Goal: Task Accomplishment & Management: Manage account settings

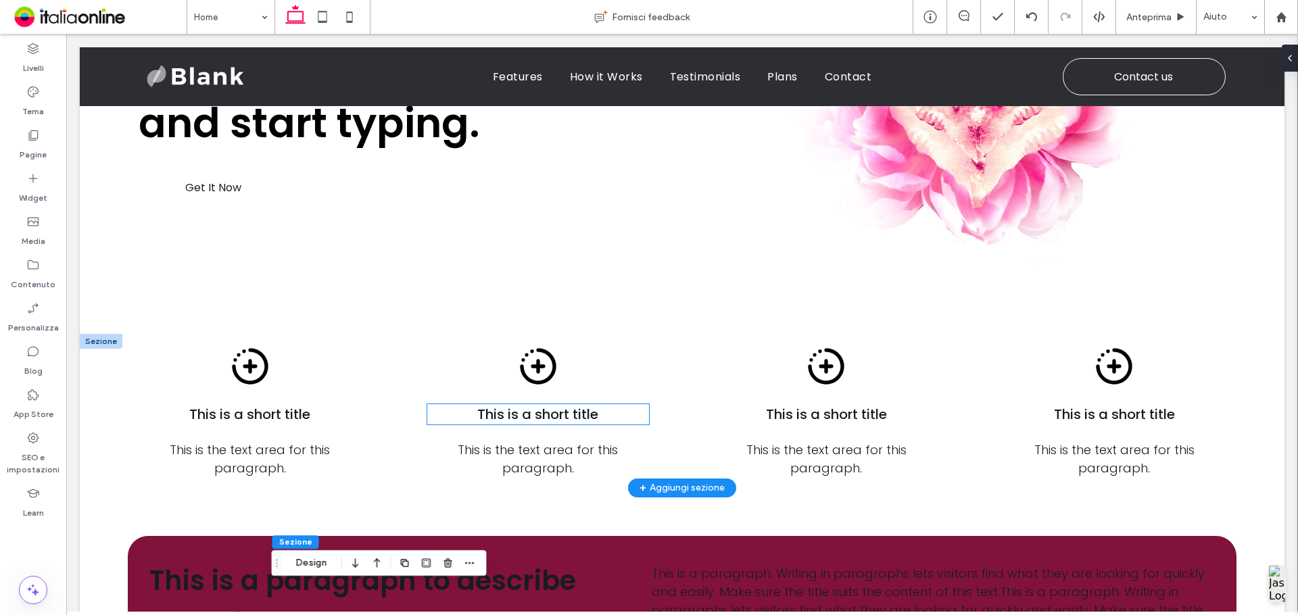
scroll to position [473, 0]
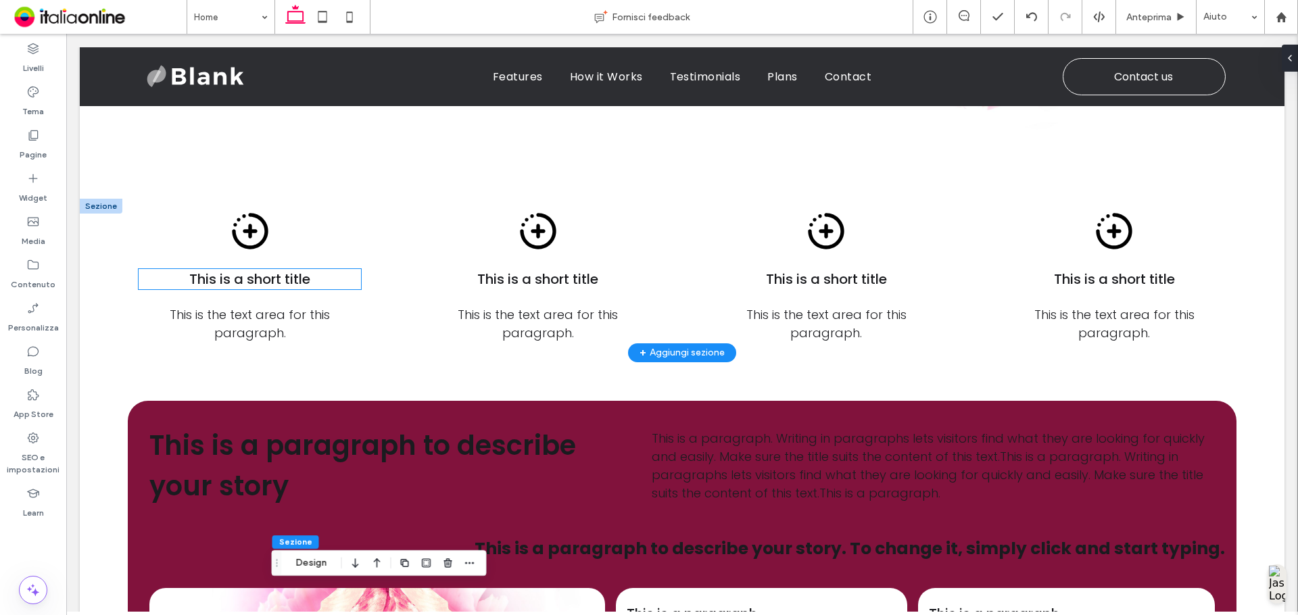
click at [283, 280] on span "This is a short title" at bounding box center [249, 279] width 121 height 19
click at [283, 280] on div "This is a short title" at bounding box center [250, 279] width 222 height 20
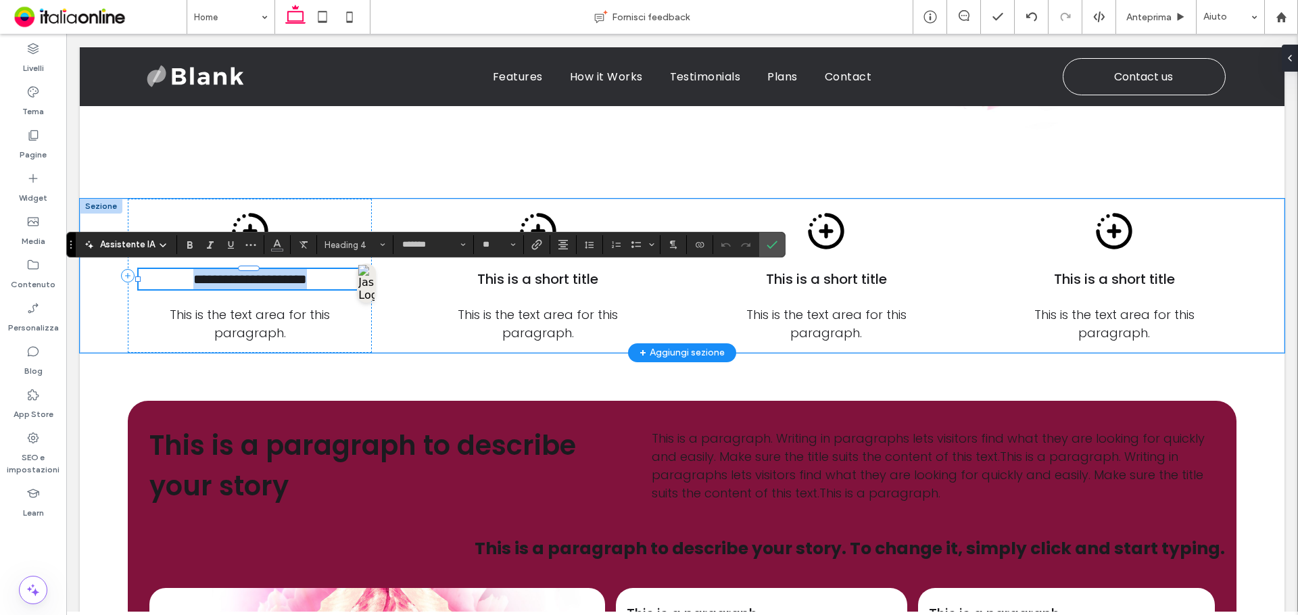
type input "*******"
drag, startPoint x: 346, startPoint y: 243, endPoint x: 357, endPoint y: 244, distance: 10.9
click at [346, 243] on span "Heading 4" at bounding box center [351, 245] width 53 height 10
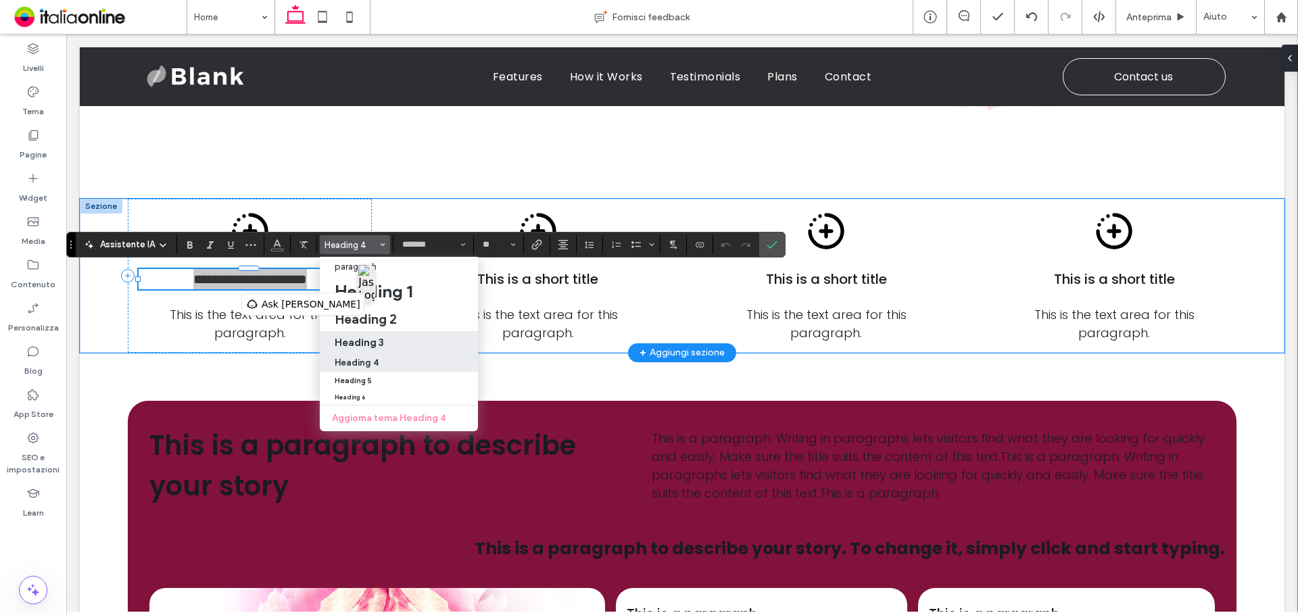
click at [385, 341] on div "Heading 3" at bounding box center [399, 342] width 128 height 13
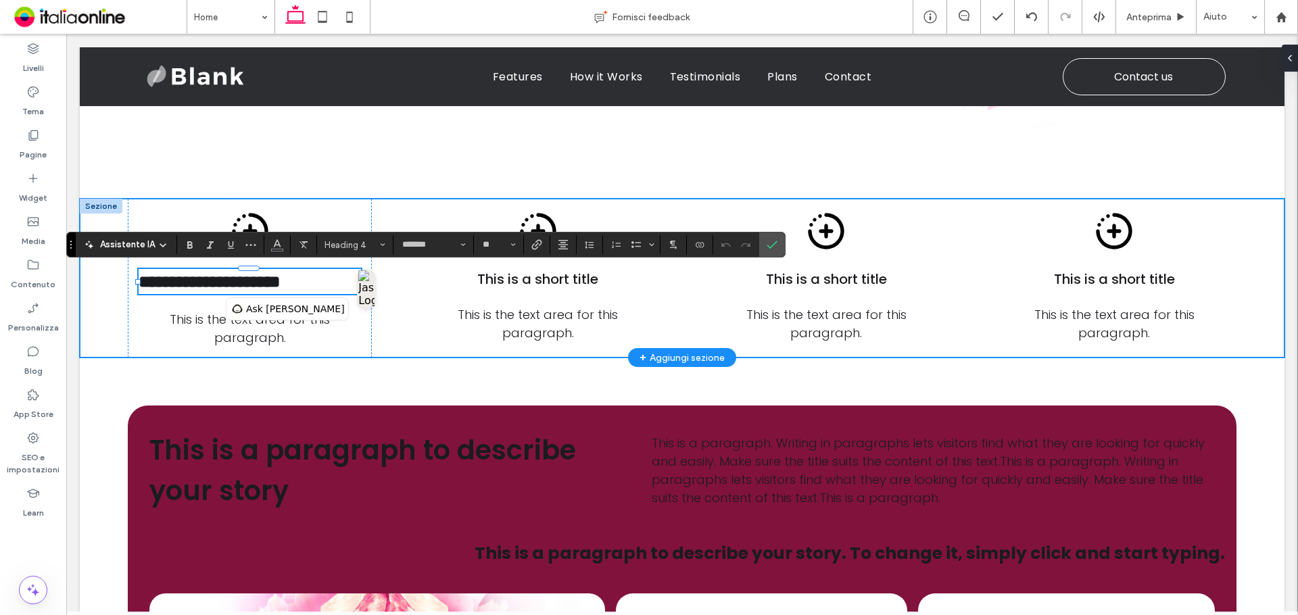
type input "**"
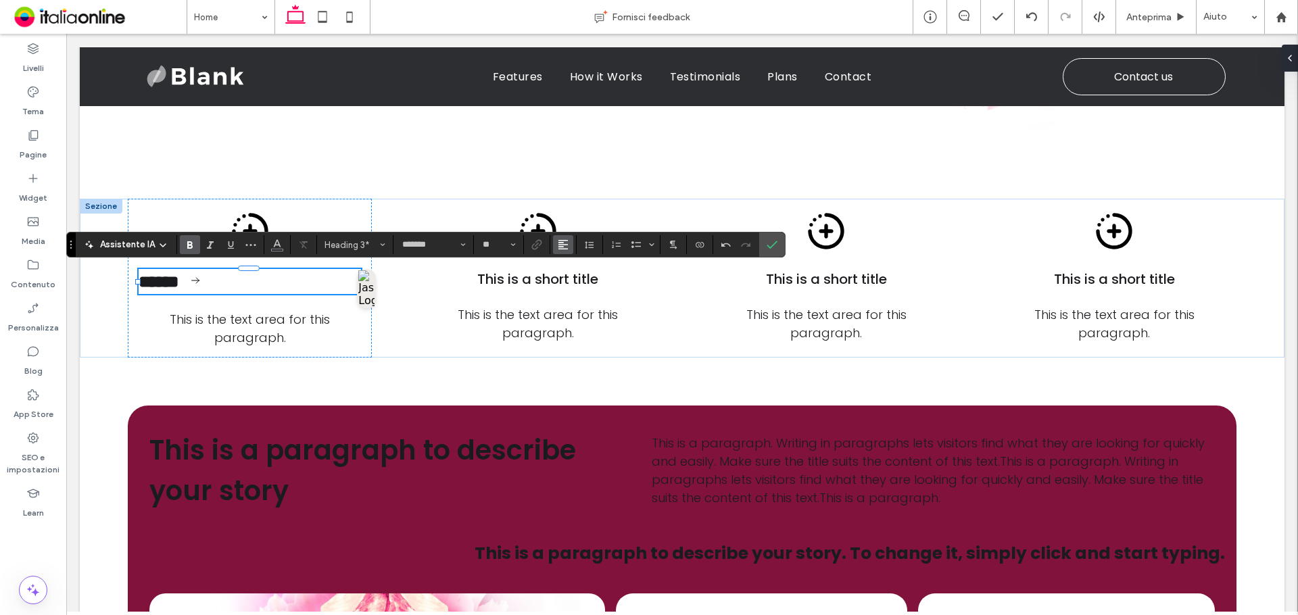
click at [561, 245] on use "Allineamento" at bounding box center [562, 244] width 9 height 9
click at [597, 294] on label "ui.textEditor.alignment.center" at bounding box center [576, 287] width 47 height 20
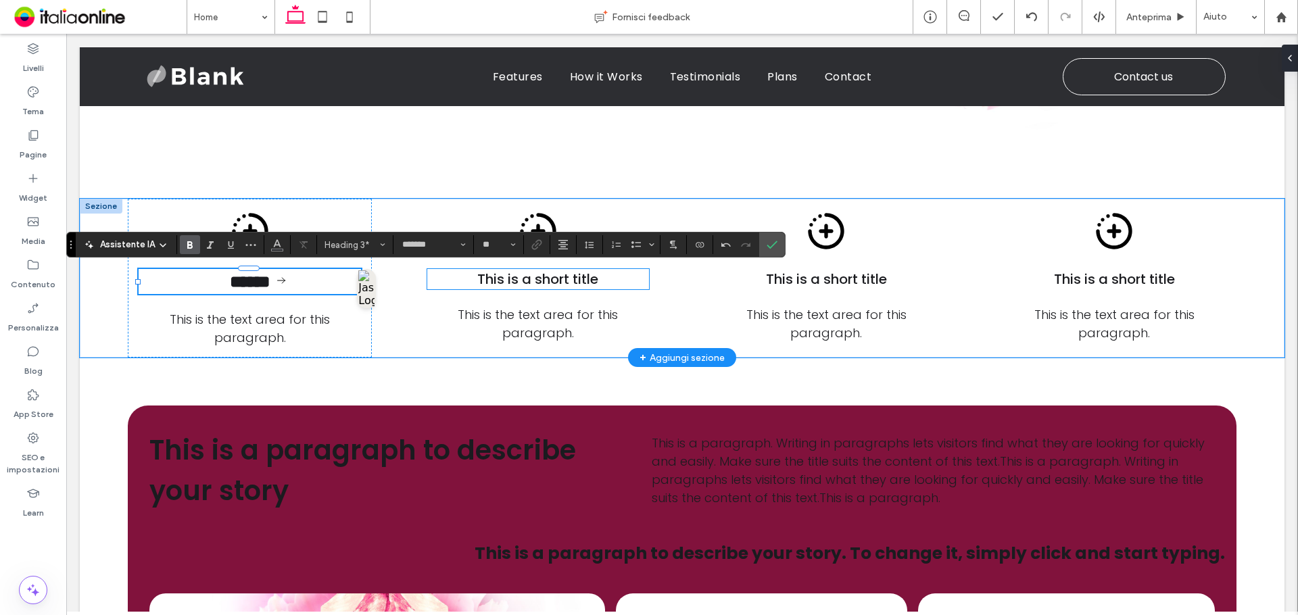
click at [602, 285] on h4 "This is a short title" at bounding box center [538, 279] width 222 height 20
click at [602, 285] on div "This is a short title" at bounding box center [538, 279] width 222 height 20
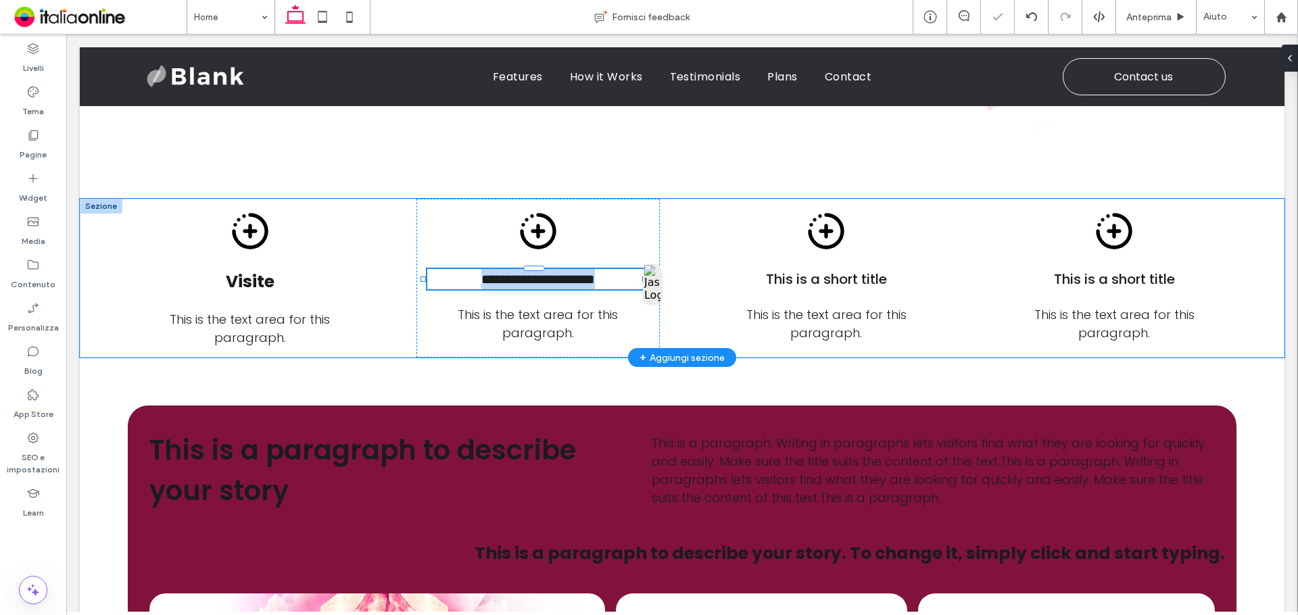
type input "*******"
type input "**"
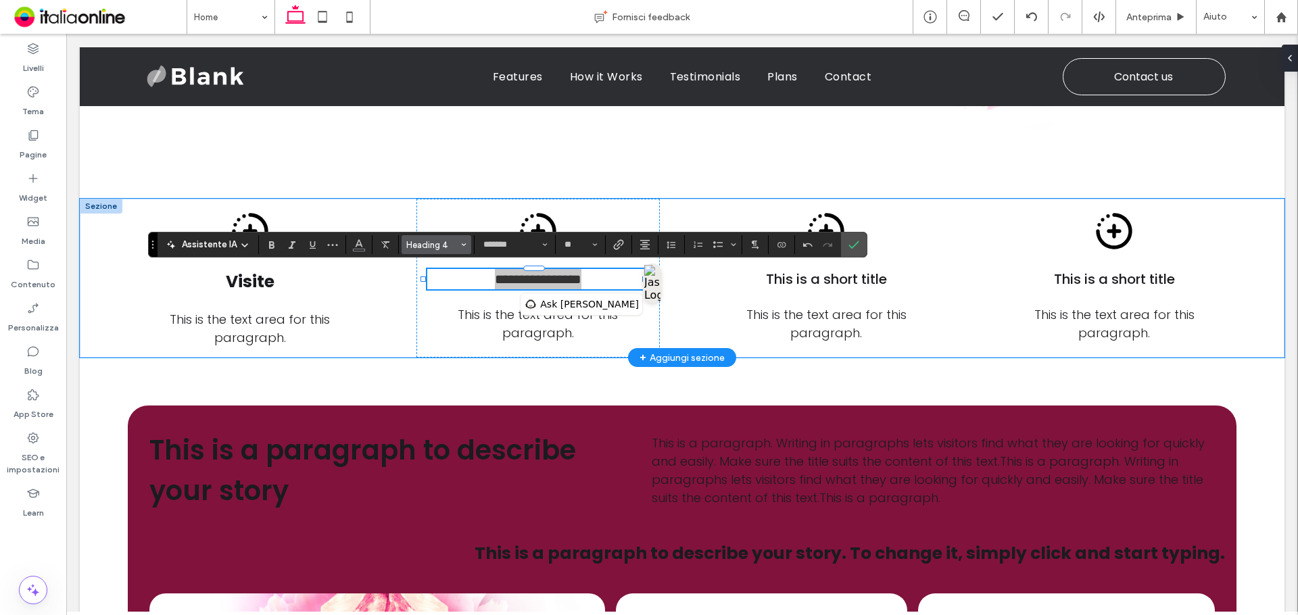
click at [429, 245] on span "Heading 4" at bounding box center [432, 245] width 53 height 10
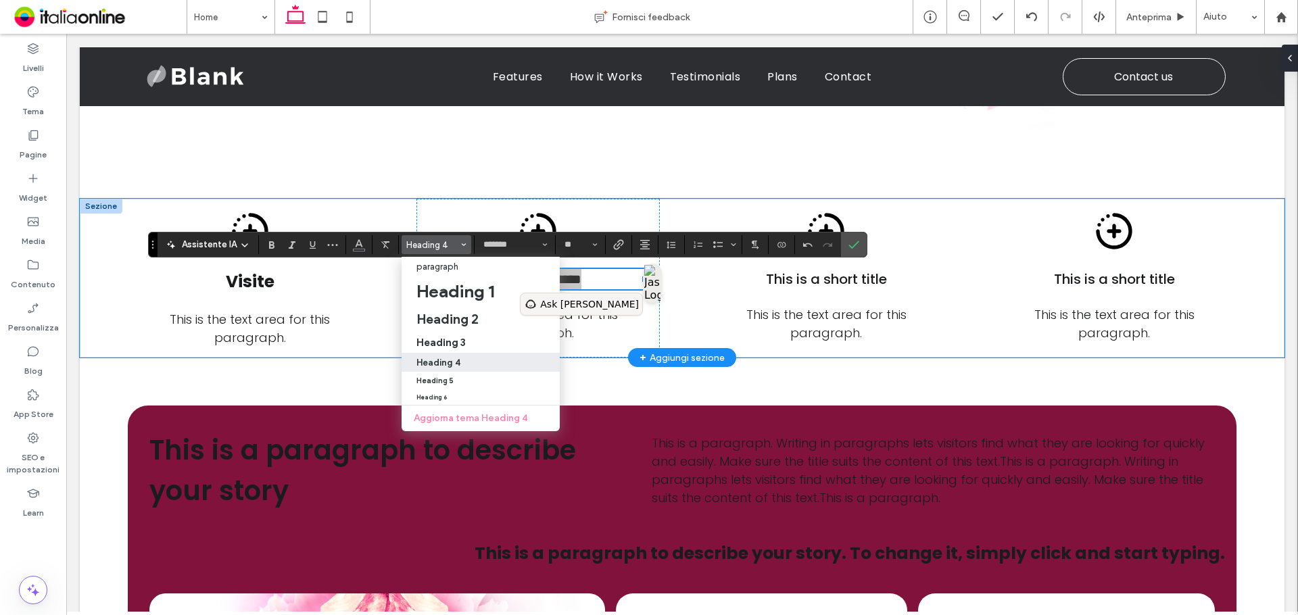
drag, startPoint x: 433, startPoint y: 293, endPoint x: 535, endPoint y: 318, distance: 104.5
click at [450, 339] on h3 "Heading 3" at bounding box center [440, 342] width 49 height 13
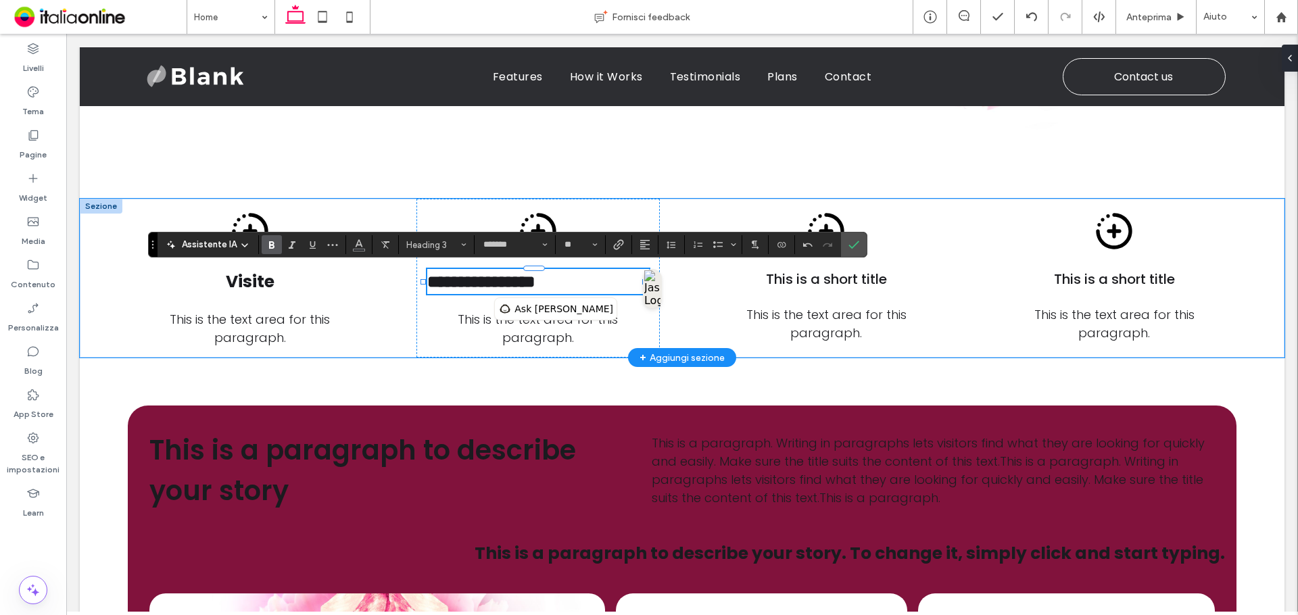
type input "**"
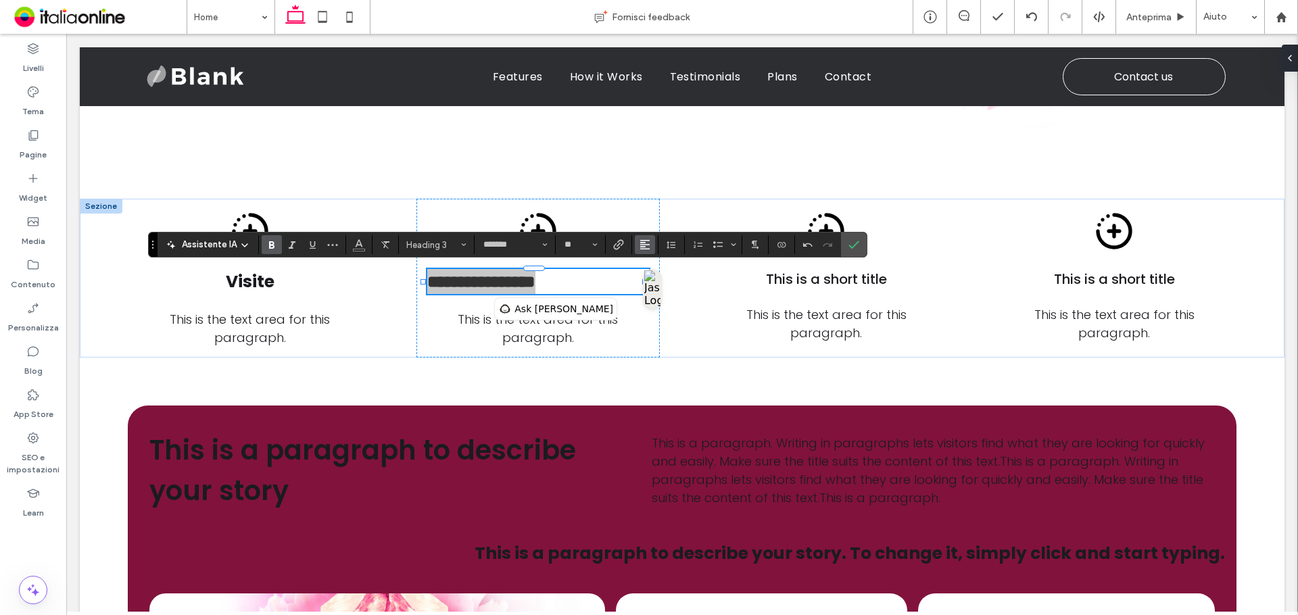
click at [650, 246] on button "Allineamento" at bounding box center [645, 244] width 20 height 19
click at [677, 295] on label "ui.textEditor.alignment.center" at bounding box center [658, 287] width 47 height 20
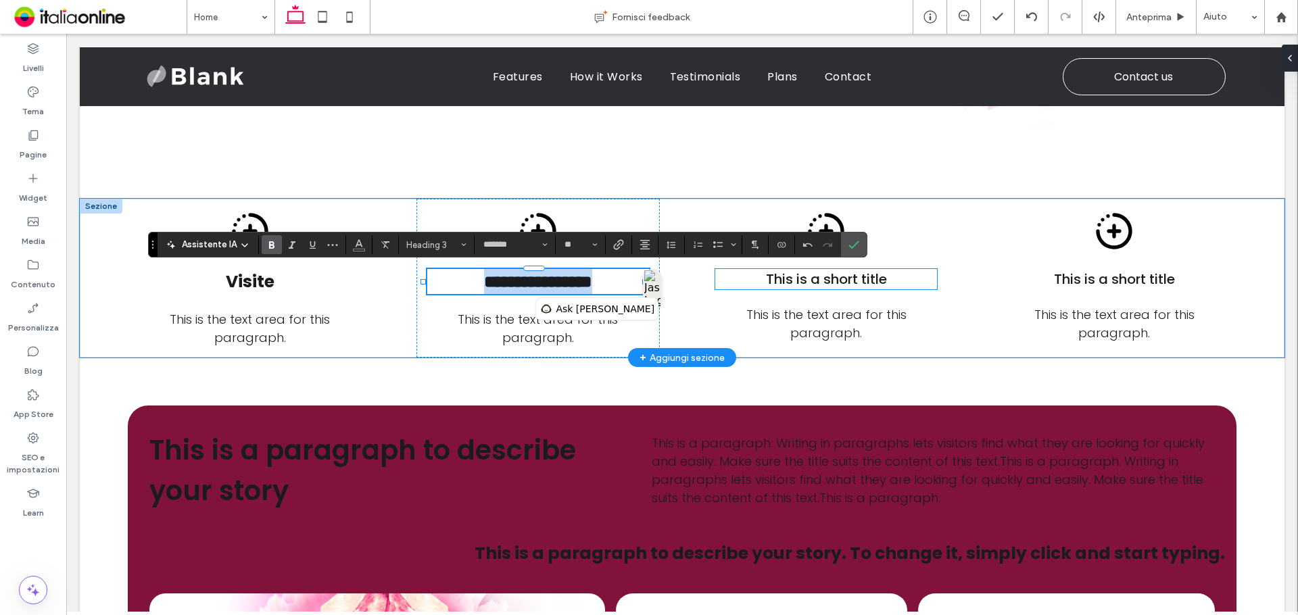
click at [887, 275] on h4 "This is a short title" at bounding box center [826, 279] width 222 height 20
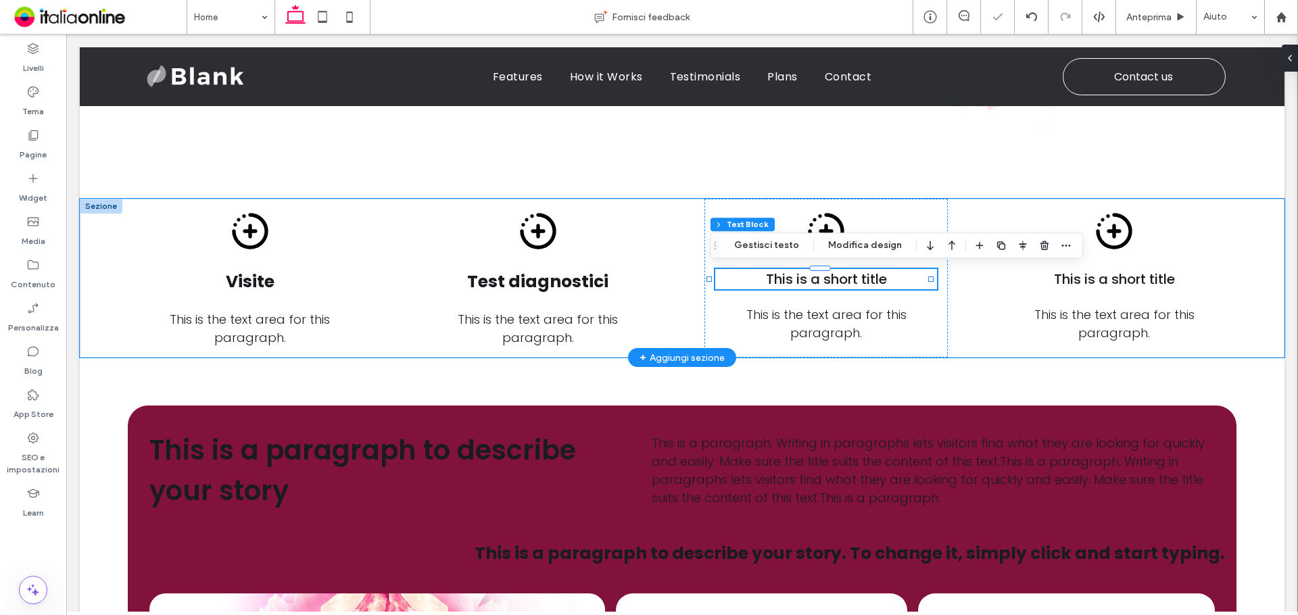
click at [887, 275] on div "This is a short title" at bounding box center [826, 279] width 222 height 20
type input "*******"
type input "**"
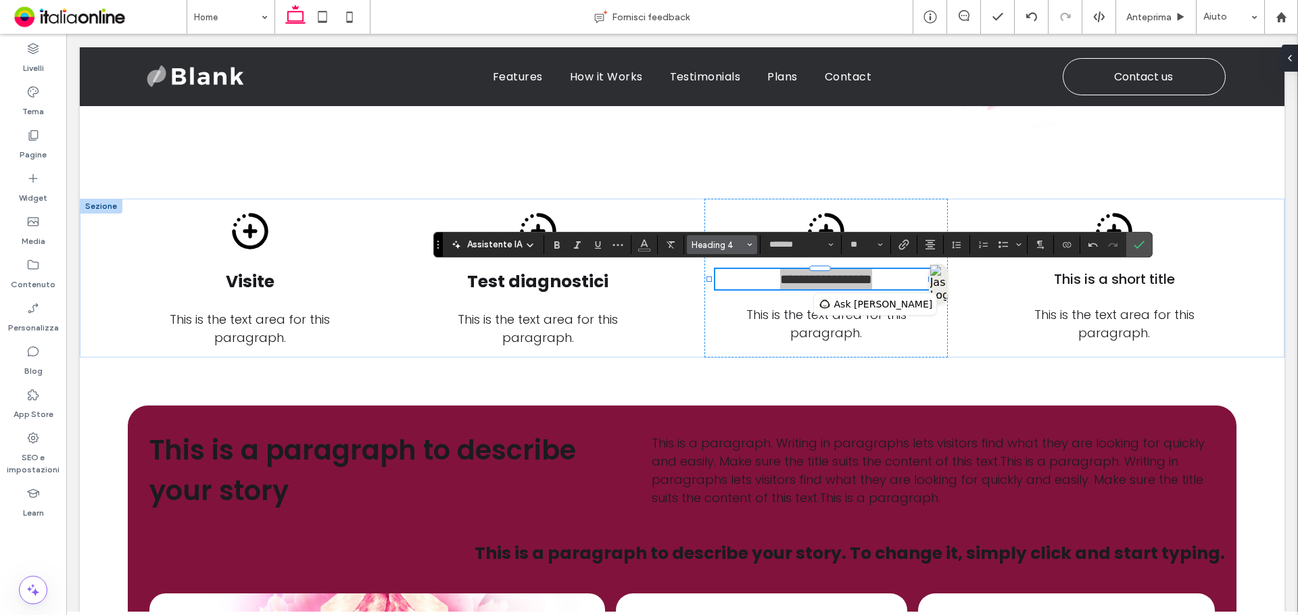
click at [738, 248] on span "Heading 4" at bounding box center [718, 245] width 53 height 10
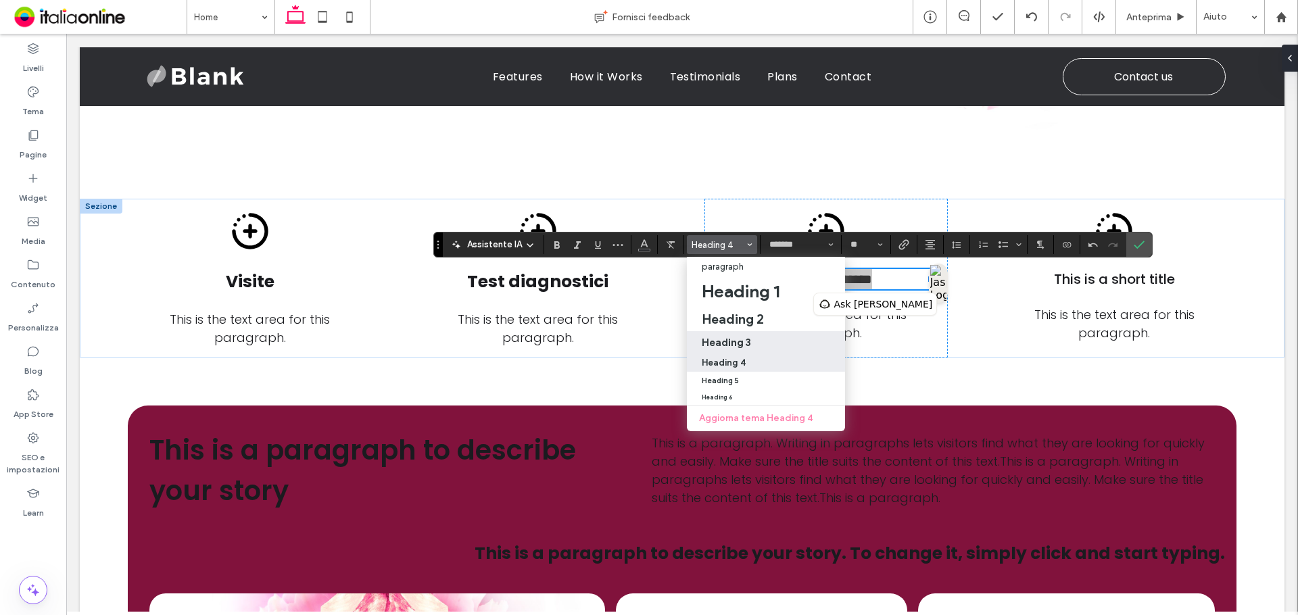
drag, startPoint x: 749, startPoint y: 341, endPoint x: 861, endPoint y: 276, distance: 130.0
click at [749, 341] on h3 "Heading 3" at bounding box center [726, 342] width 49 height 13
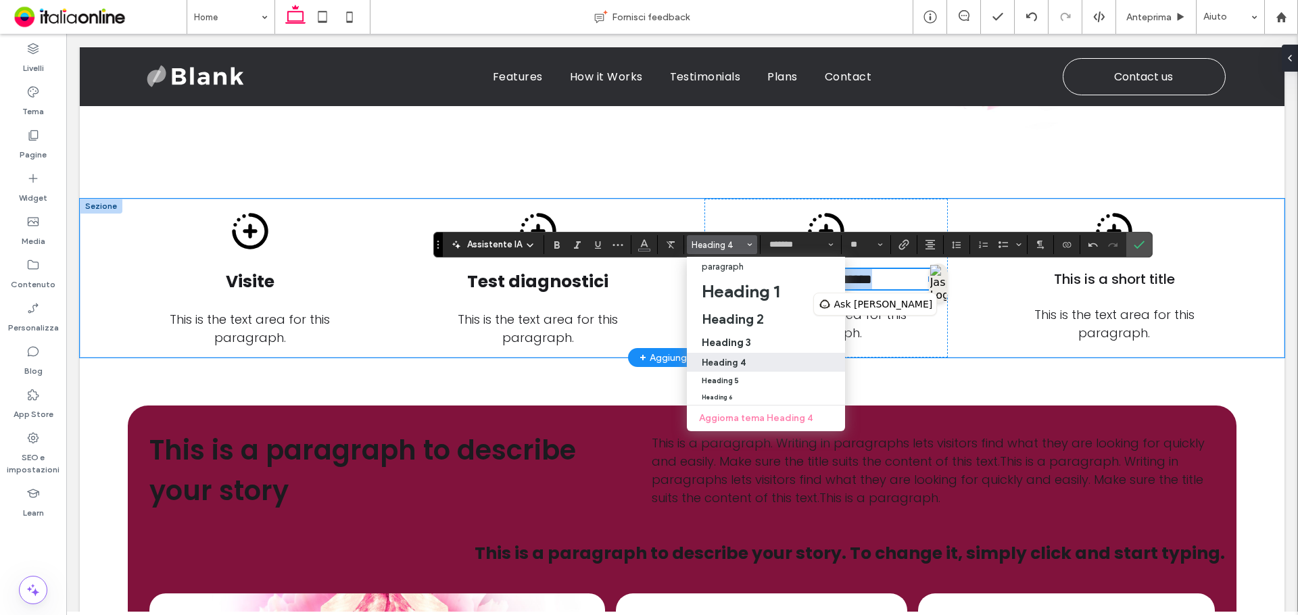
type input "**"
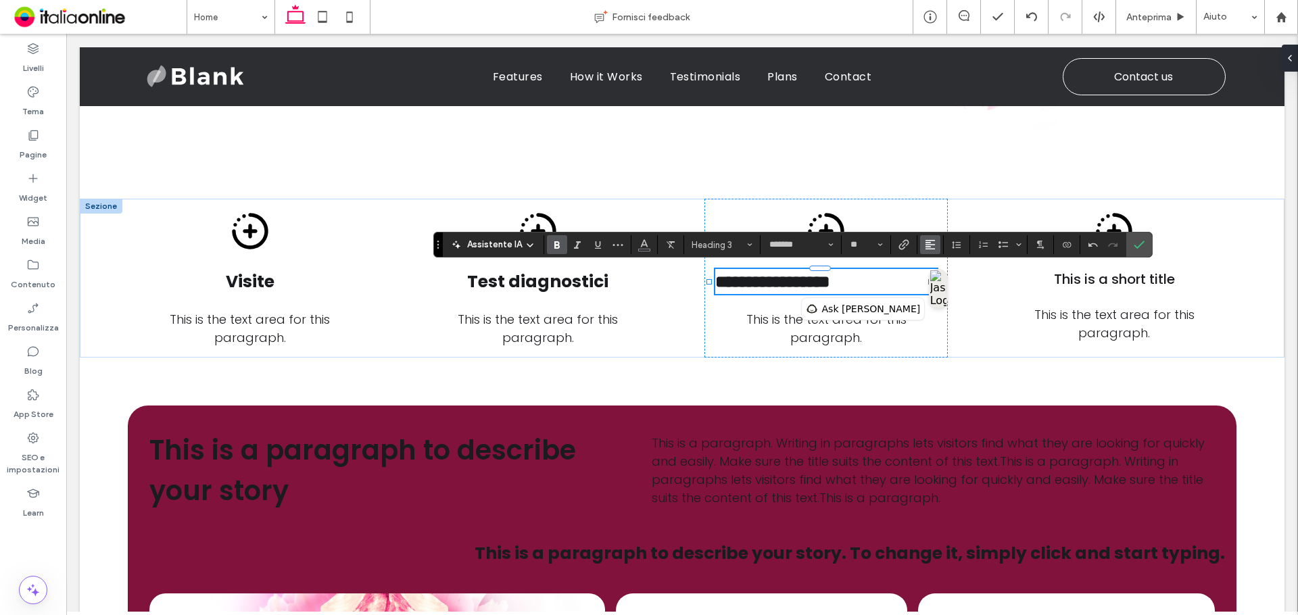
click at [931, 249] on use "Allineamento" at bounding box center [930, 244] width 9 height 9
click at [951, 295] on label "ui.textEditor.alignment.center" at bounding box center [943, 287] width 47 height 20
click at [1147, 251] on label "Conferma" at bounding box center [1139, 245] width 20 height 24
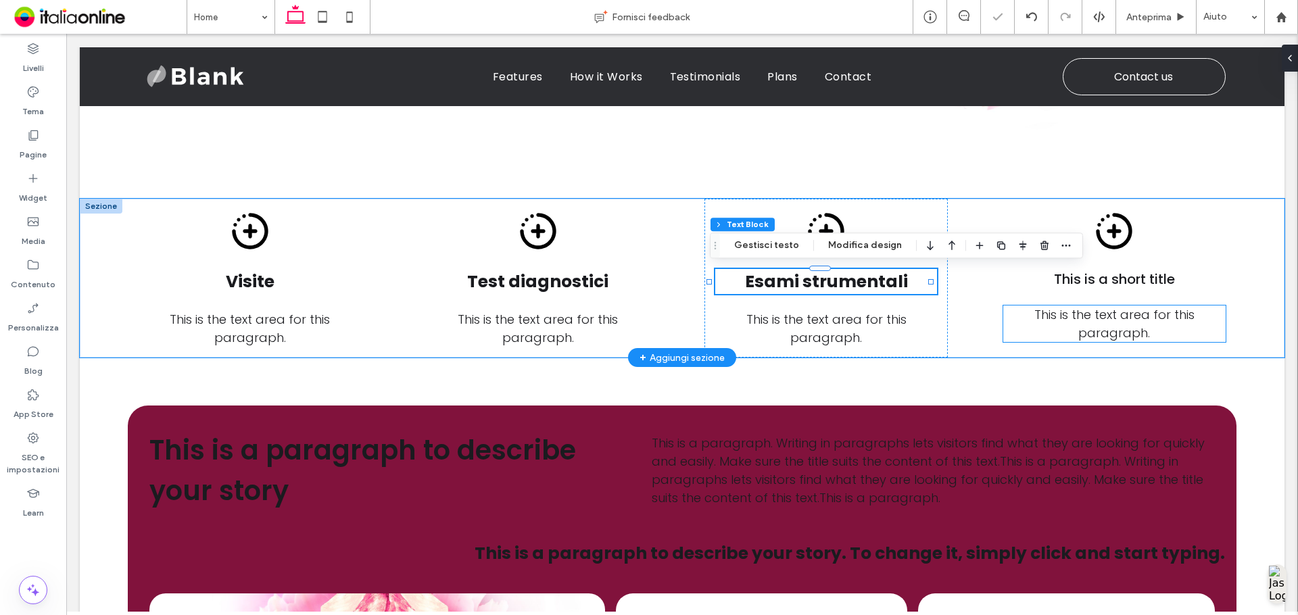
click at [1005, 328] on p "This is the text area for this paragraph." at bounding box center [1114, 324] width 222 height 37
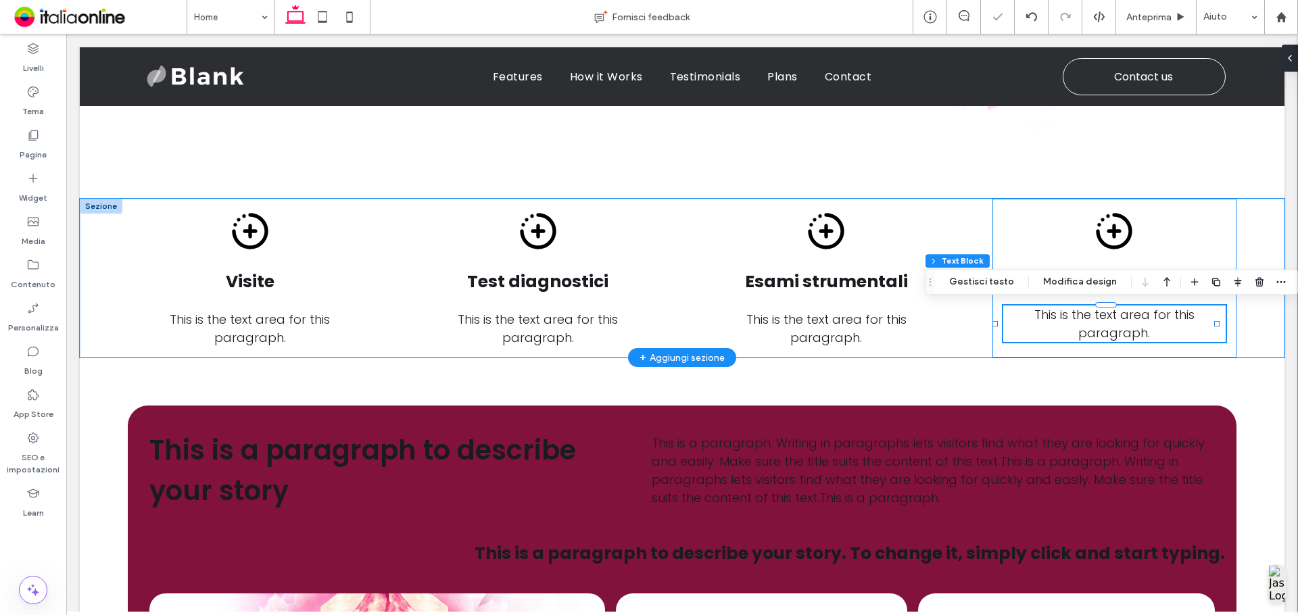
click at [994, 313] on div "This is the text area for this paragraph. This is a short title" at bounding box center [1115, 279] width 244 height 160
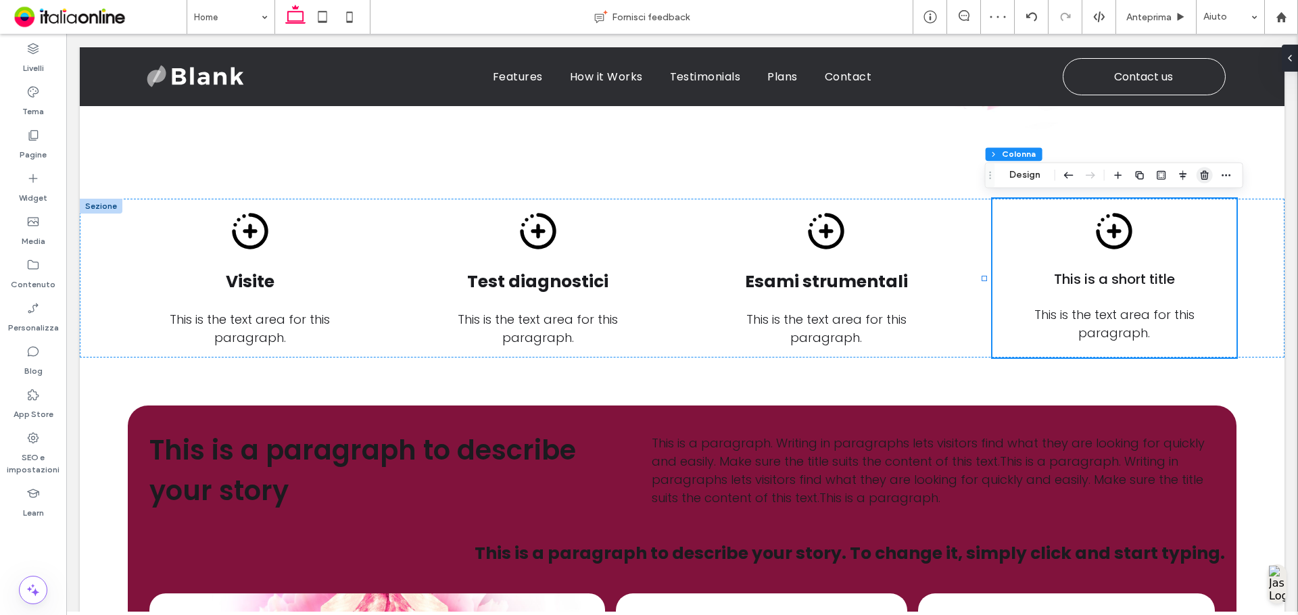
click at [1205, 170] on icon "button" at bounding box center [1204, 175] width 11 height 11
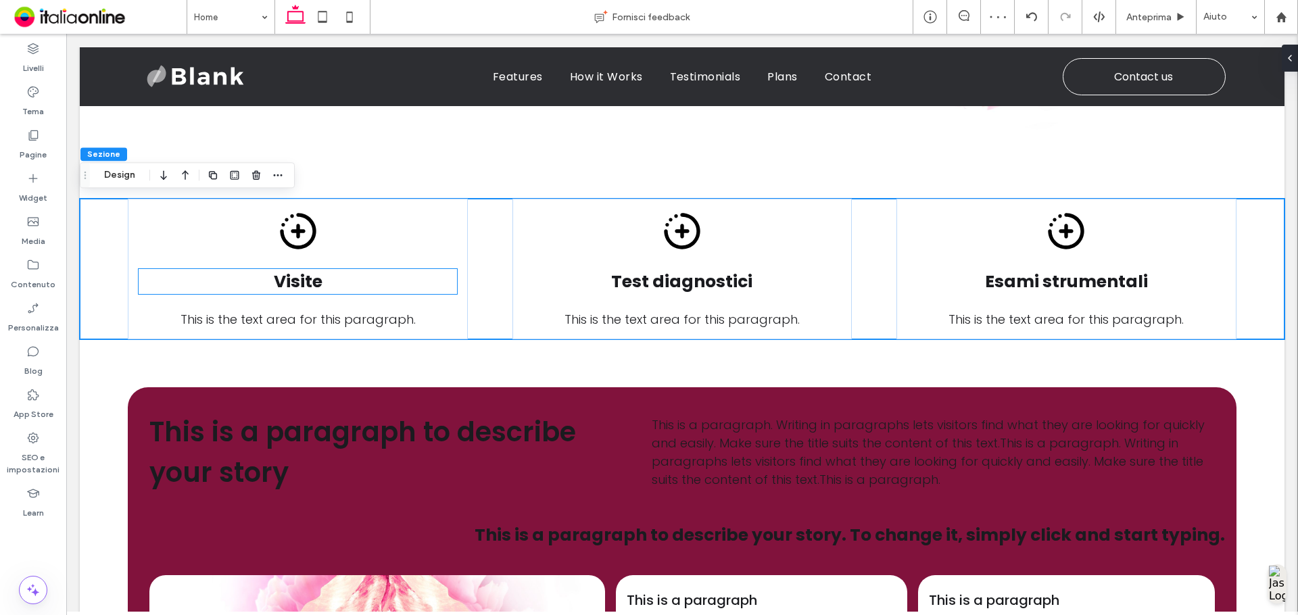
click at [406, 270] on h3 "Visite" at bounding box center [298, 282] width 318 height 26
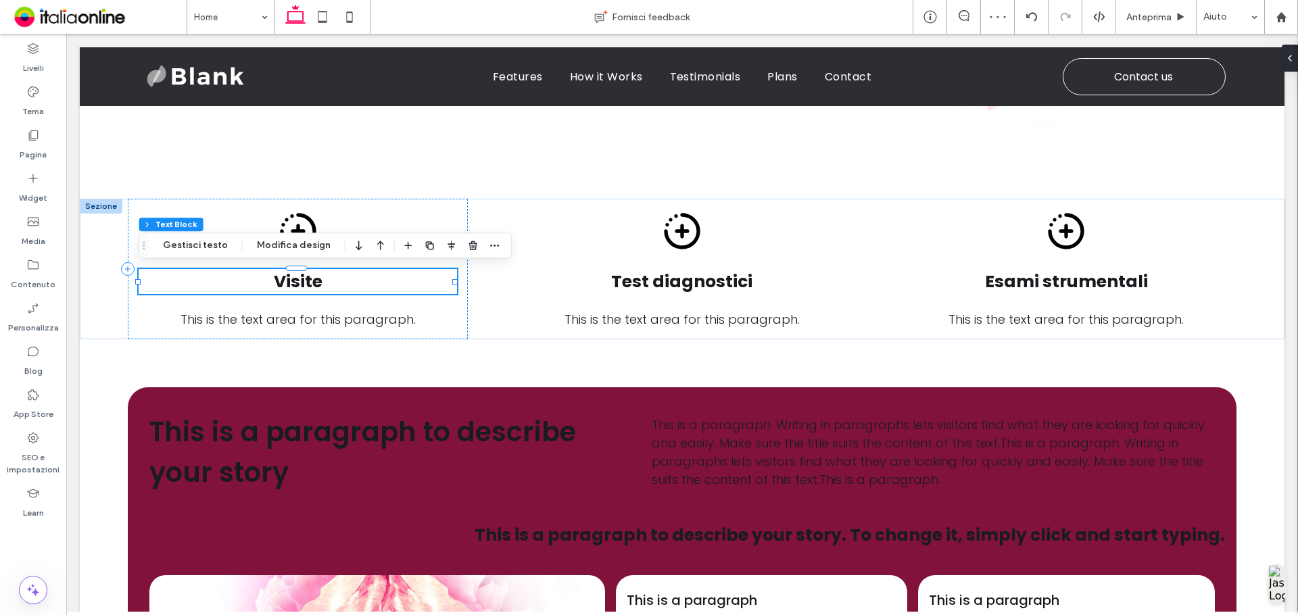
click at [429, 258] on div "Sezione Colonna Text Block Gestisci testo Modifica design" at bounding box center [325, 246] width 373 height 26
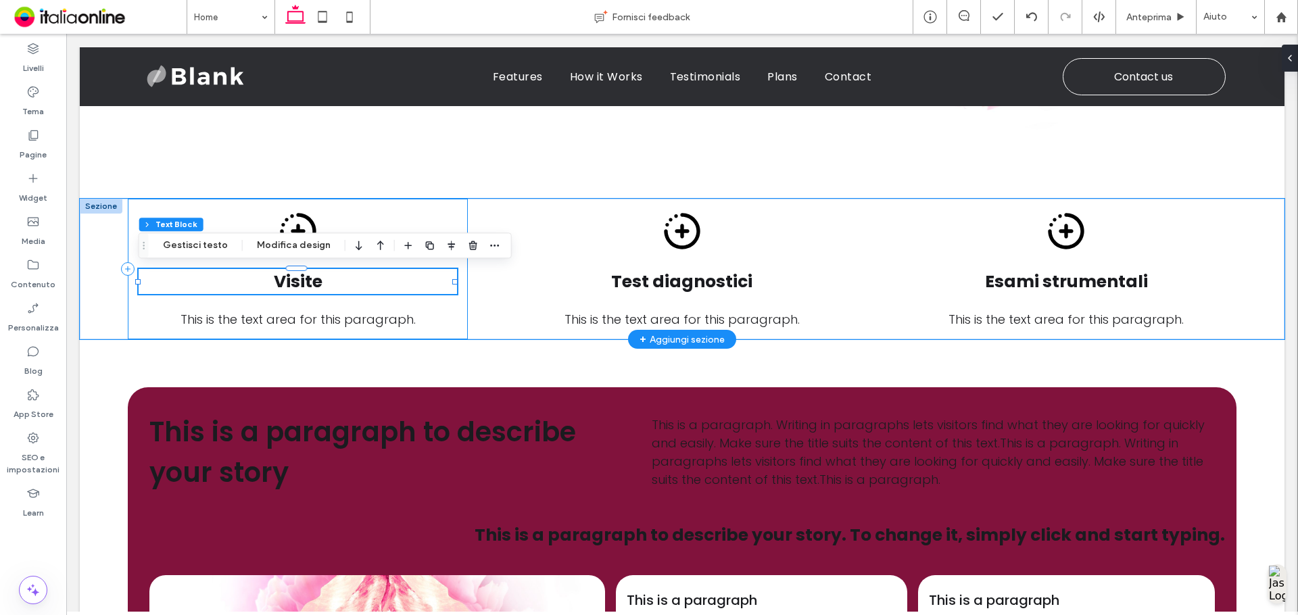
click at [458, 302] on div "Visite This is the text area for this paragraph." at bounding box center [298, 269] width 340 height 141
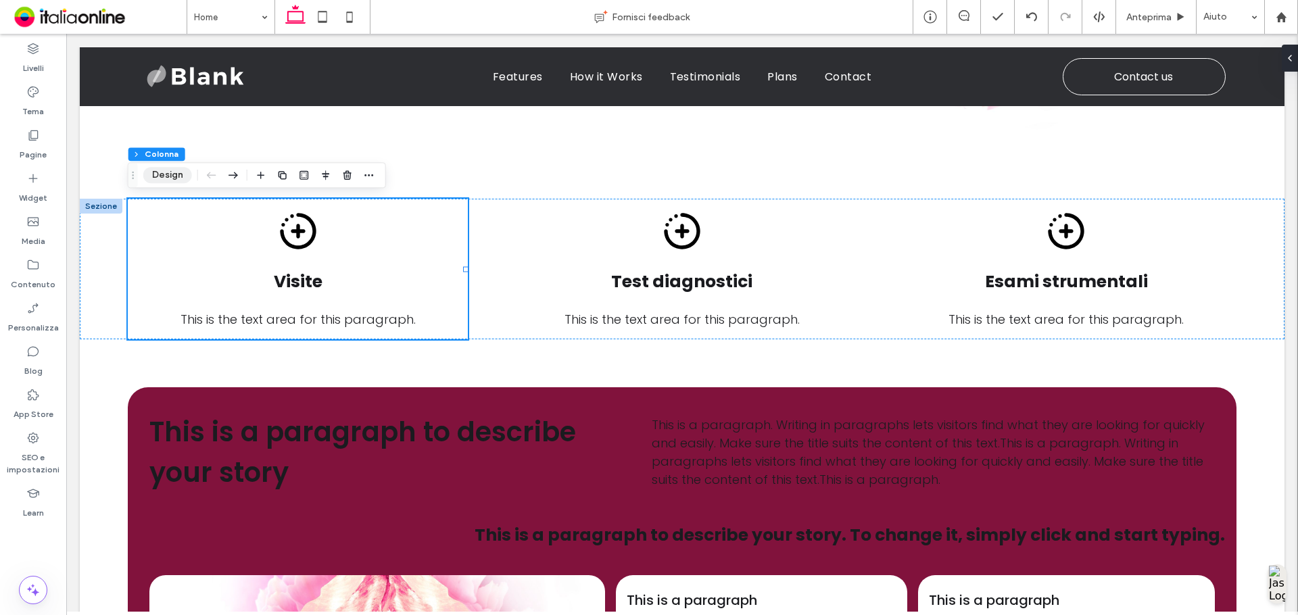
click at [167, 170] on button "Design" at bounding box center [167, 175] width 49 height 16
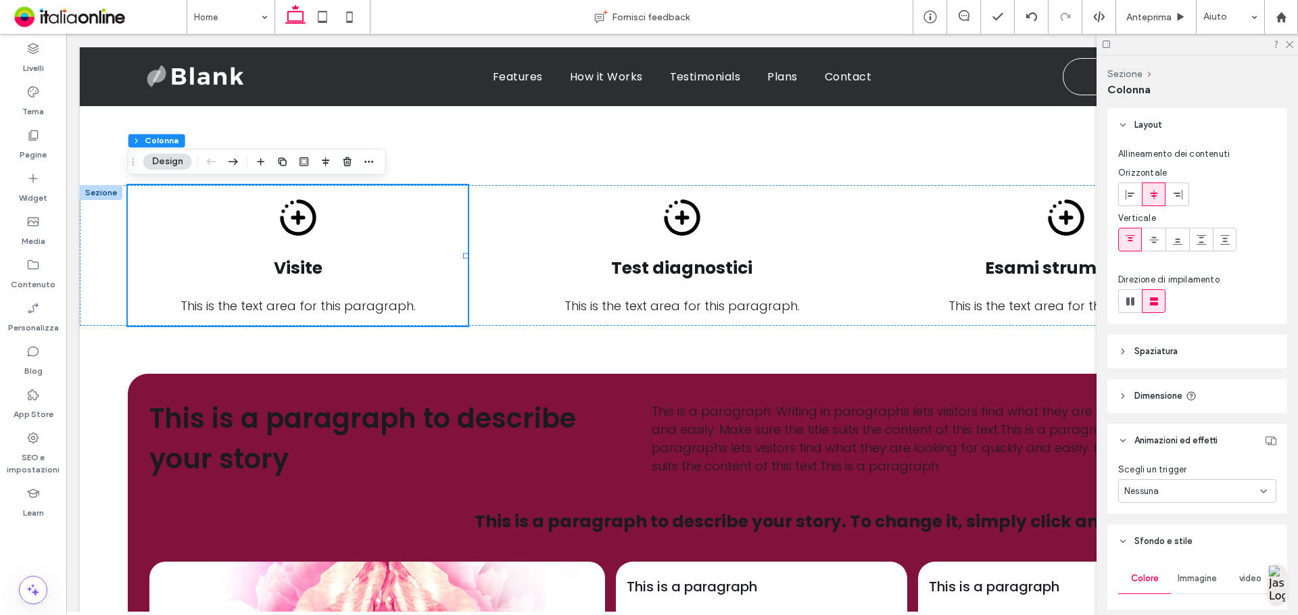
scroll to position [203, 0]
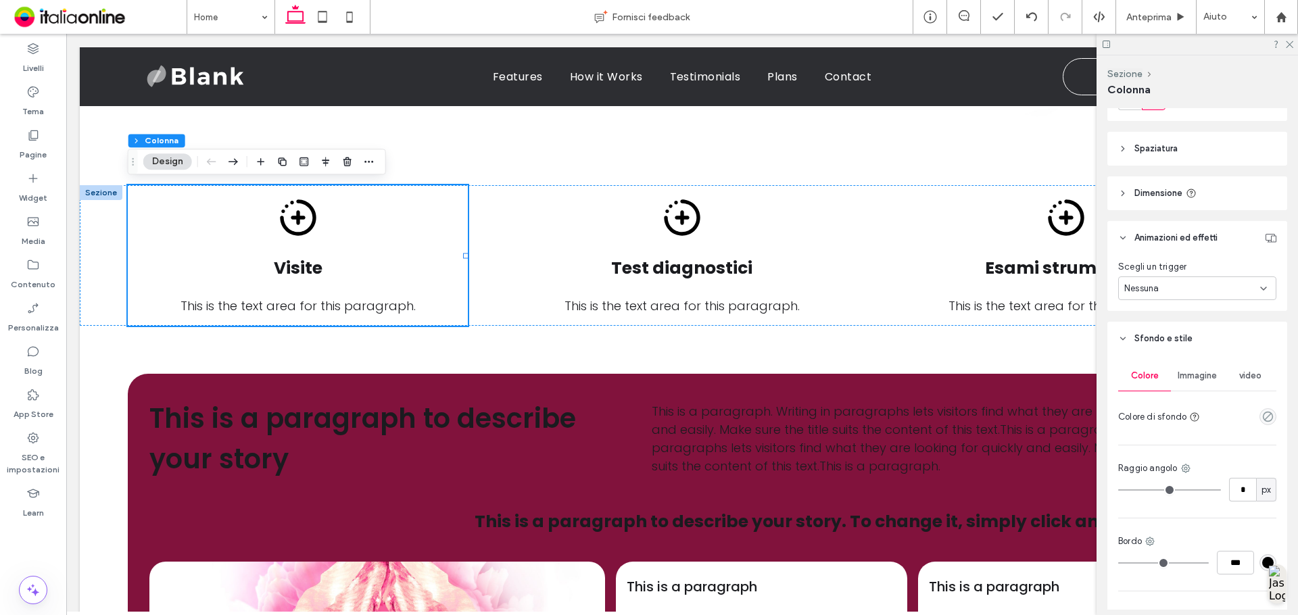
click at [1260, 420] on div "empty color" at bounding box center [1268, 416] width 17 height 17
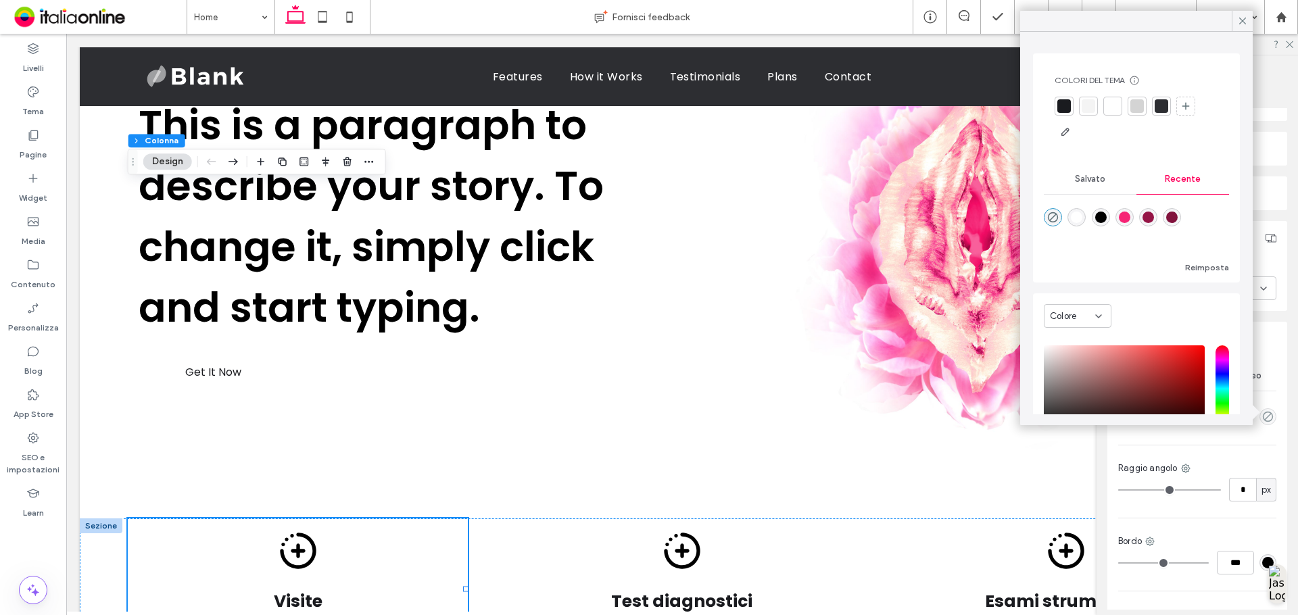
scroll to position [135, 0]
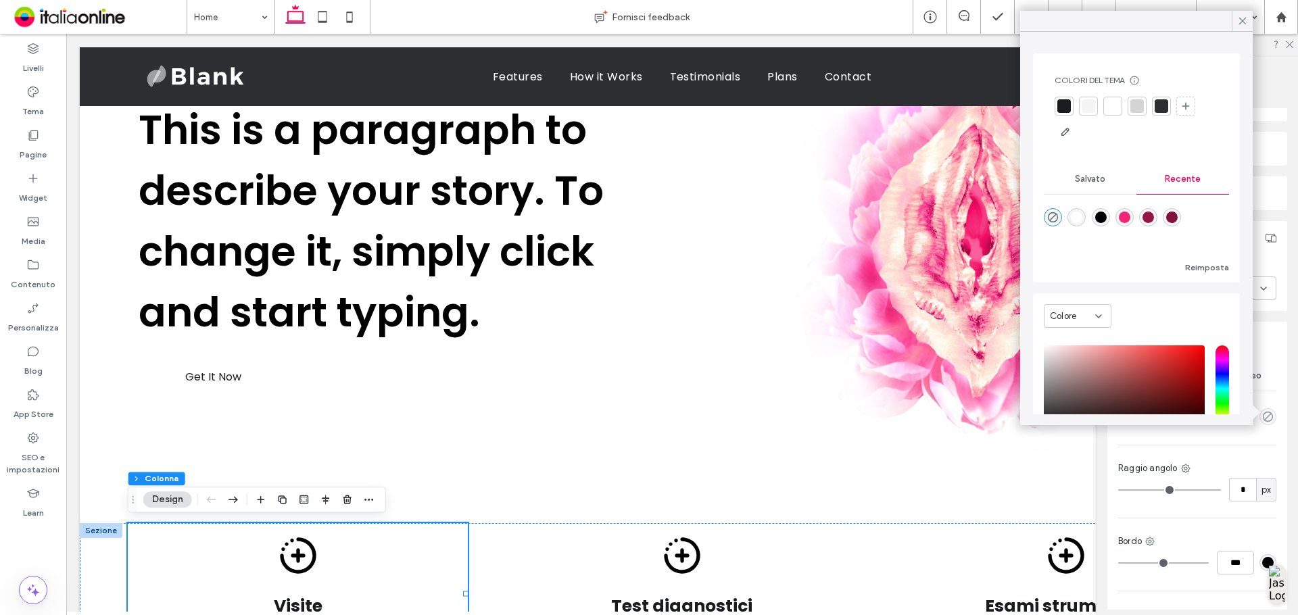
click at [1262, 475] on div "Raggio angolo * px" at bounding box center [1197, 482] width 158 height 40
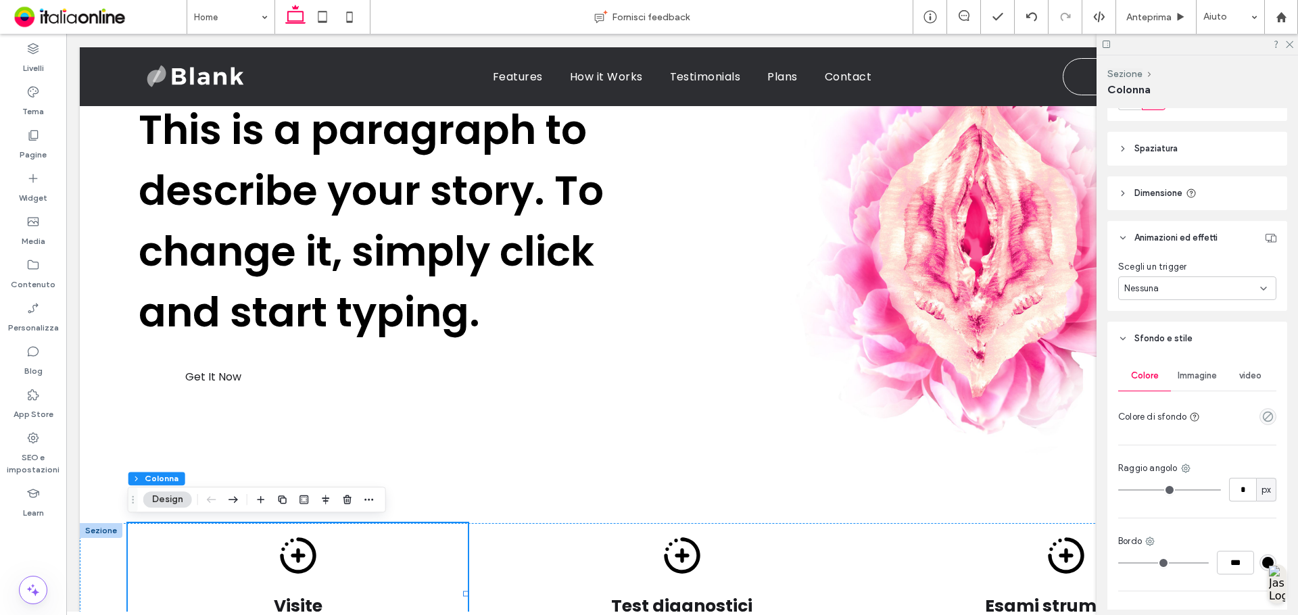
click at [1263, 425] on div "empty color" at bounding box center [1268, 416] width 17 height 17
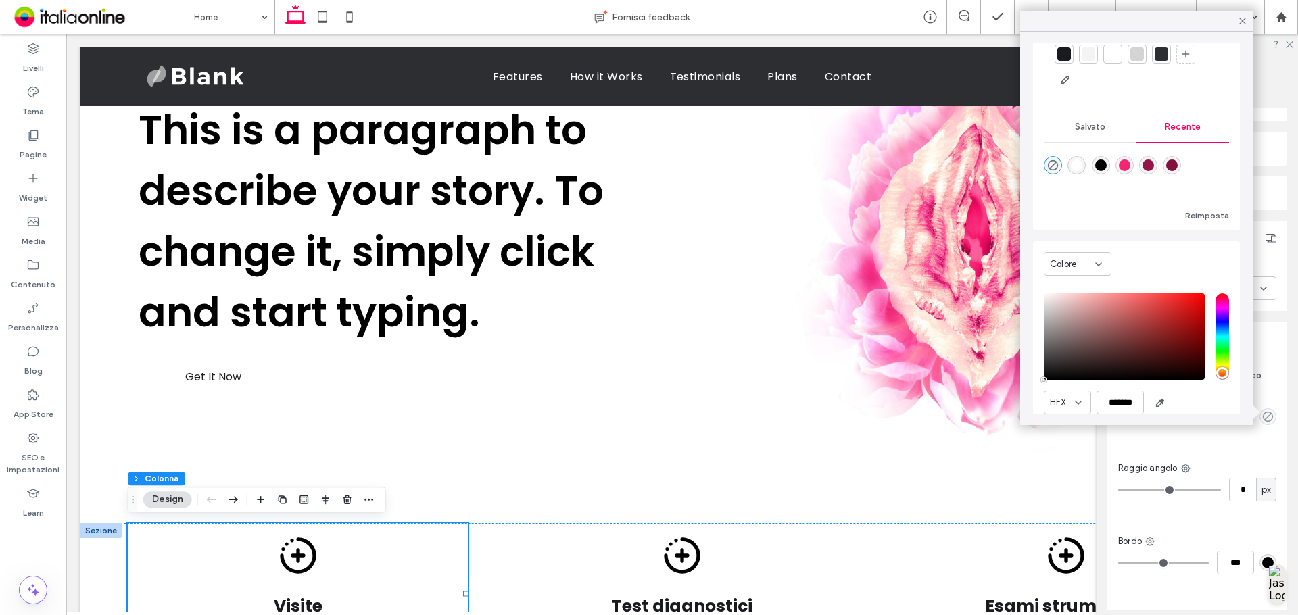
scroll to position [103, 0]
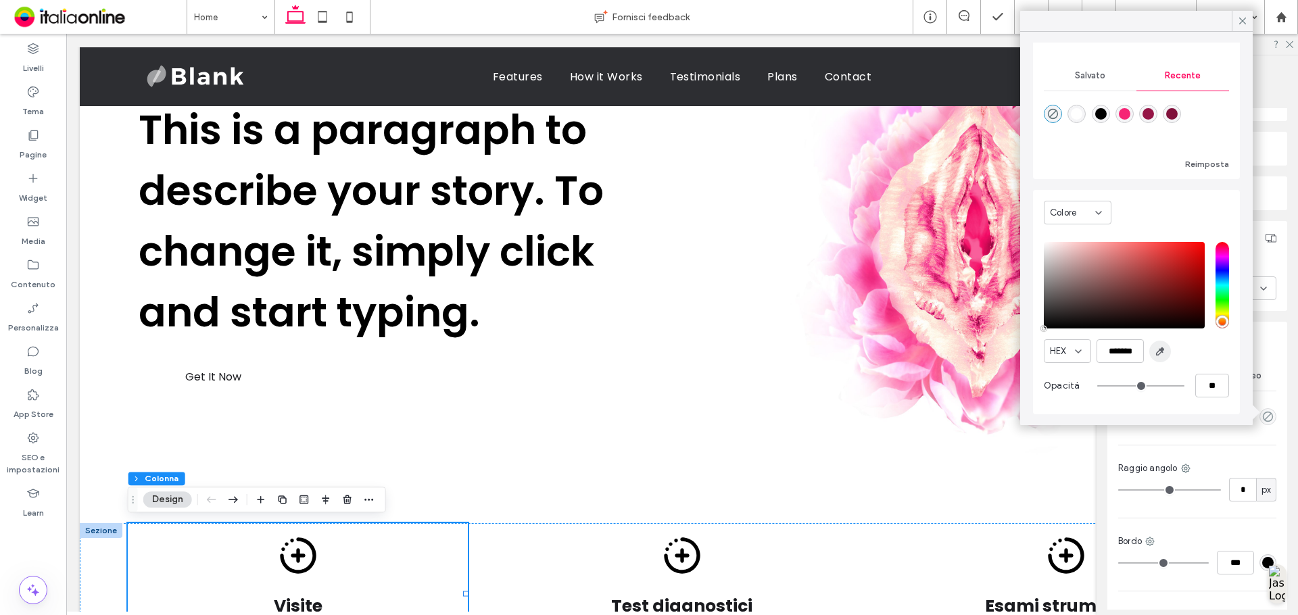
click at [1162, 350] on use "button" at bounding box center [1160, 351] width 7 height 7
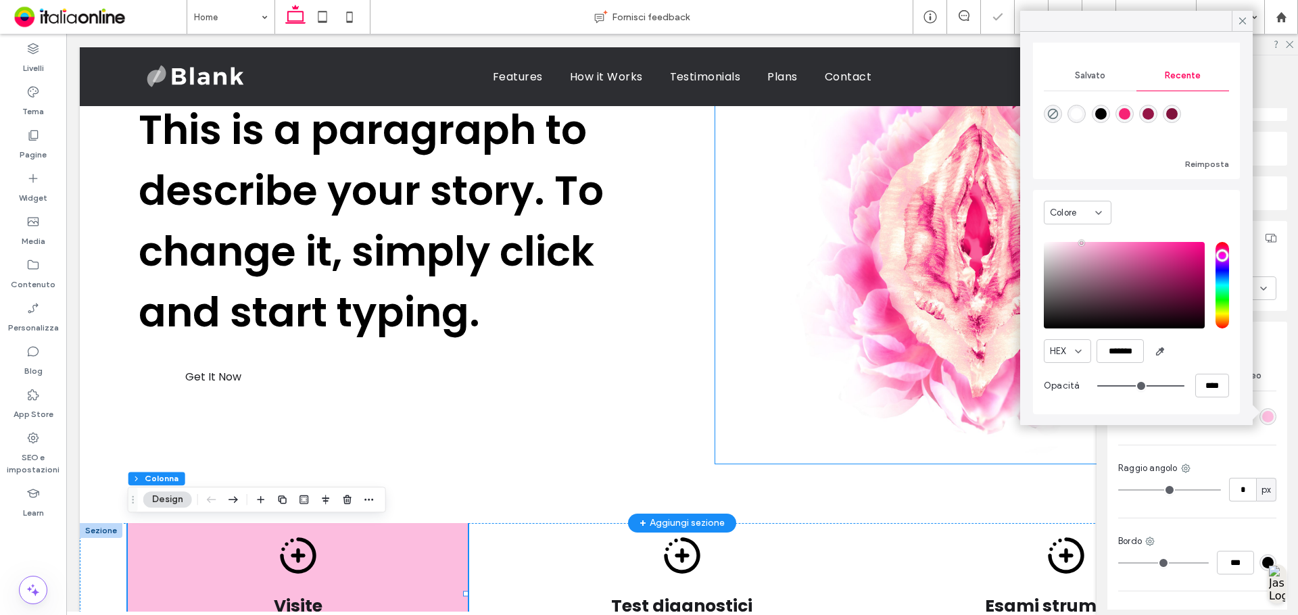
type input "*******"
type input "***"
type input "****"
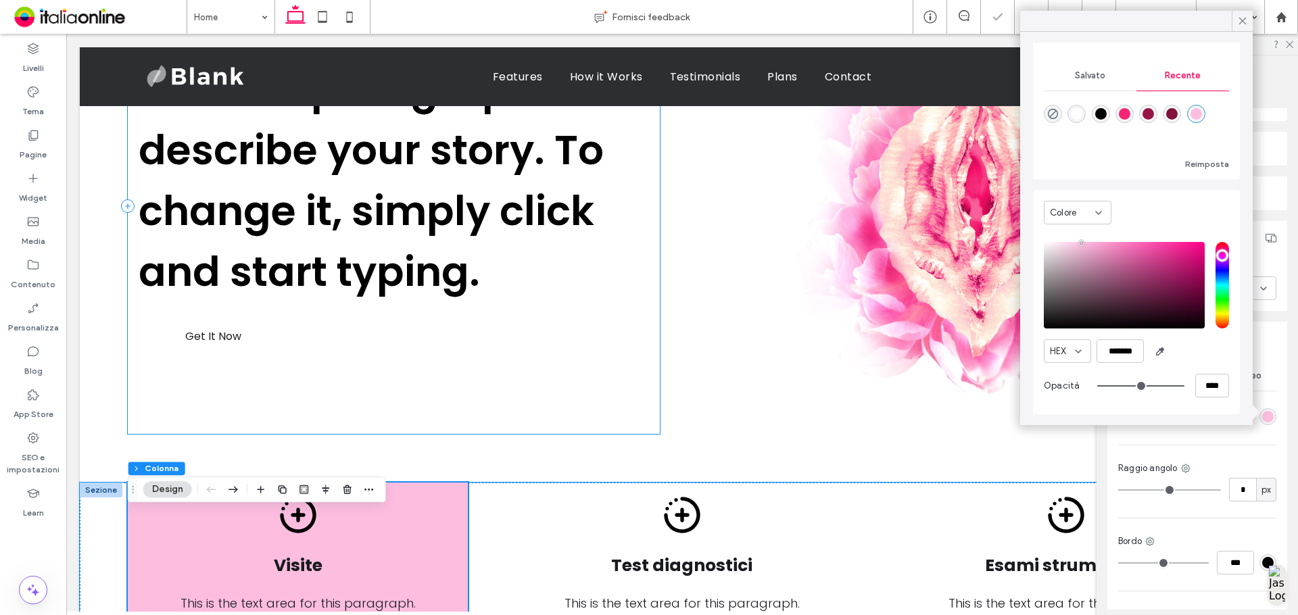
scroll to position [406, 0]
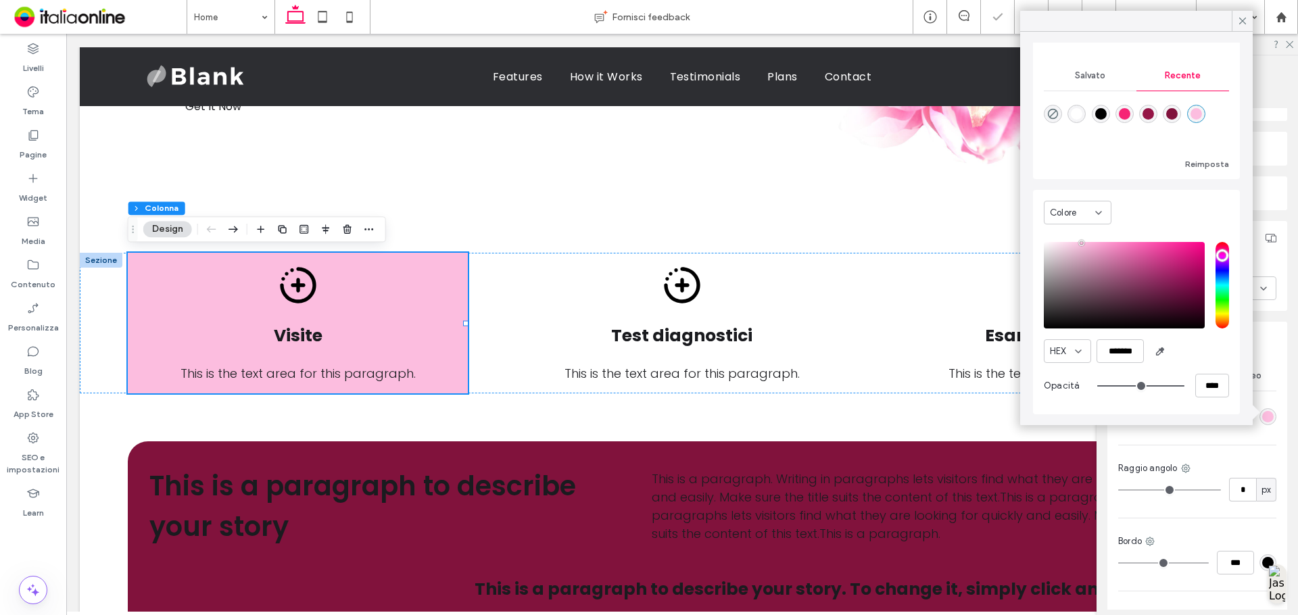
click at [1201, 531] on div "Colore Immagine video Colore di sfondo Raggio angolo * px Bordo *** Ombreggiatu…" at bounding box center [1197, 499] width 180 height 287
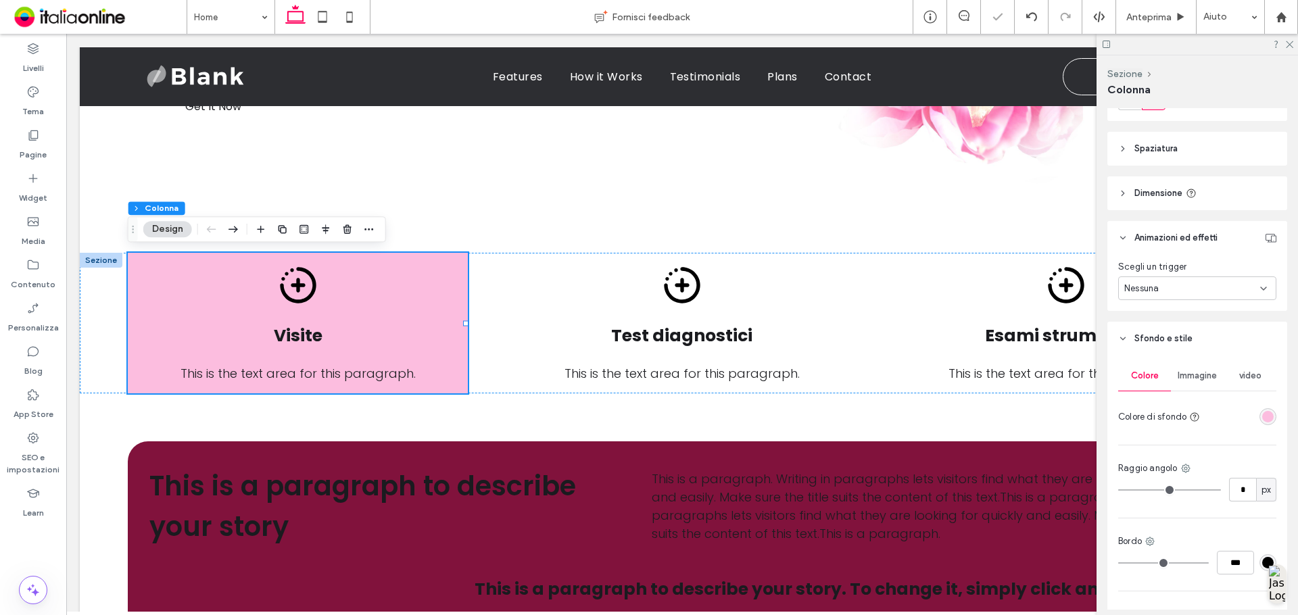
drag, startPoint x: 1249, startPoint y: 482, endPoint x: 1242, endPoint y: 486, distance: 8.5
click at [1256, 482] on div "px" at bounding box center [1266, 490] width 20 height 24
drag, startPoint x: 1235, startPoint y: 490, endPoint x: 1249, endPoint y: 489, distance: 14.2
click at [1235, 490] on input "*" at bounding box center [1242, 490] width 27 height 24
type input "*"
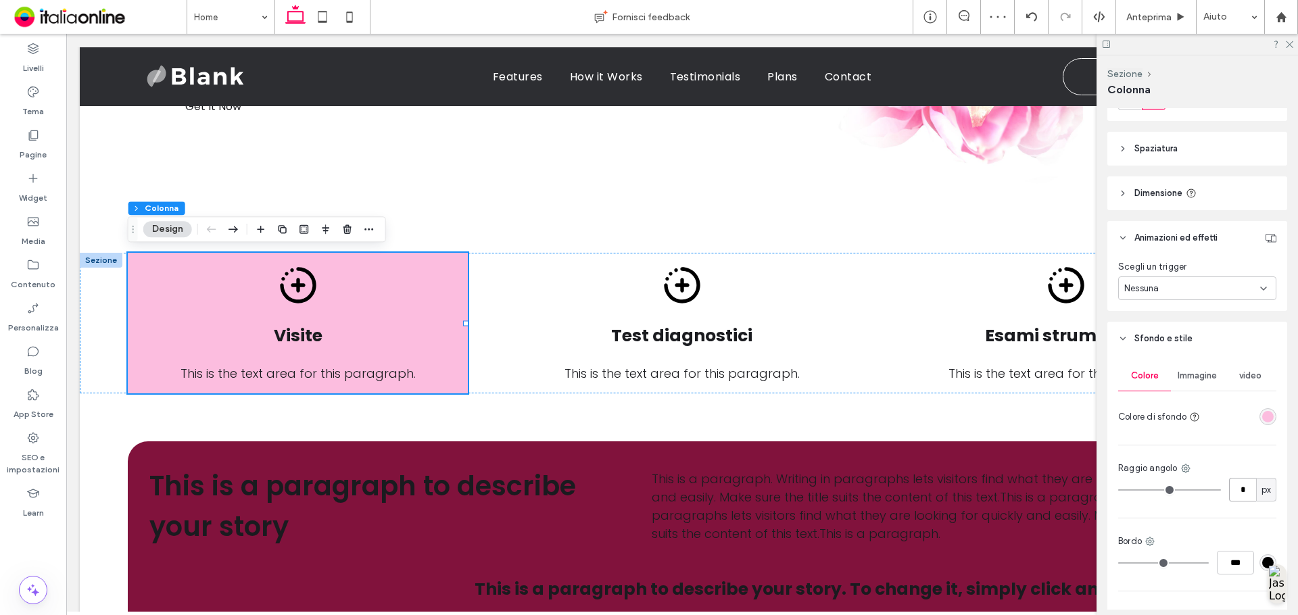
type input "**"
click at [1222, 515] on div "Colore Immagine video Colore di sfondo Raggio angolo ** px Bordo *** Ombreggiat…" at bounding box center [1197, 499] width 180 height 287
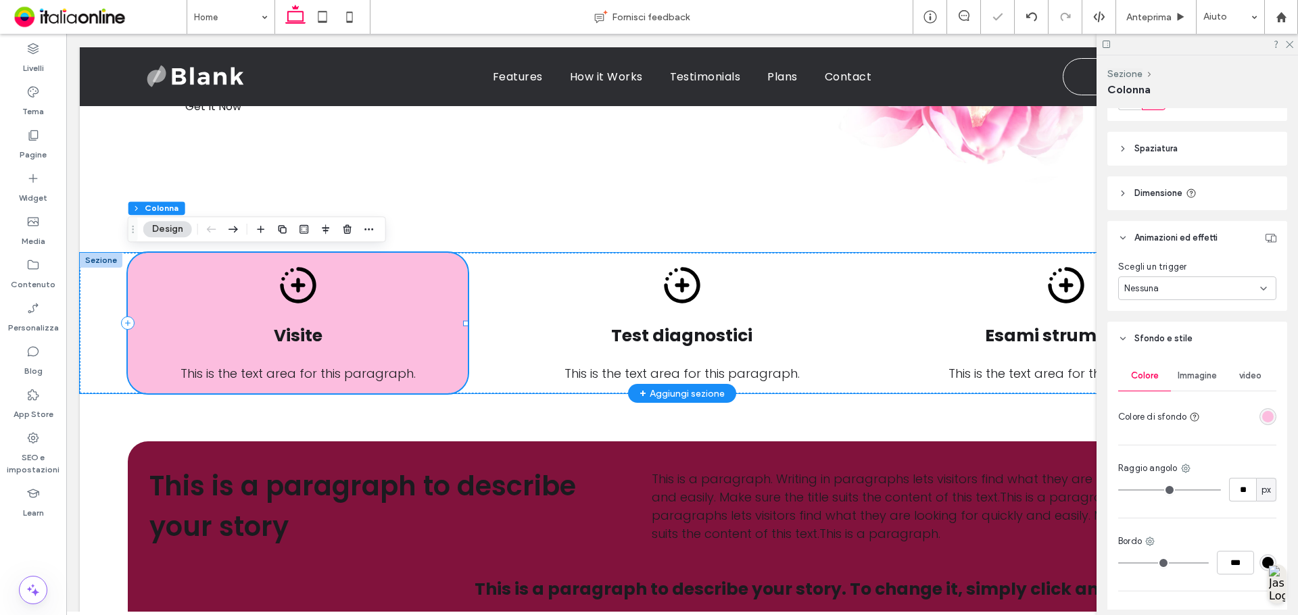
click at [435, 316] on div "Visite This is the text area for this paragraph." at bounding box center [298, 323] width 340 height 141
drag, startPoint x: 557, startPoint y: 296, endPoint x: 504, endPoint y: 295, distance: 52.8
click at [557, 296] on div "Test diagnostici This is the text area for this paragraph." at bounding box center [682, 323] width 340 height 141
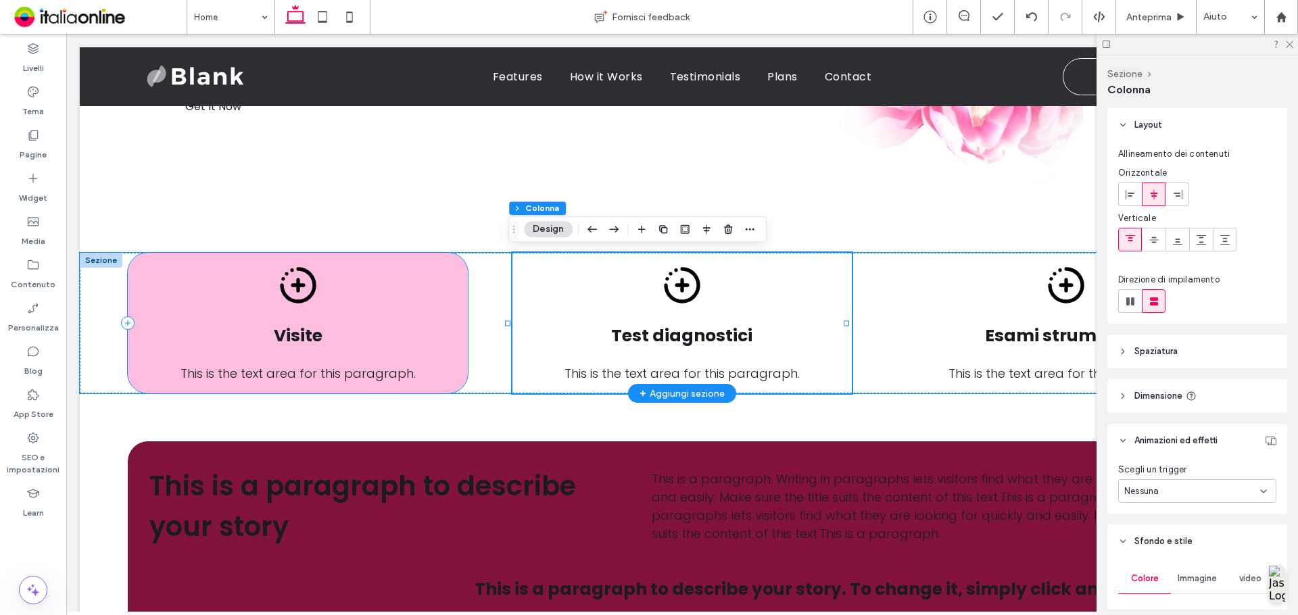
click at [442, 293] on div "Visite This is the text area for this paragraph." at bounding box center [298, 323] width 340 height 141
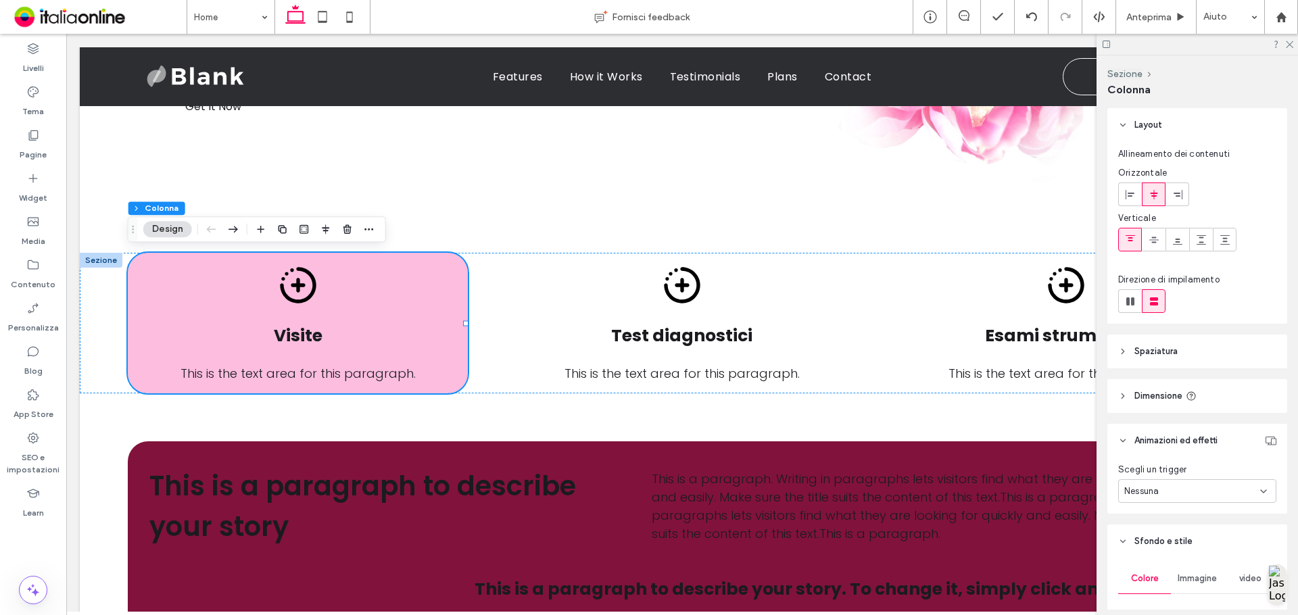
click at [343, 220] on div at bounding box center [347, 229] width 16 height 24
click at [343, 222] on span "button" at bounding box center [347, 229] width 16 height 16
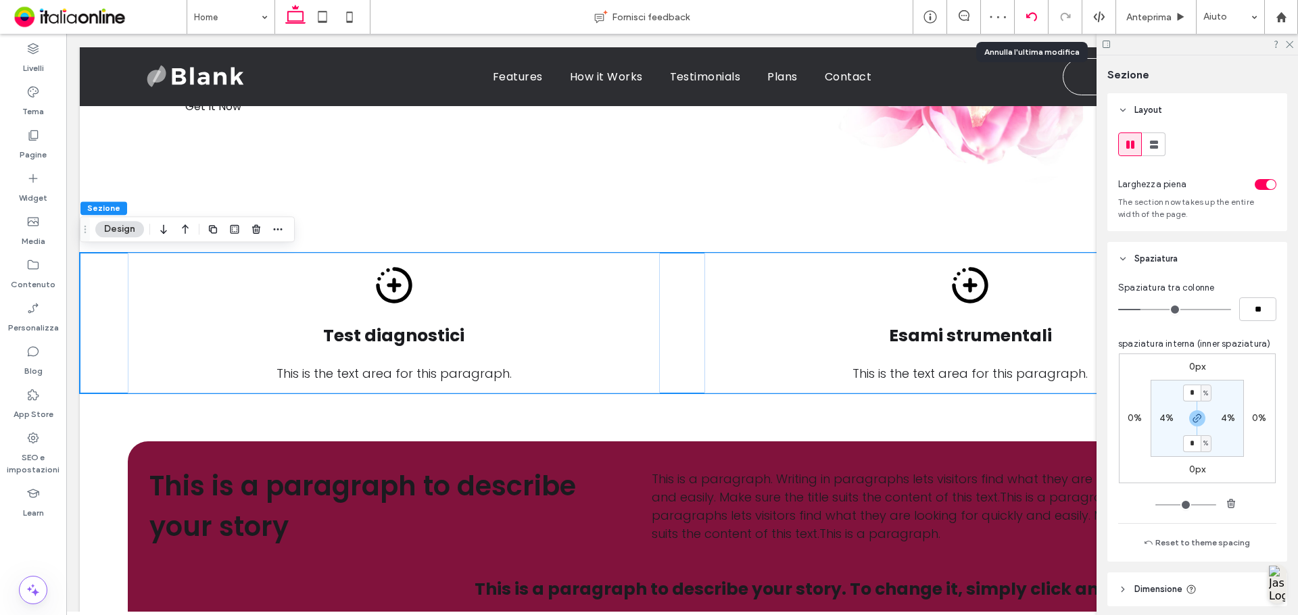
click at [1019, 13] on div at bounding box center [1031, 16] width 33 height 11
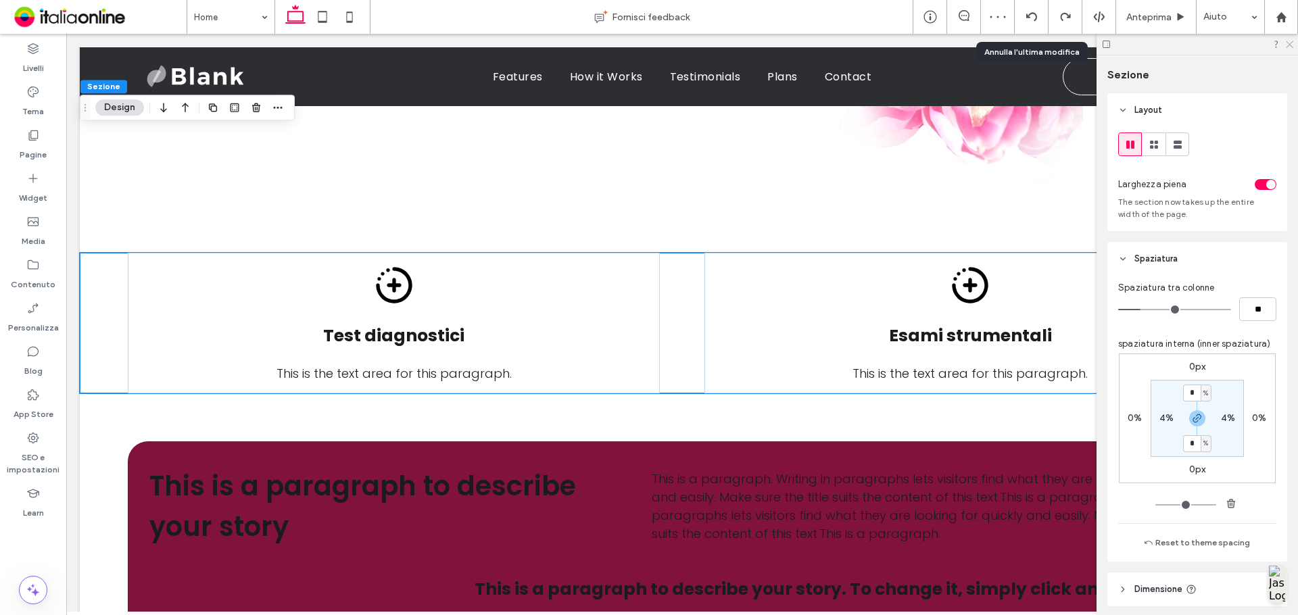
click at [1287, 47] on icon at bounding box center [1289, 43] width 9 height 9
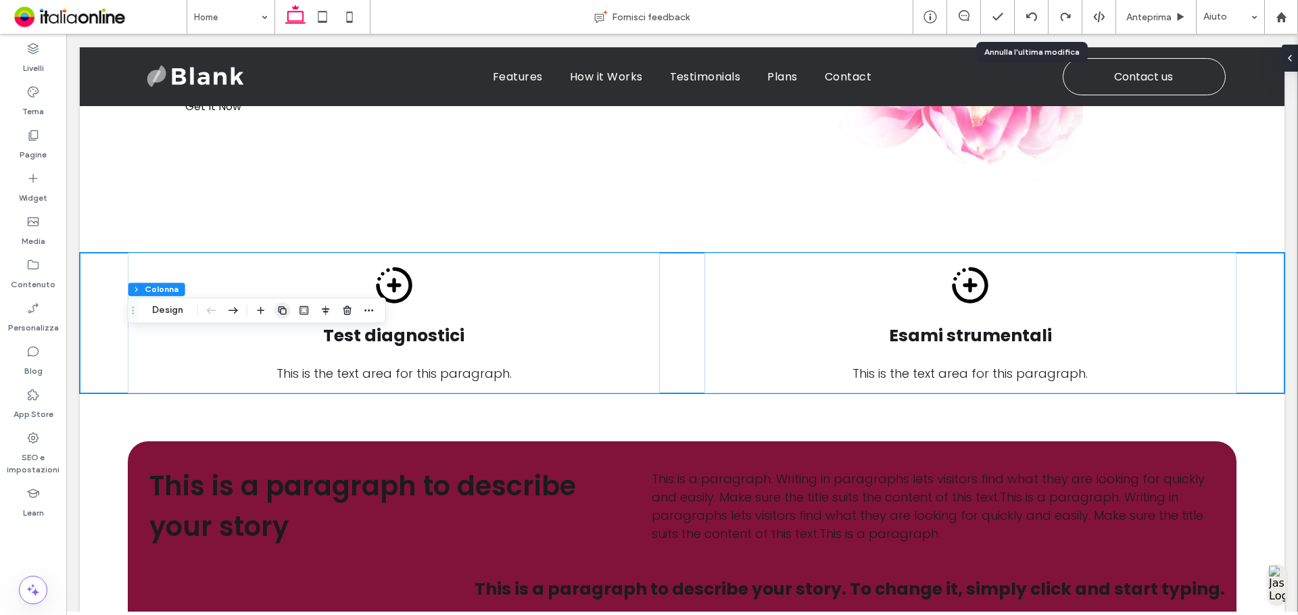
click at [275, 311] on span "button" at bounding box center [282, 310] width 16 height 16
drag, startPoint x: 565, startPoint y: 312, endPoint x: 577, endPoint y: 312, distance: 12.2
click at [565, 312] on use "button" at bounding box center [568, 310] width 8 height 8
click at [307, 316] on button "Design" at bounding box center [311, 320] width 49 height 16
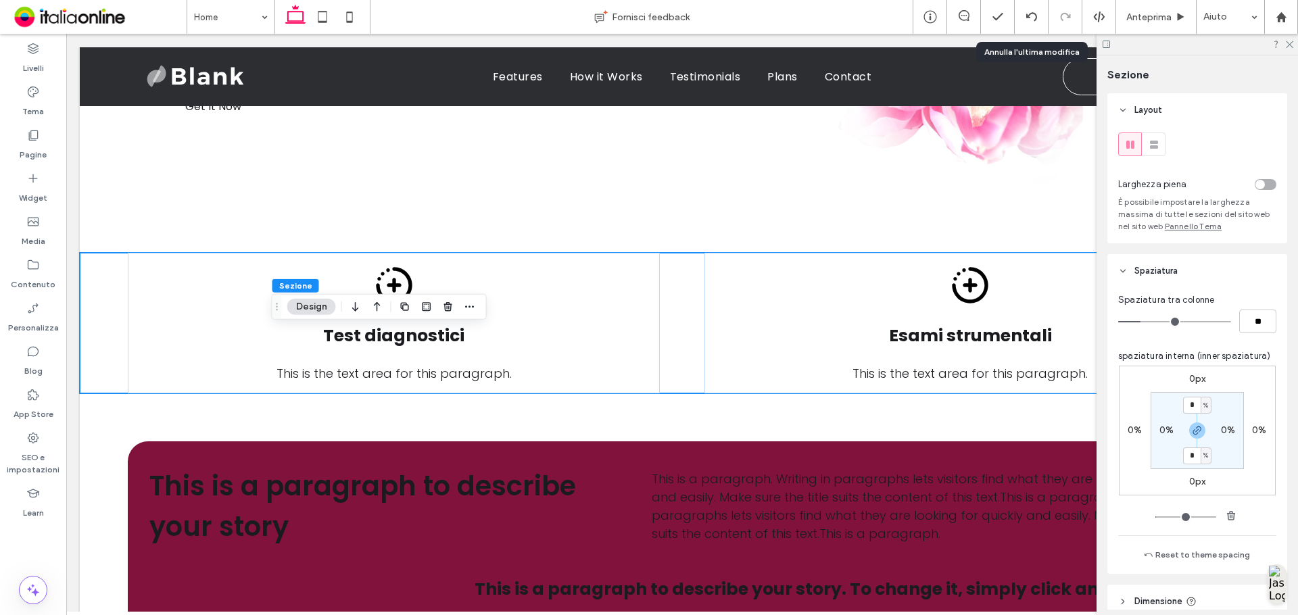
click at [1256, 193] on div at bounding box center [1234, 184] width 85 height 24
click at [1258, 188] on div "toggle" at bounding box center [1266, 184] width 22 height 11
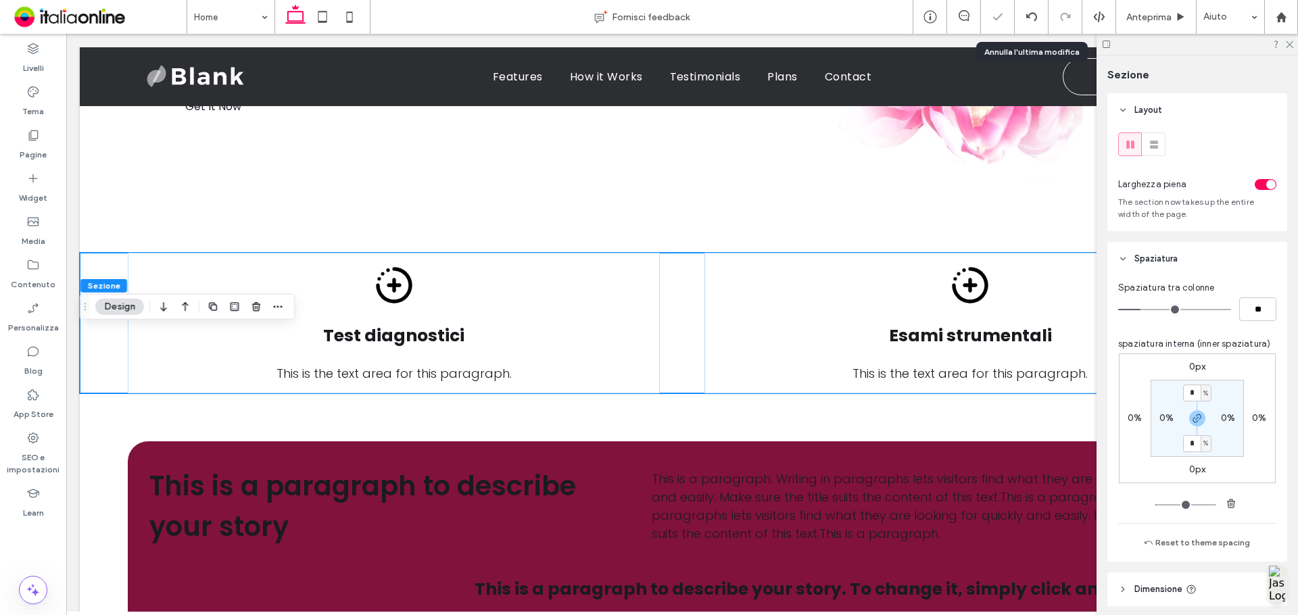
click at [1163, 414] on label "0%" at bounding box center [1167, 417] width 14 height 11
type input "*"
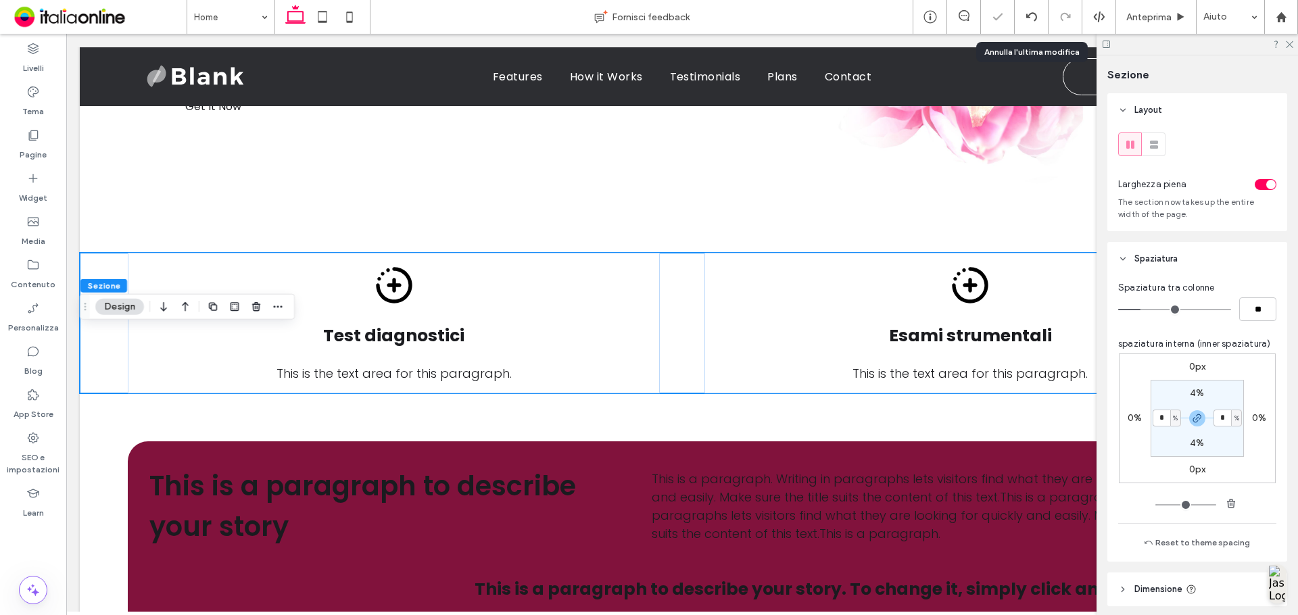
type input "*"
click at [1218, 383] on section "4% * % 4% * %" at bounding box center [1197, 418] width 93 height 77
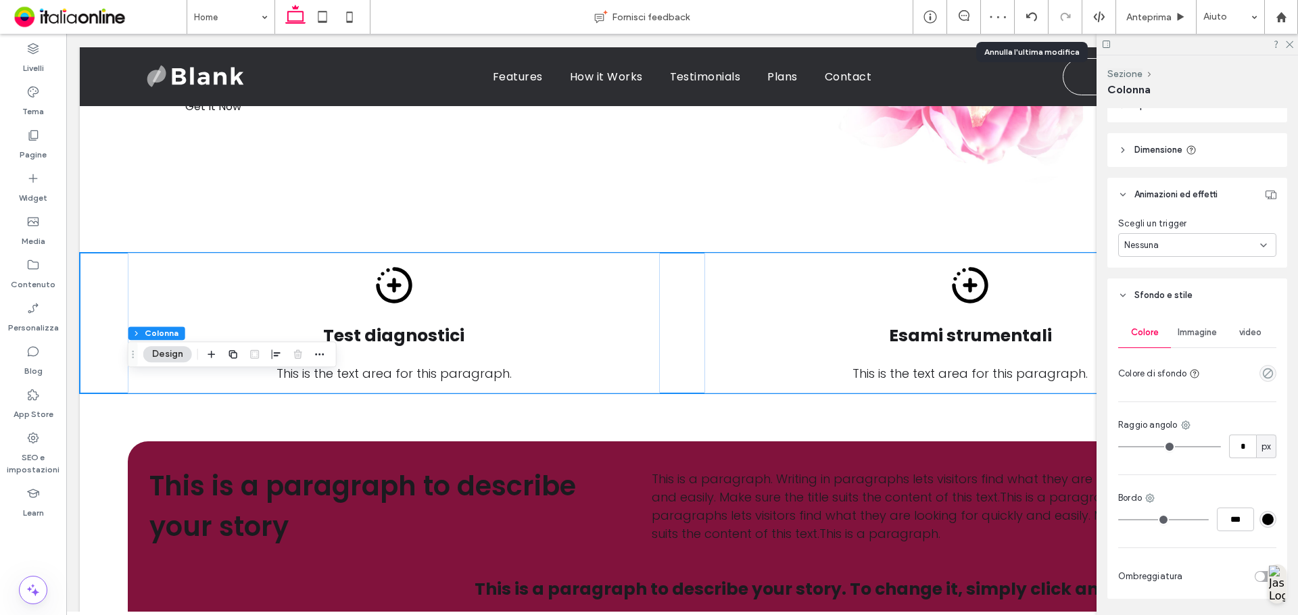
scroll to position [289, 0]
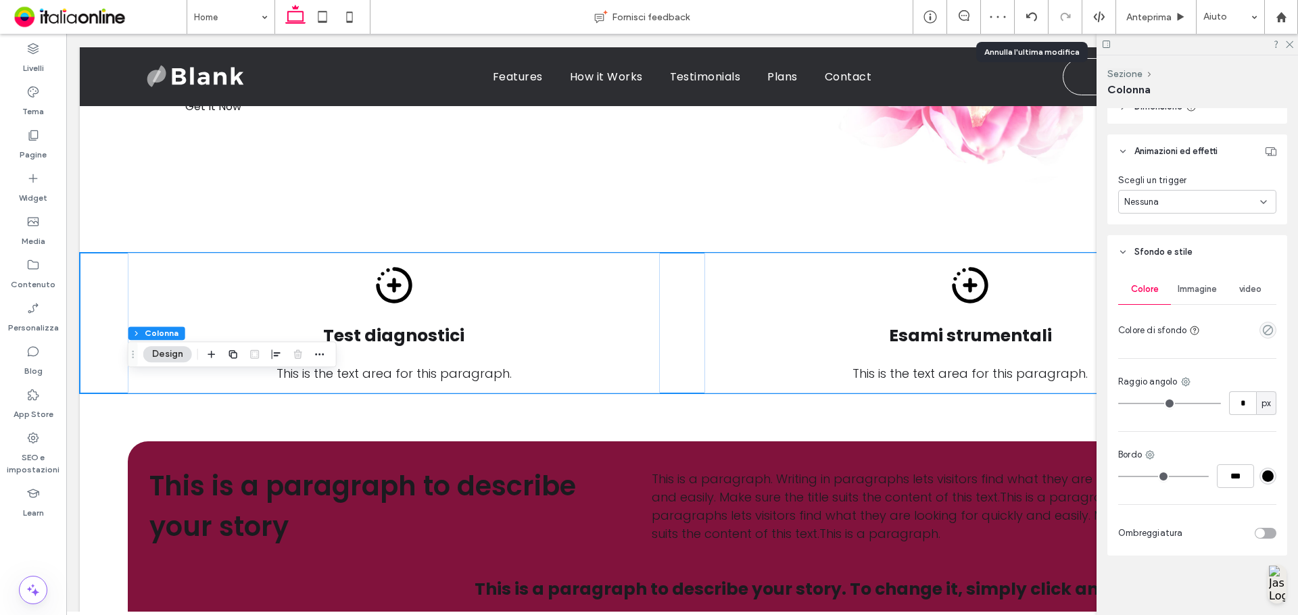
click at [1244, 335] on div at bounding box center [1240, 330] width 71 height 24
click at [1260, 337] on div "empty color" at bounding box center [1268, 330] width 17 height 17
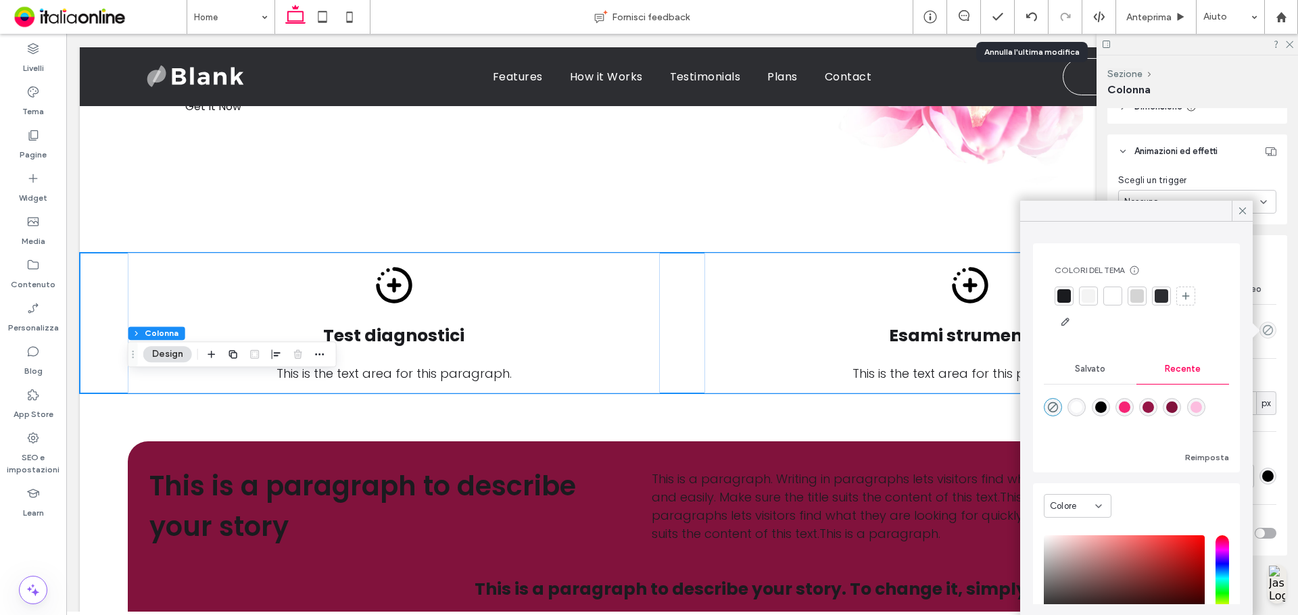
drag, startPoint x: 1212, startPoint y: 406, endPoint x: 1245, endPoint y: 393, distance: 34.9
click at [1202, 406] on div "rgba(252, 189, 223, 1)" at bounding box center [1196, 407] width 11 height 11
type input "*******"
type input "***"
type input "****"
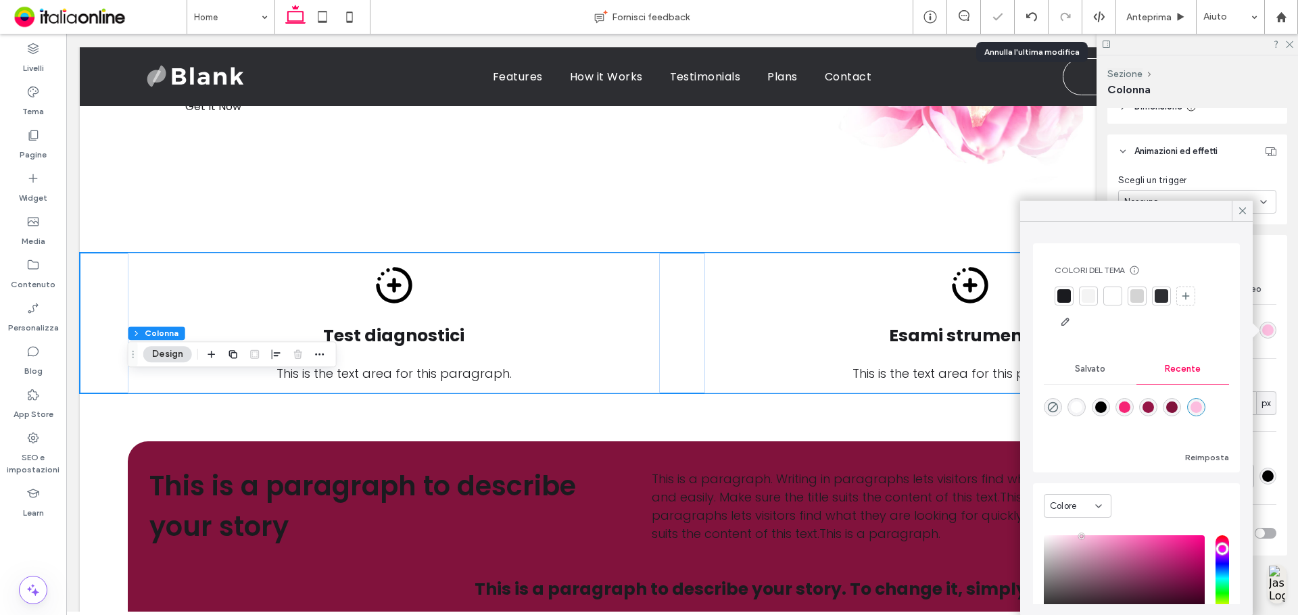
click at [1269, 370] on div "Colore Immagine video Colore di sfondo Raggio angolo * px Bordo *** Ombreggiatu…" at bounding box center [1197, 412] width 180 height 287
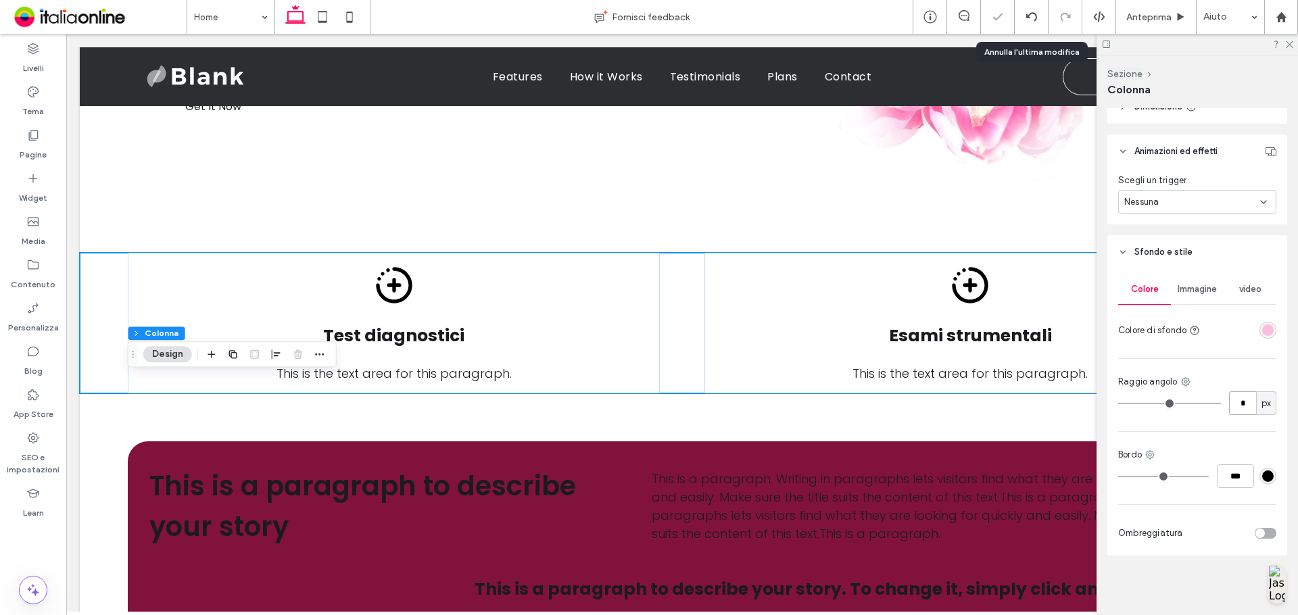
click at [1238, 408] on input "*" at bounding box center [1242, 403] width 27 height 24
type input "*"
type input "**"
click at [1289, 43] on icon at bounding box center [1289, 43] width 9 height 9
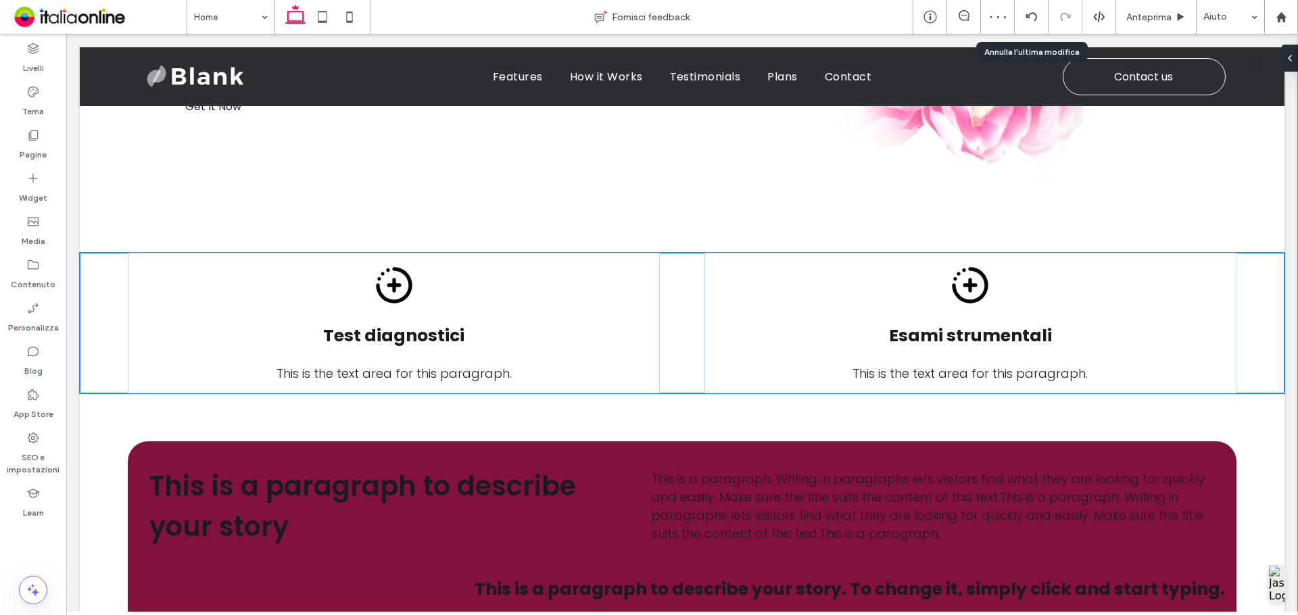
scroll to position [69, 0]
type input "**"
type input "****"
type input "**"
type input "****"
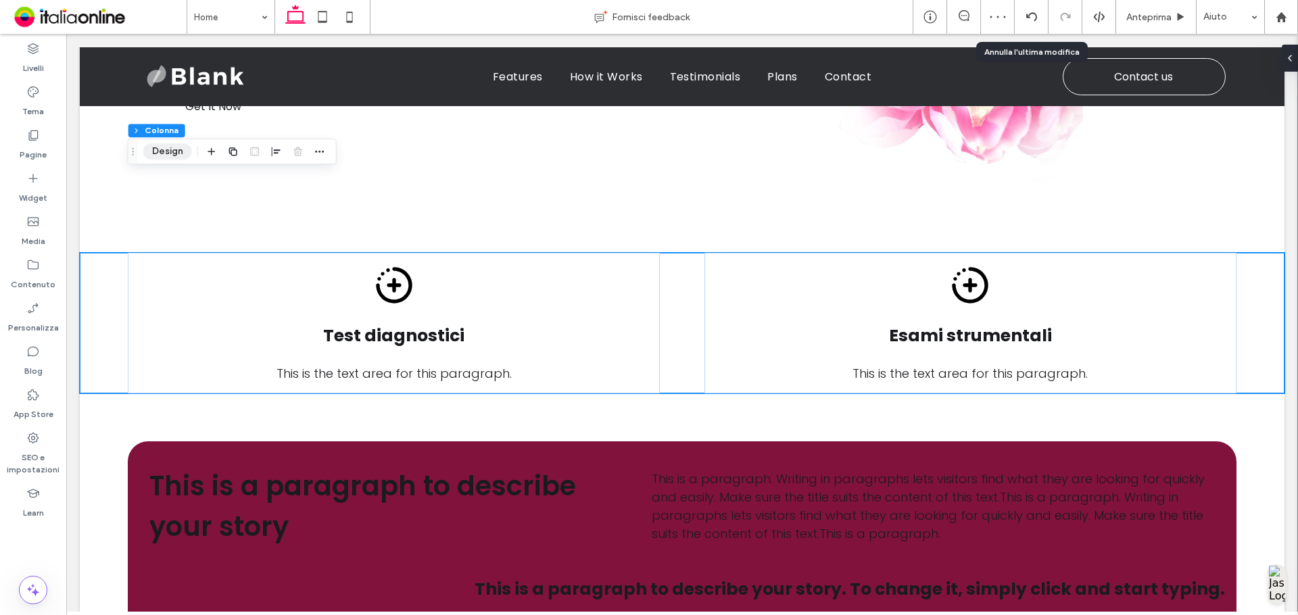
drag, startPoint x: 178, startPoint y: 152, endPoint x: 195, endPoint y: 149, distance: 16.6
click at [178, 152] on button "Design" at bounding box center [167, 151] width 49 height 16
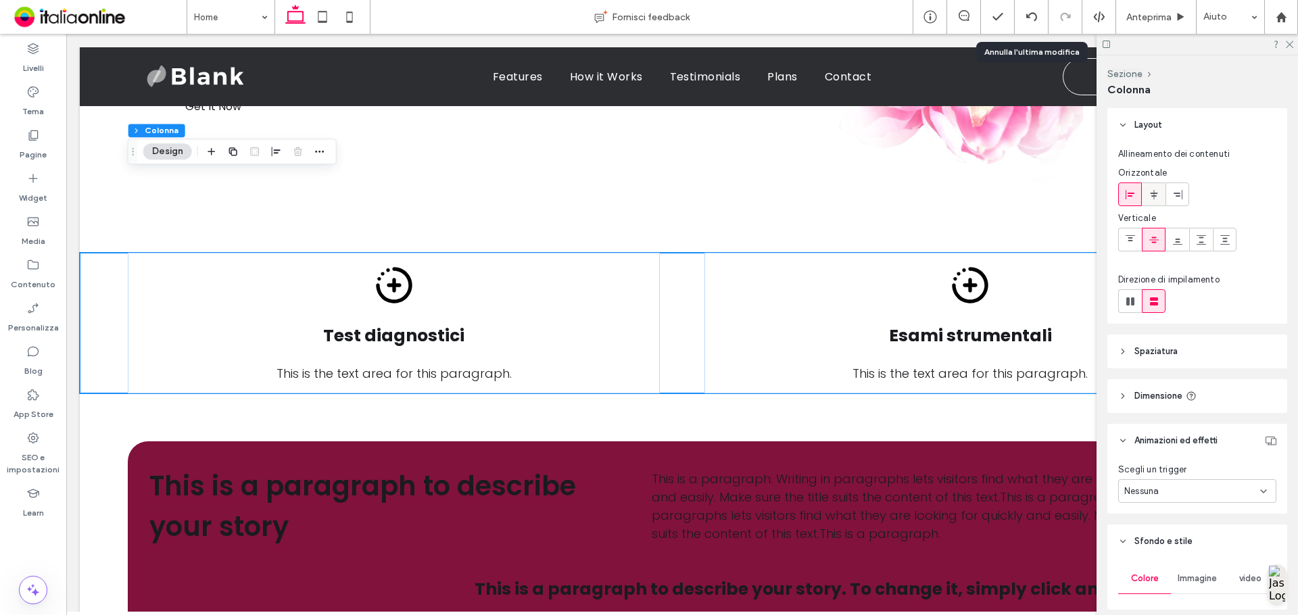
click at [1162, 195] on div at bounding box center [1154, 194] width 22 height 22
click at [1286, 48] on div at bounding box center [1197, 44] width 201 height 21
click at [1288, 48] on div at bounding box center [1197, 44] width 201 height 21
click at [1293, 46] on icon at bounding box center [1289, 43] width 9 height 9
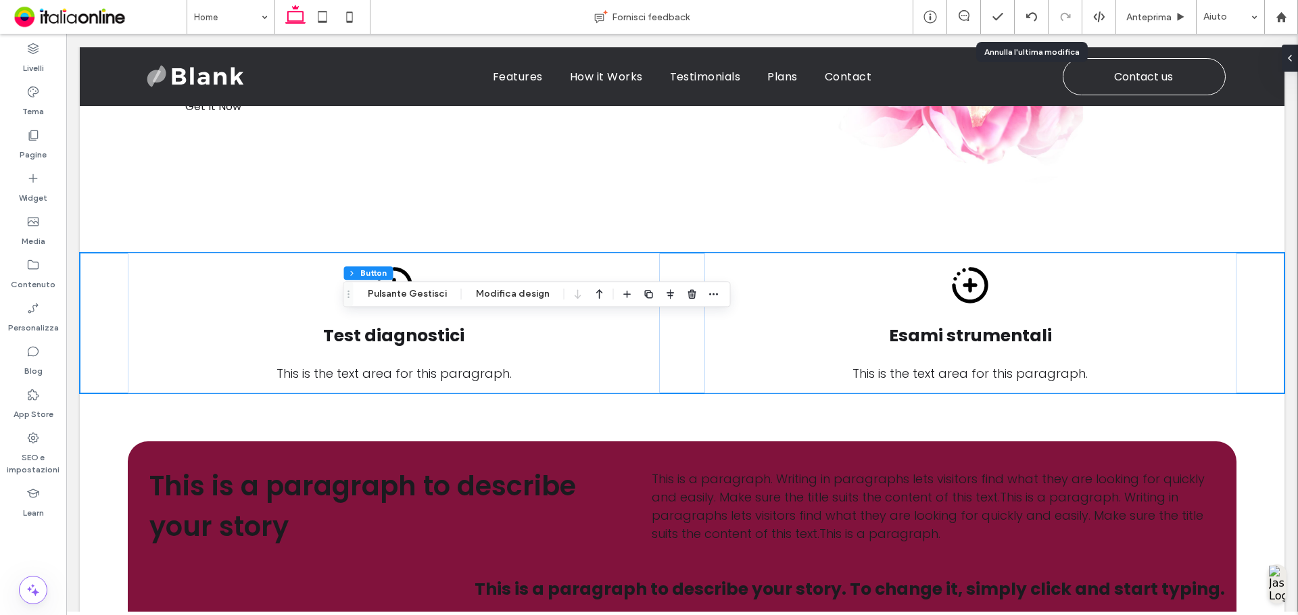
click at [644, 295] on icon "button" at bounding box center [649, 294] width 11 height 11
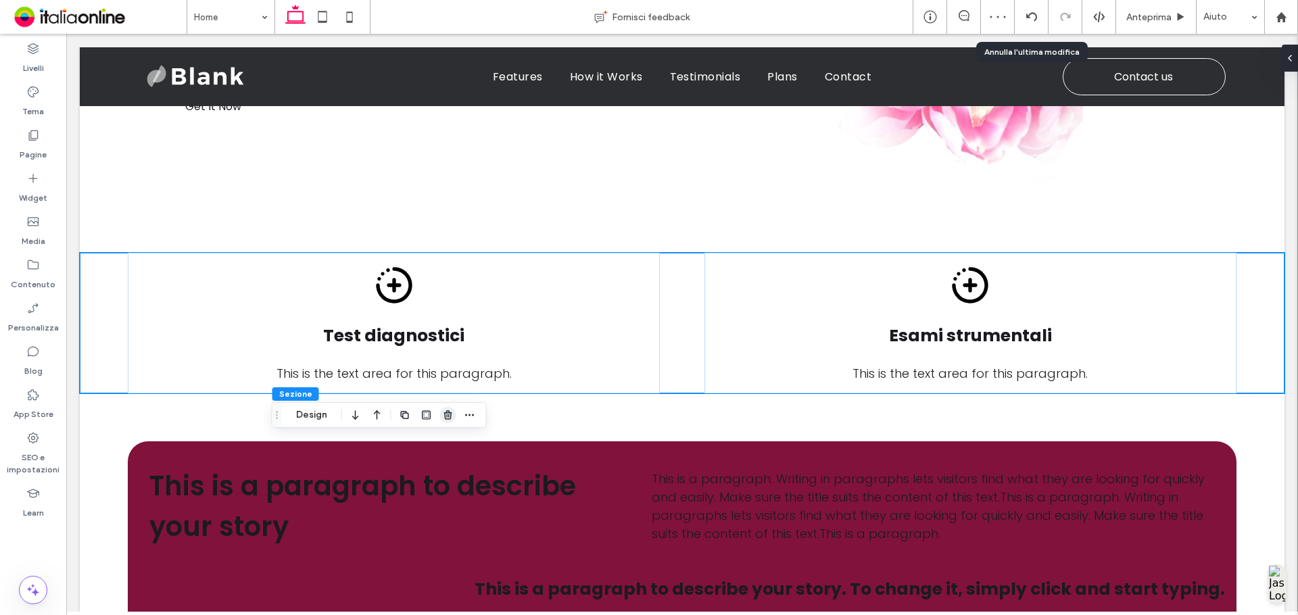
click at [443, 412] on icon "button" at bounding box center [448, 415] width 11 height 11
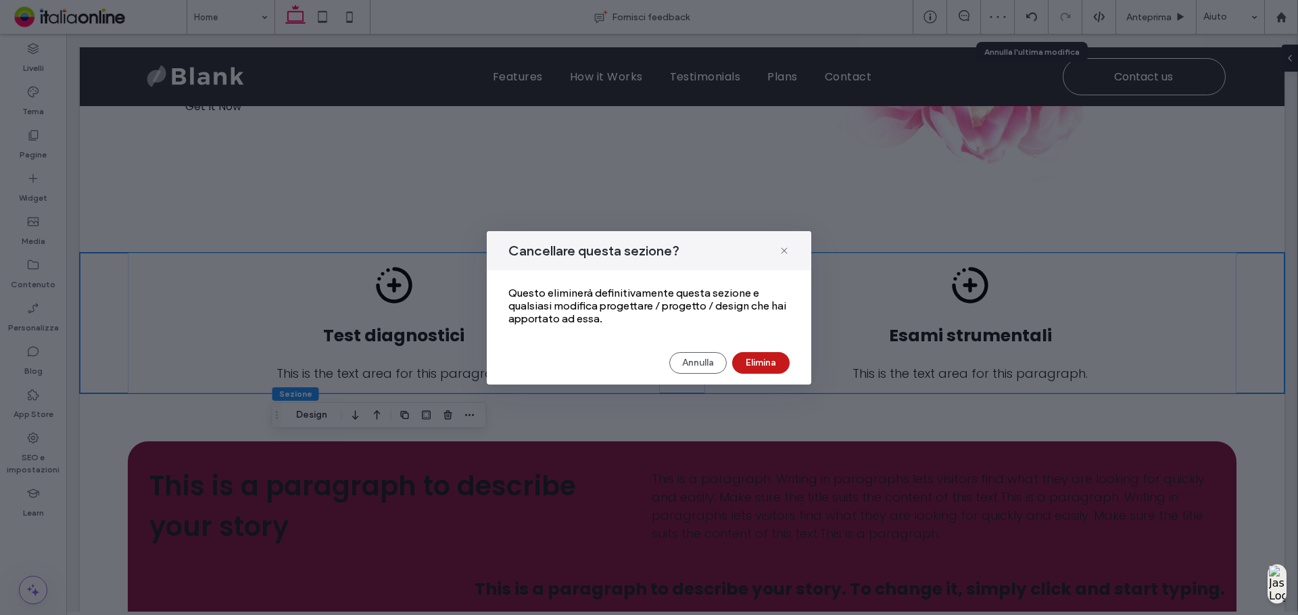
click at [750, 374] on div "Cancellare questa sezione? Questo eliminerà definitivamente questa sezione e qu…" at bounding box center [649, 307] width 325 height 153
click at [750, 368] on button "Elimina" at bounding box center [760, 363] width 57 height 22
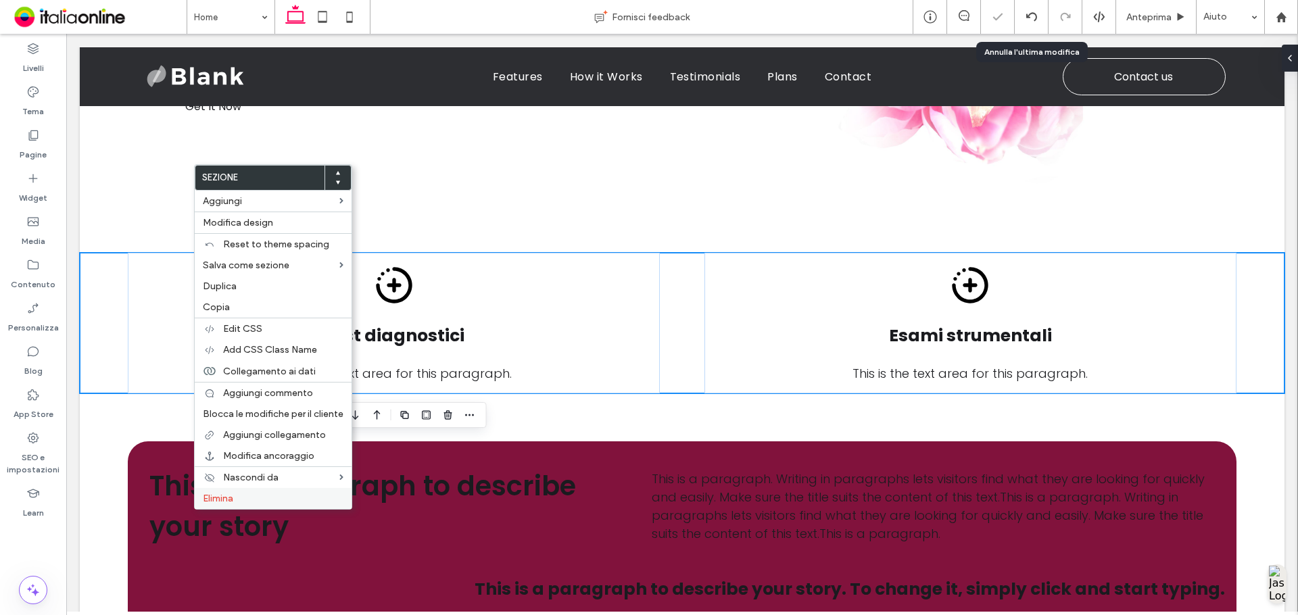
click at [244, 496] on label "Elimina" at bounding box center [273, 498] width 141 height 11
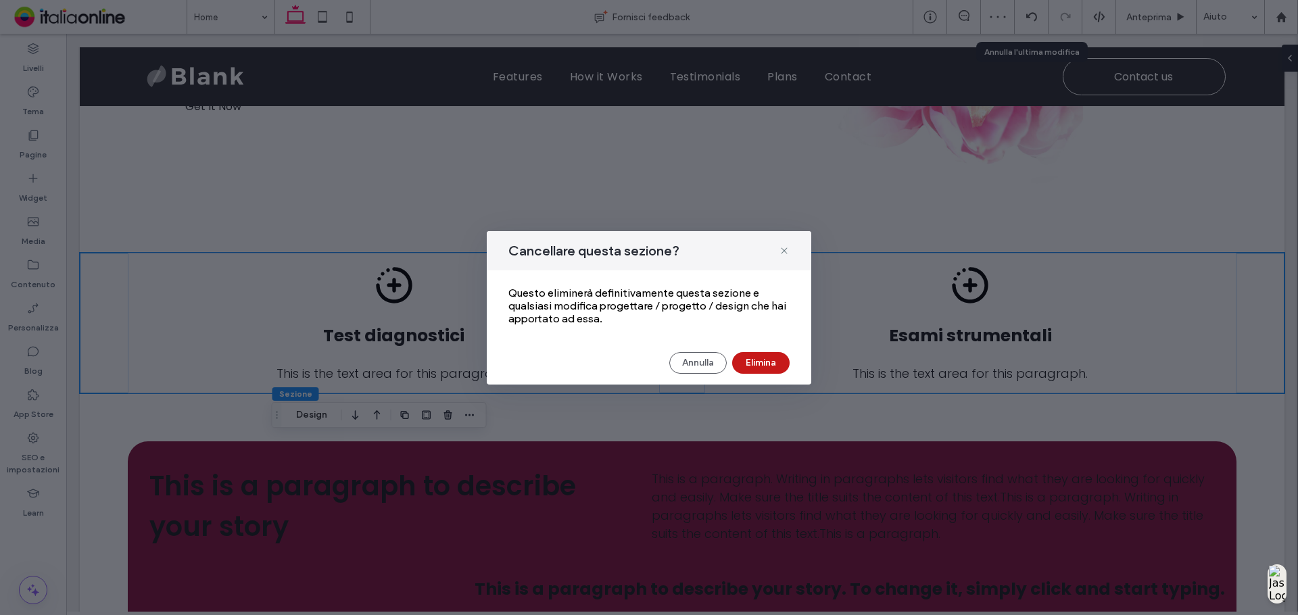
click at [746, 358] on button "Elimina" at bounding box center [760, 363] width 57 height 22
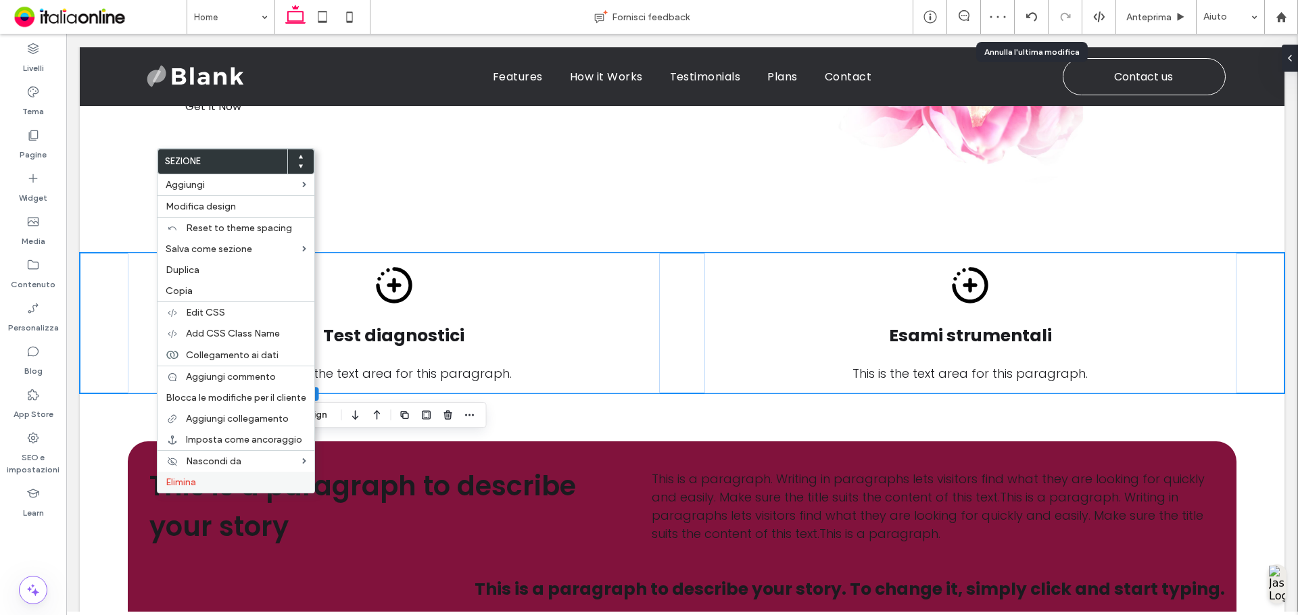
click at [208, 477] on label "Elimina" at bounding box center [236, 482] width 141 height 11
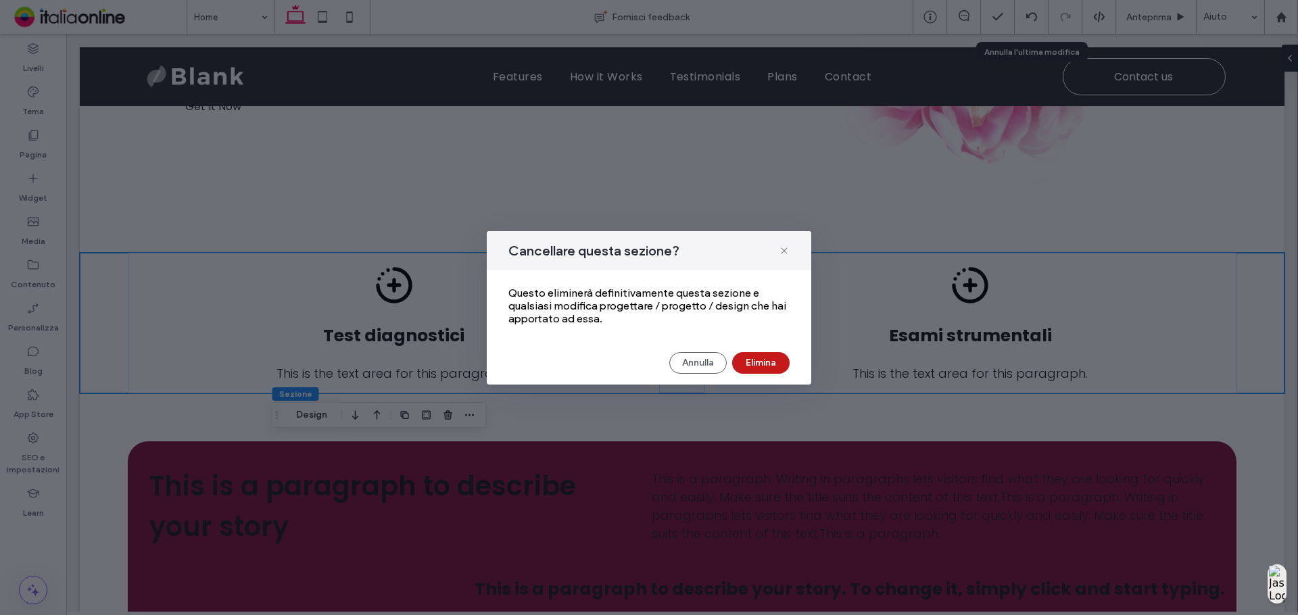
click at [775, 362] on button "Elimina" at bounding box center [760, 363] width 57 height 22
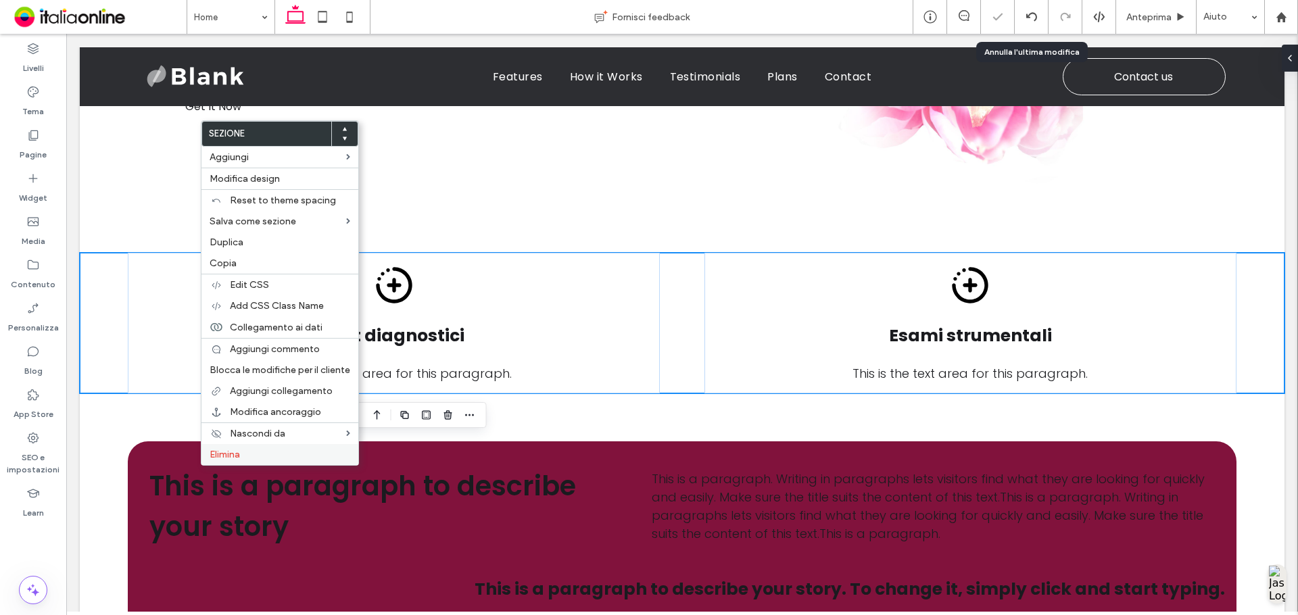
click at [231, 450] on span "Elimina" at bounding box center [225, 454] width 30 height 11
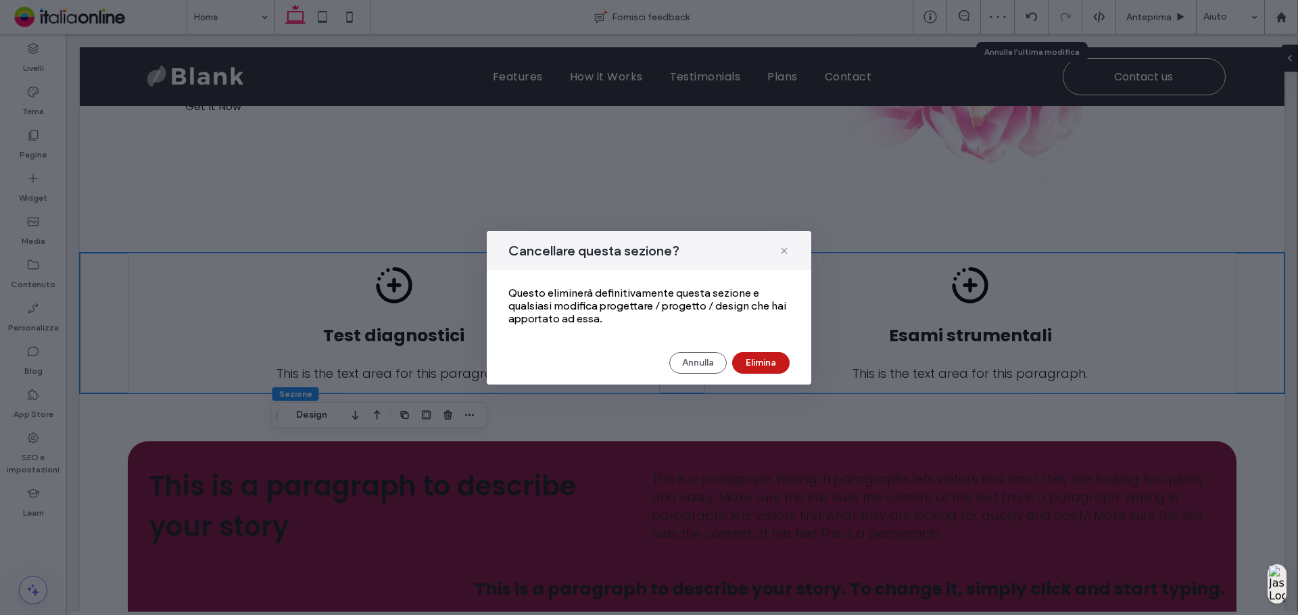
click at [763, 354] on button "Elimina" at bounding box center [760, 363] width 57 height 22
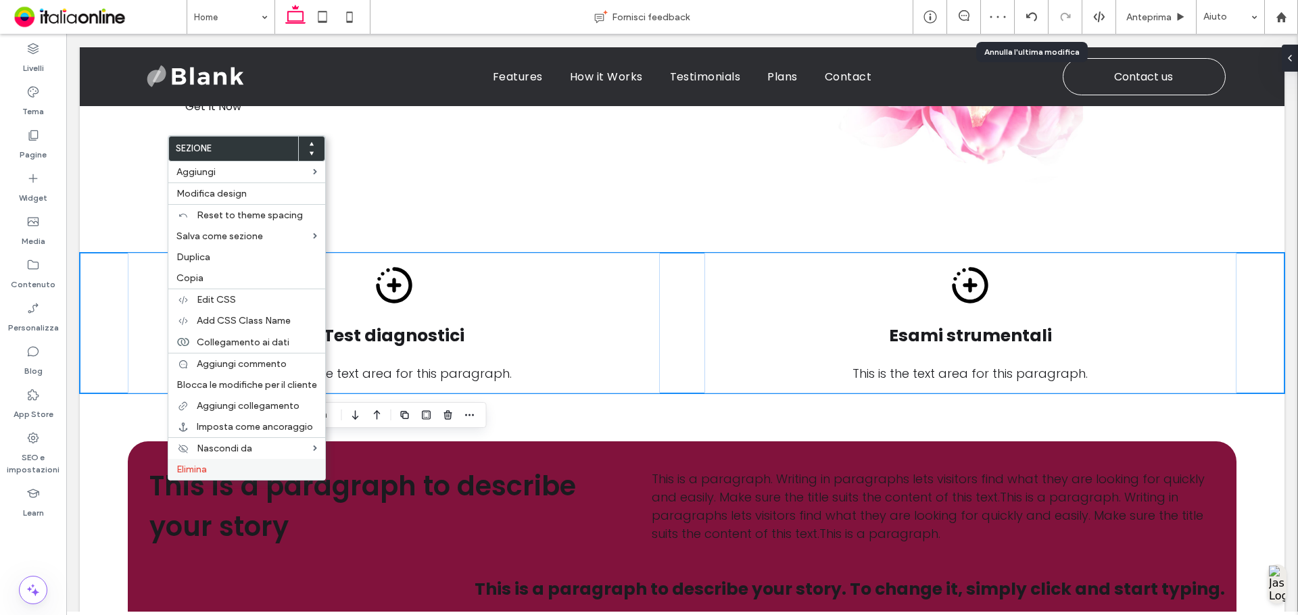
click at [200, 465] on span "Elimina" at bounding box center [191, 469] width 30 height 11
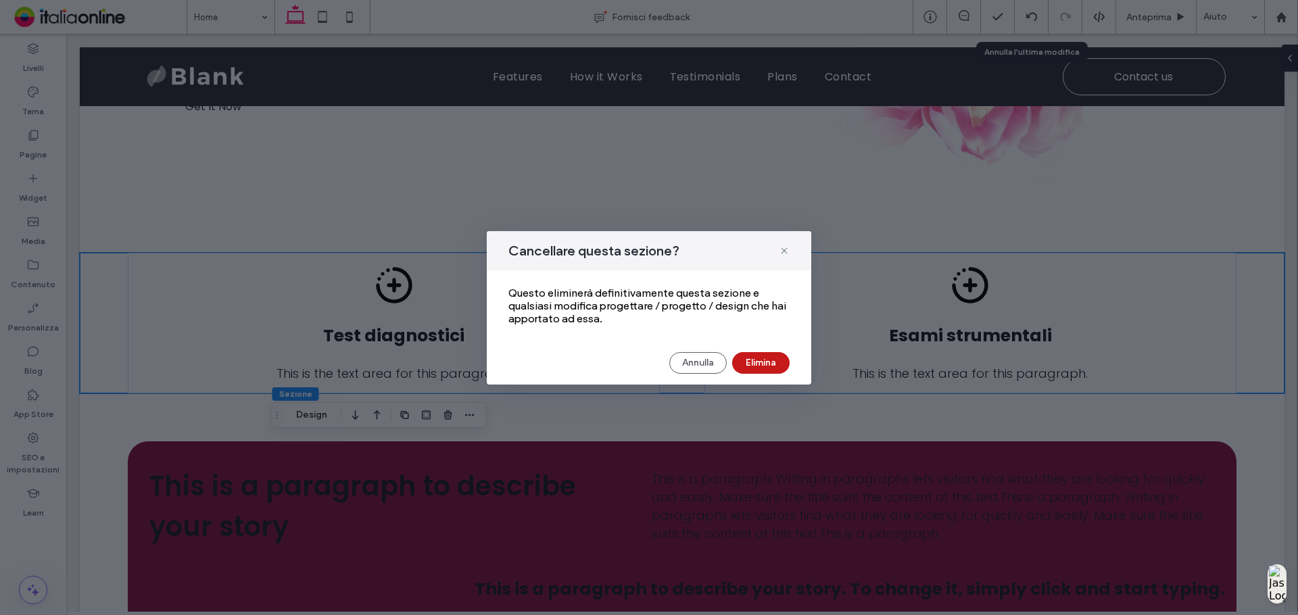
click at [770, 358] on button "Elimina" at bounding box center [760, 363] width 57 height 22
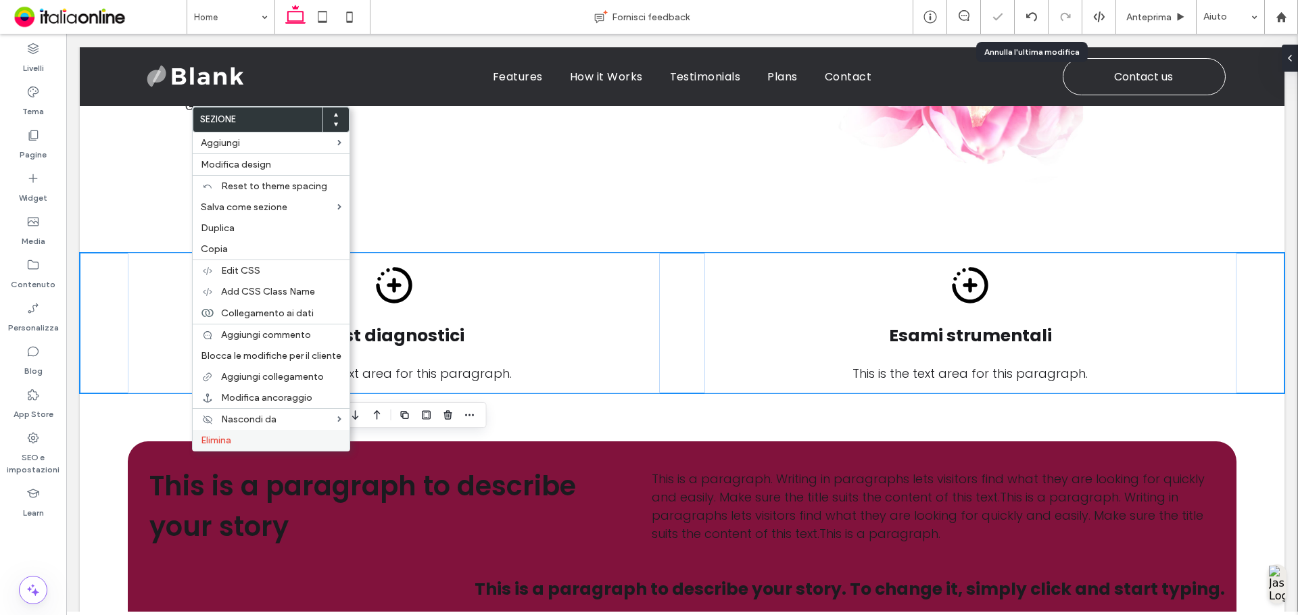
click at [249, 433] on div "Elimina" at bounding box center [271, 440] width 157 height 21
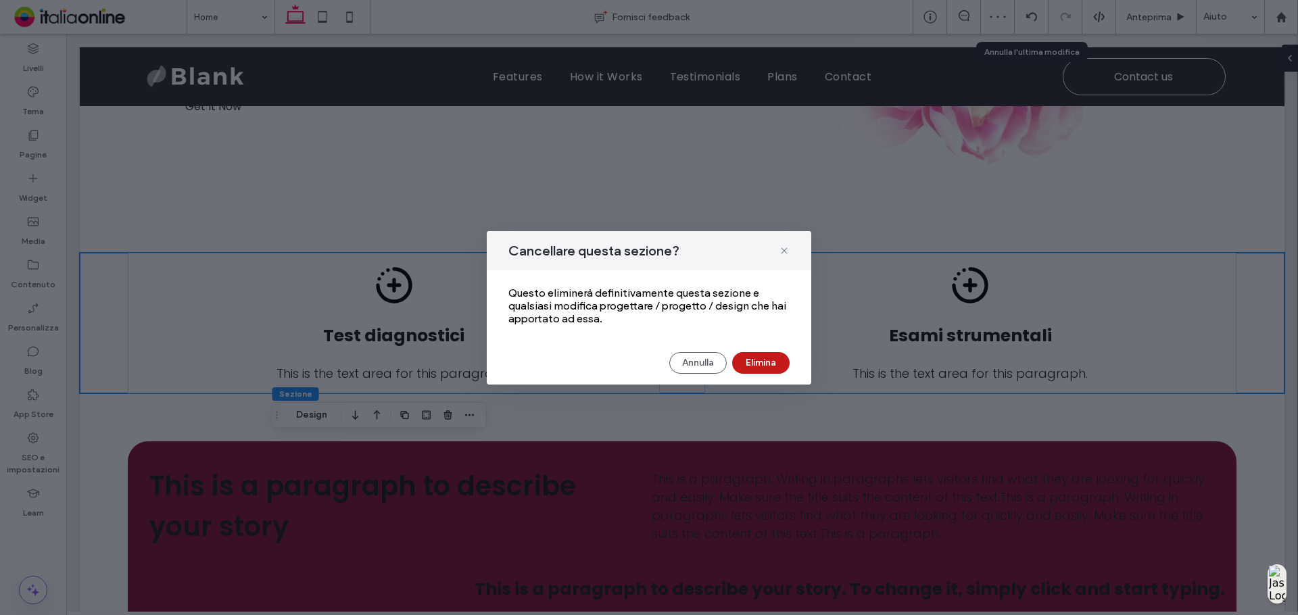
click at [779, 366] on button "Elimina" at bounding box center [760, 363] width 57 height 22
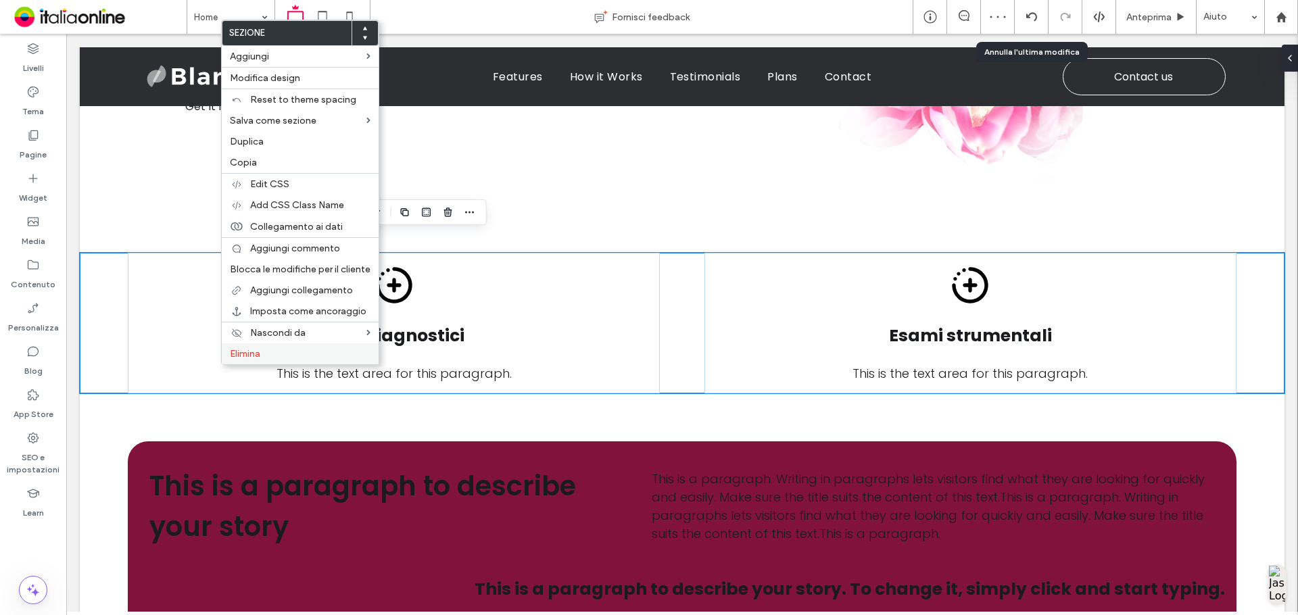
click at [250, 358] on span "Elimina" at bounding box center [245, 353] width 30 height 11
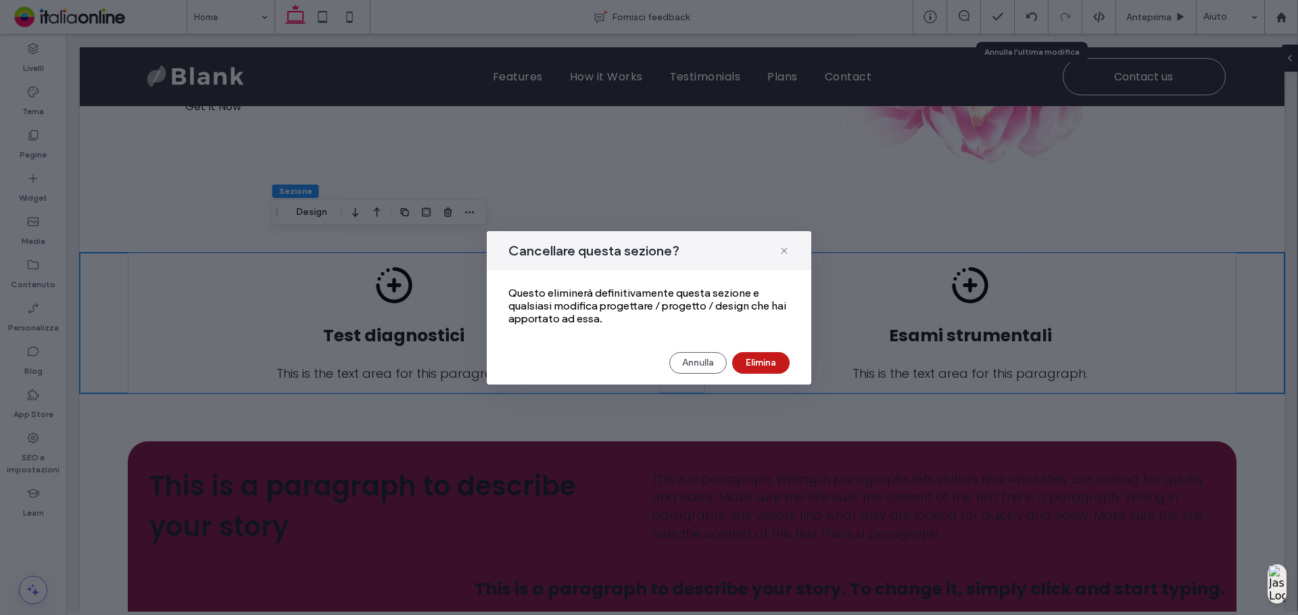
click at [778, 356] on button "Elimina" at bounding box center [760, 363] width 57 height 22
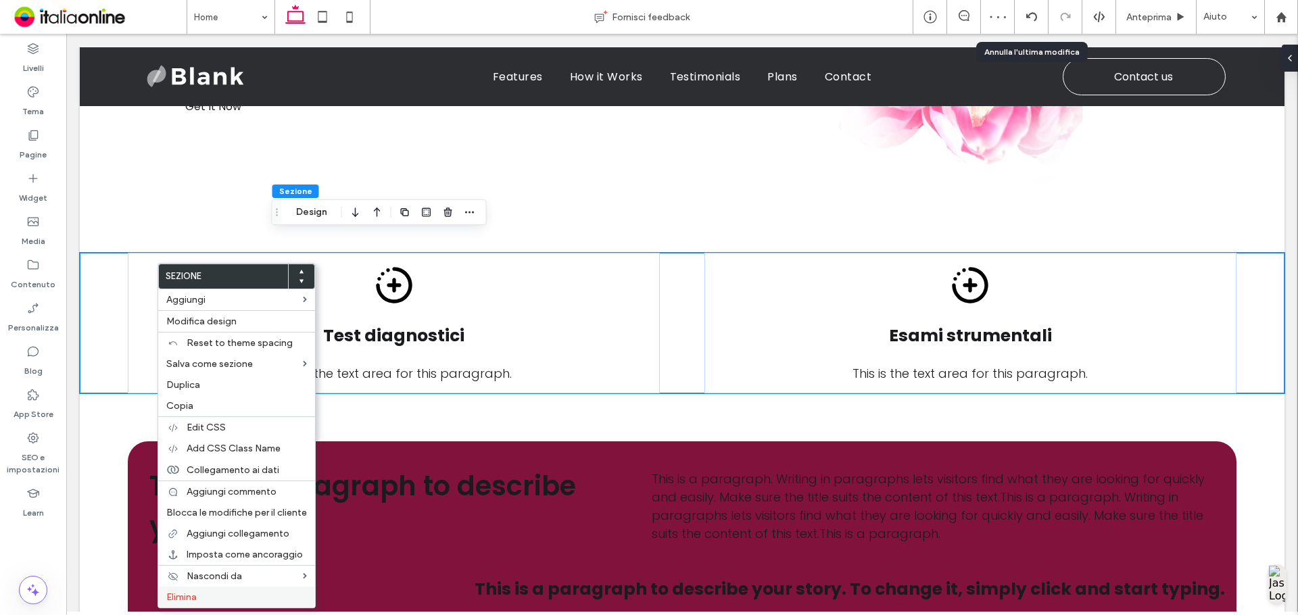
click at [196, 590] on div "Elimina" at bounding box center [236, 597] width 157 height 21
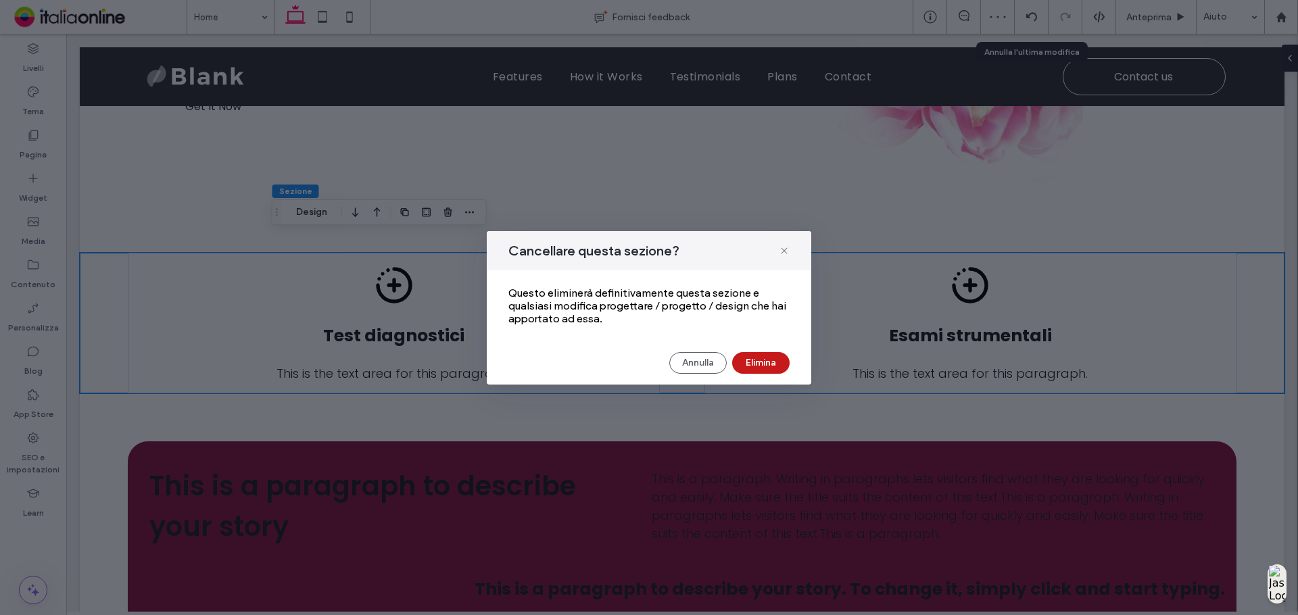
click at [768, 354] on button "Elimina" at bounding box center [760, 363] width 57 height 22
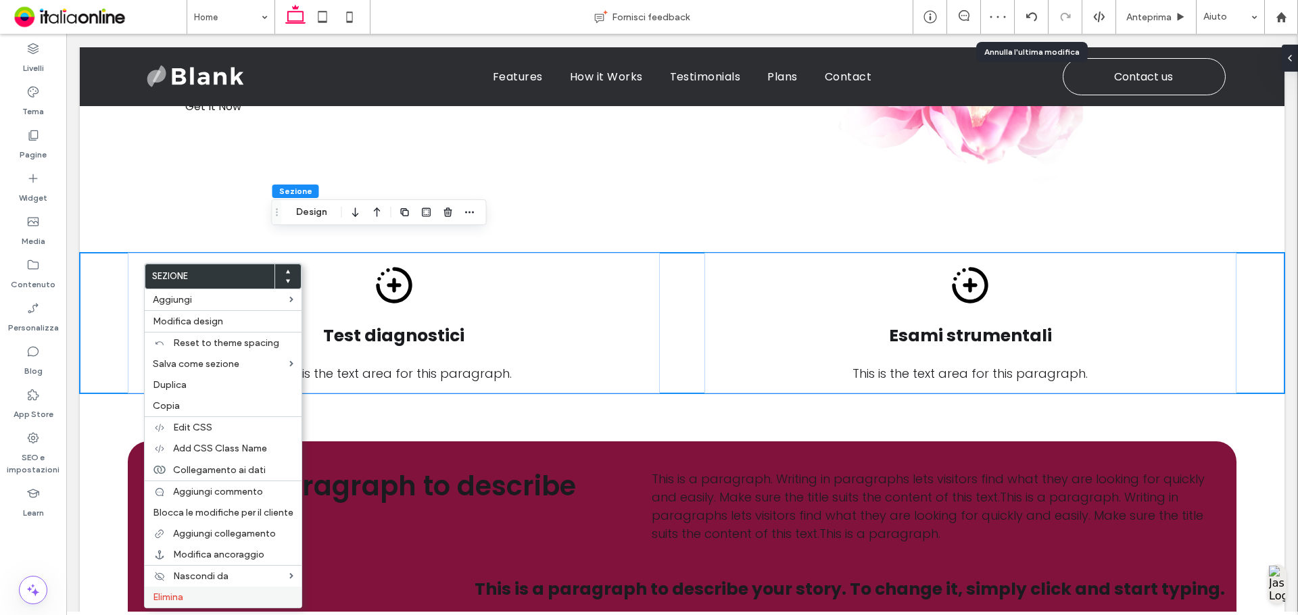
click at [193, 589] on div "Elimina" at bounding box center [223, 597] width 157 height 21
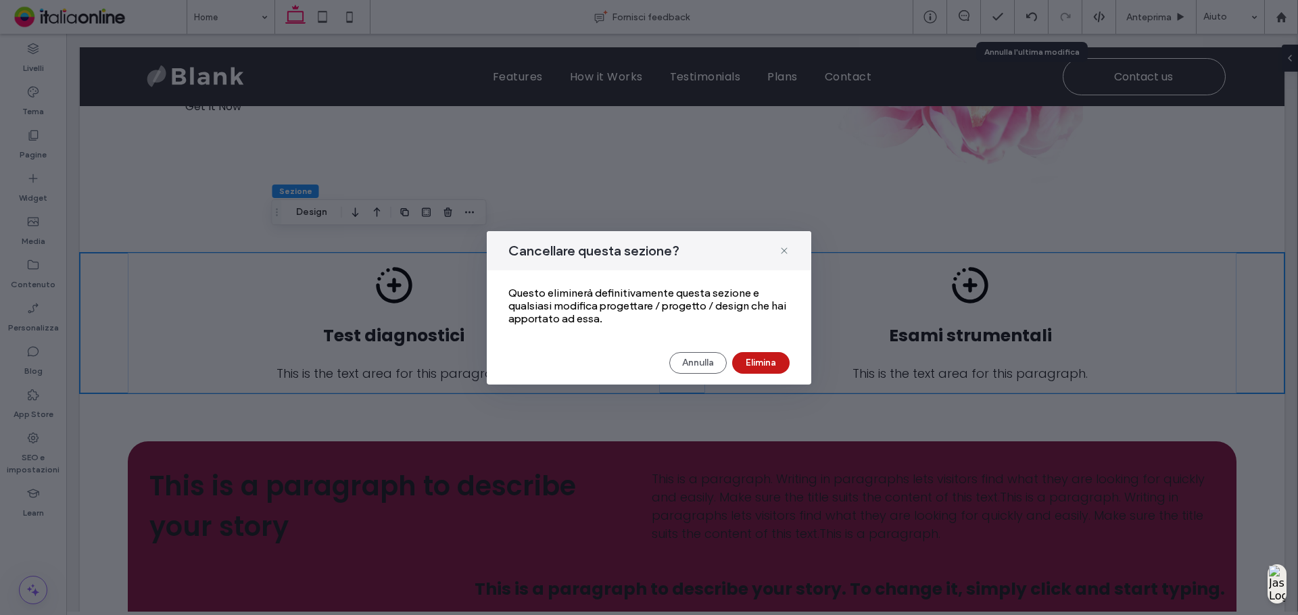
click at [742, 361] on button "Elimina" at bounding box center [760, 363] width 57 height 22
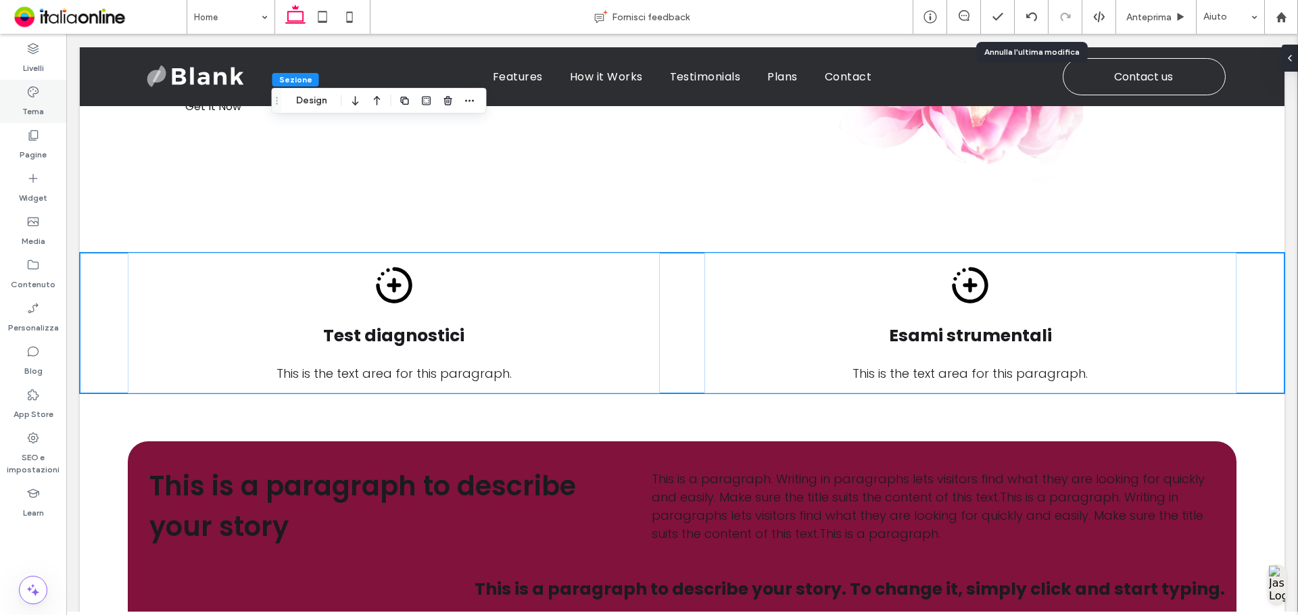
click at [32, 87] on use at bounding box center [33, 92] width 11 height 11
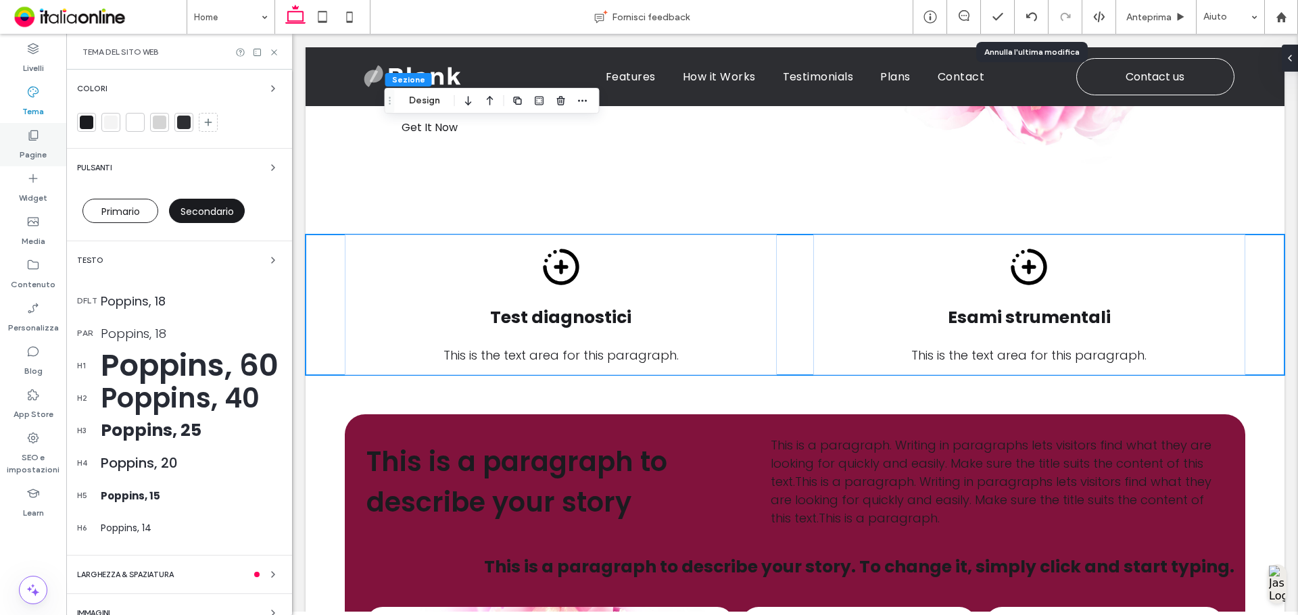
drag, startPoint x: 38, startPoint y: 158, endPoint x: 45, endPoint y: 159, distance: 6.8
click at [38, 158] on label "Pagine" at bounding box center [33, 151] width 27 height 19
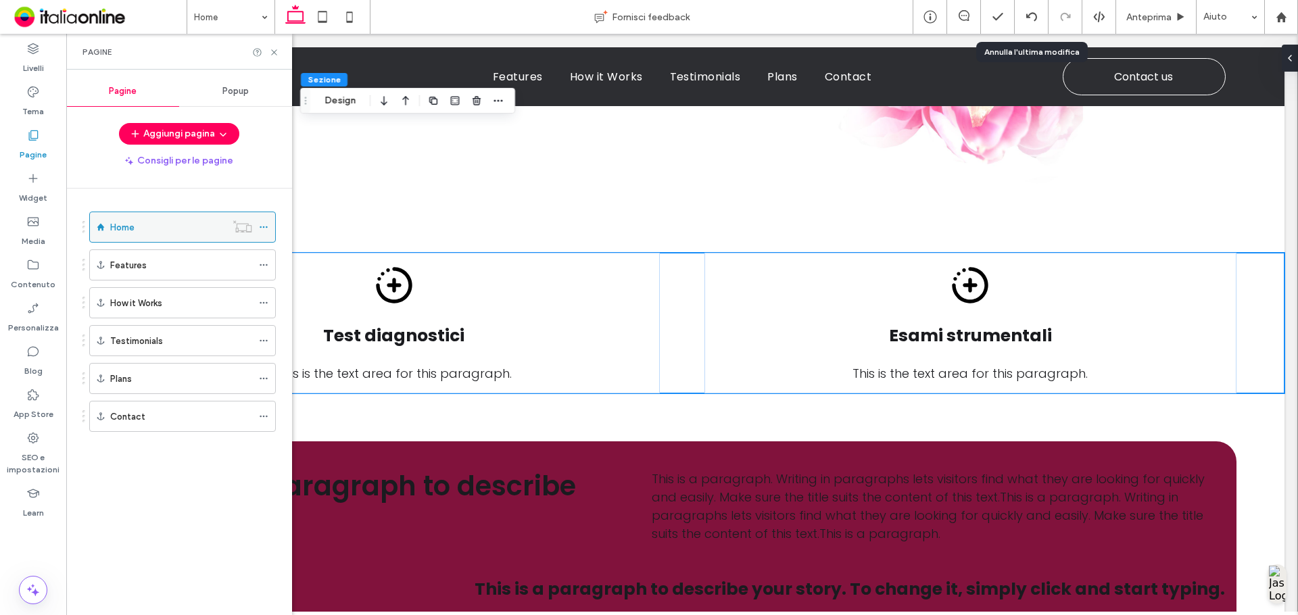
click at [264, 226] on icon at bounding box center [263, 226] width 9 height 9
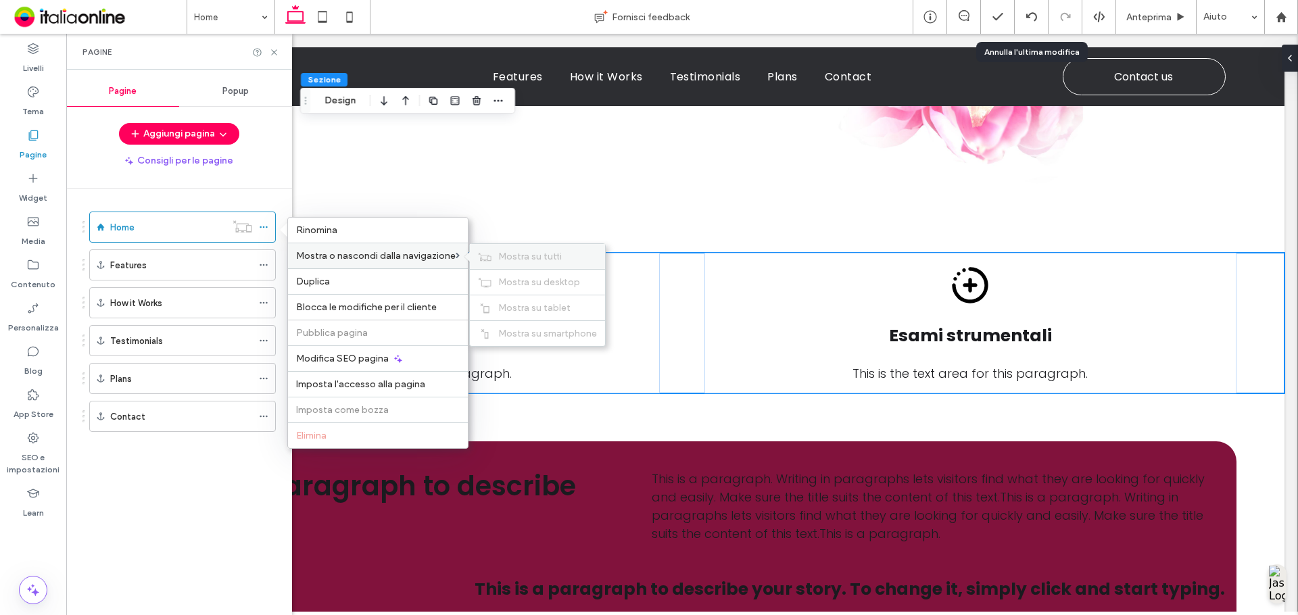
click at [515, 252] on span "Mostra su tutti" at bounding box center [530, 256] width 64 height 11
click at [261, 262] on icon at bounding box center [263, 264] width 9 height 9
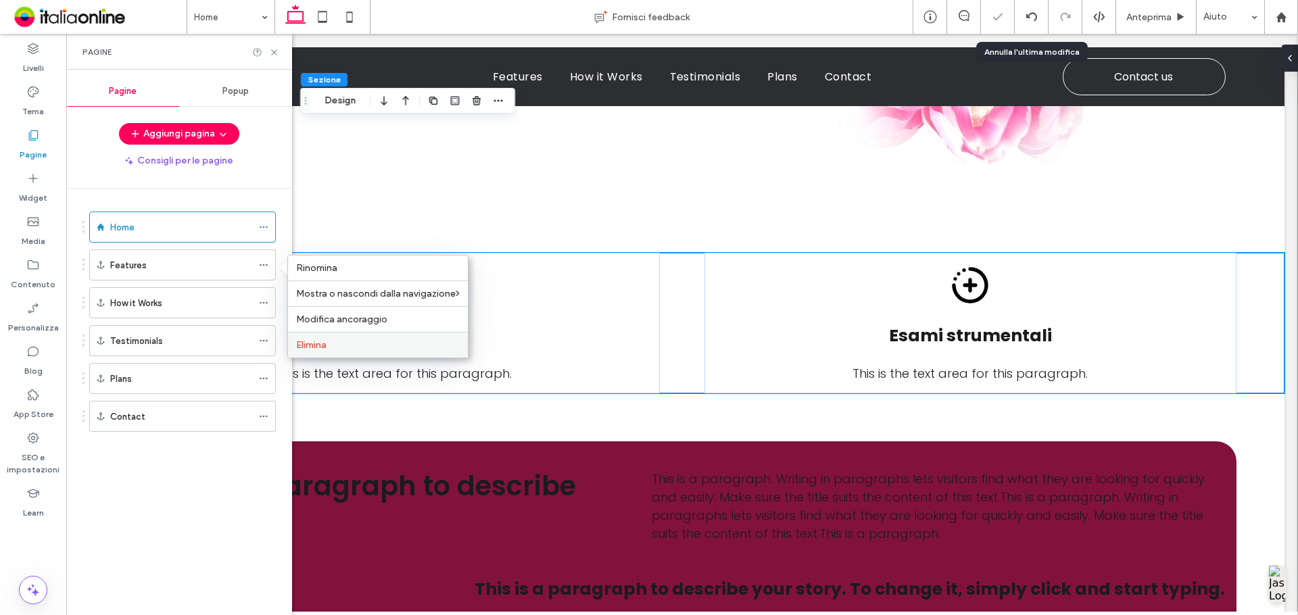
click at [321, 335] on div "Elimina" at bounding box center [378, 345] width 180 height 26
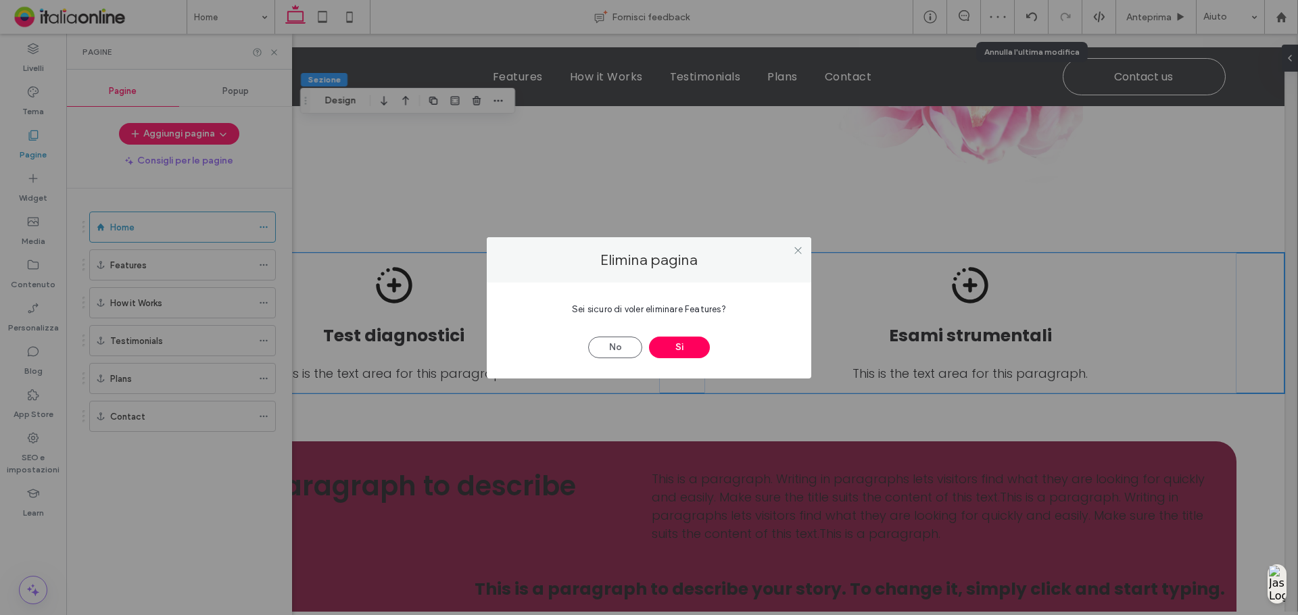
drag, startPoint x: 675, startPoint y: 345, endPoint x: 644, endPoint y: 342, distance: 31.2
click at [675, 345] on button "Sì" at bounding box center [679, 348] width 61 height 22
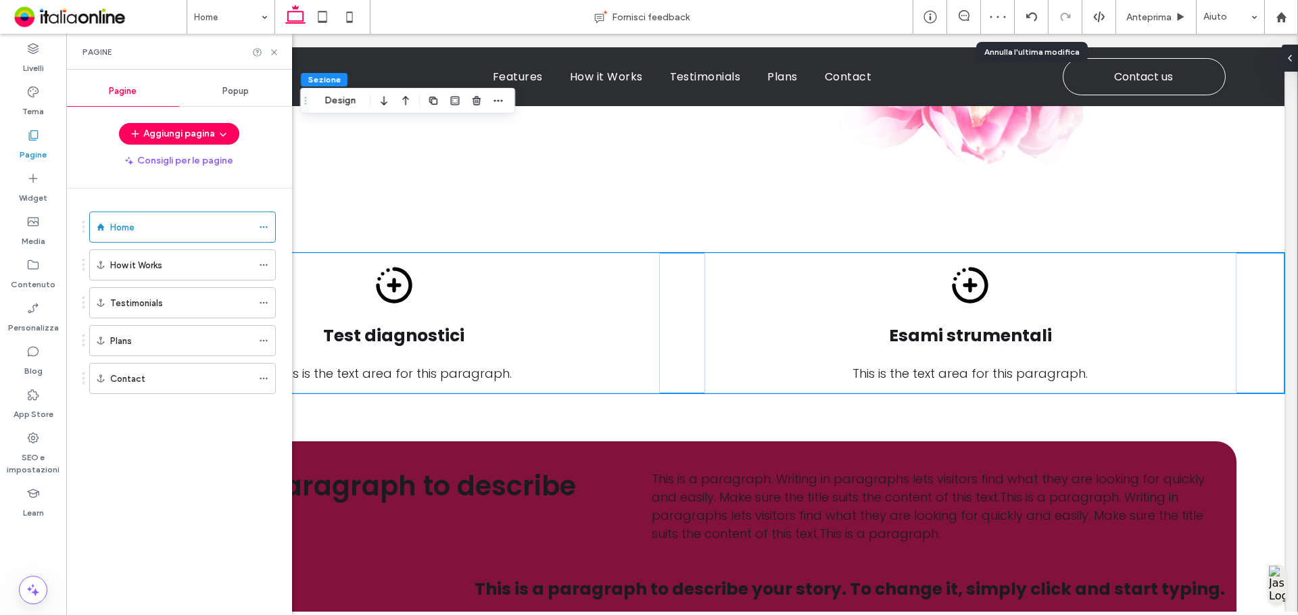
click at [262, 264] on div "Home Fornisci feedback Anteprima Aiuto Design Panel Commenti sito Commenti sito…" at bounding box center [649, 307] width 1298 height 615
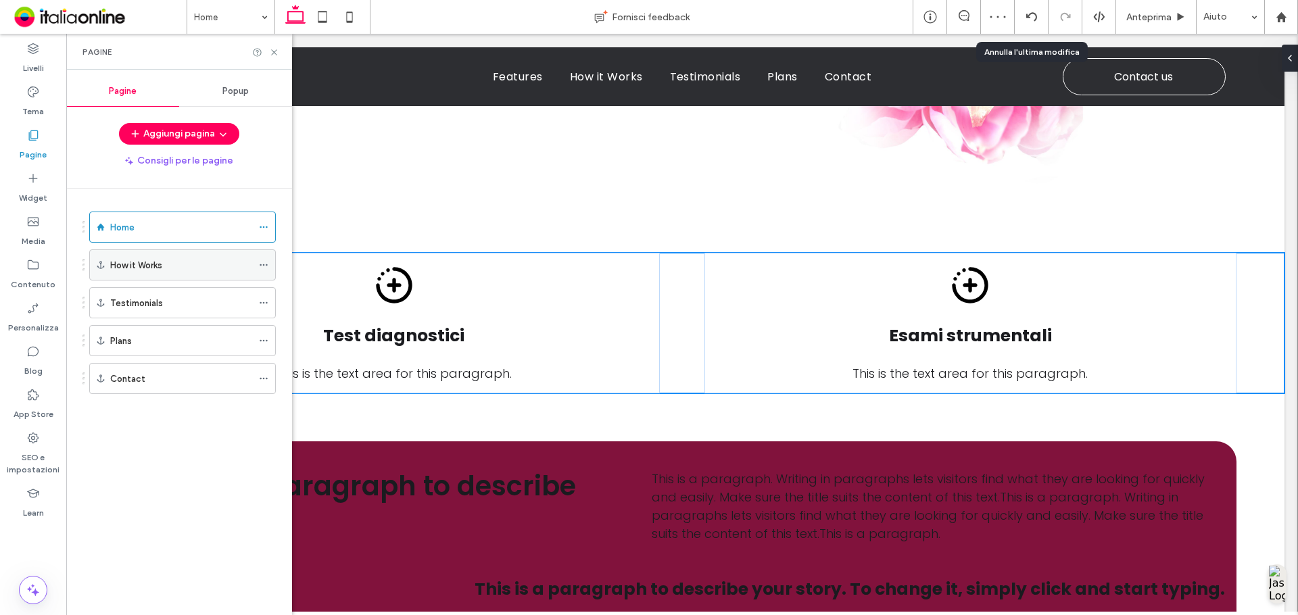
click at [265, 264] on icon at bounding box center [263, 264] width 9 height 9
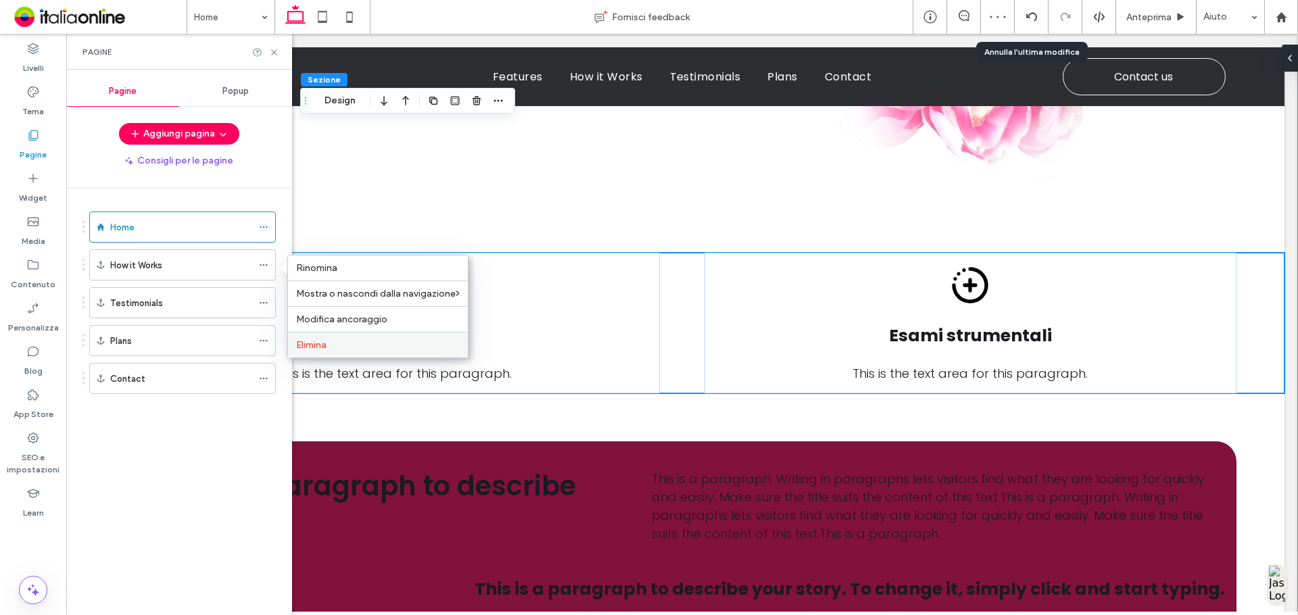
click at [387, 335] on div "Elimina" at bounding box center [378, 345] width 180 height 26
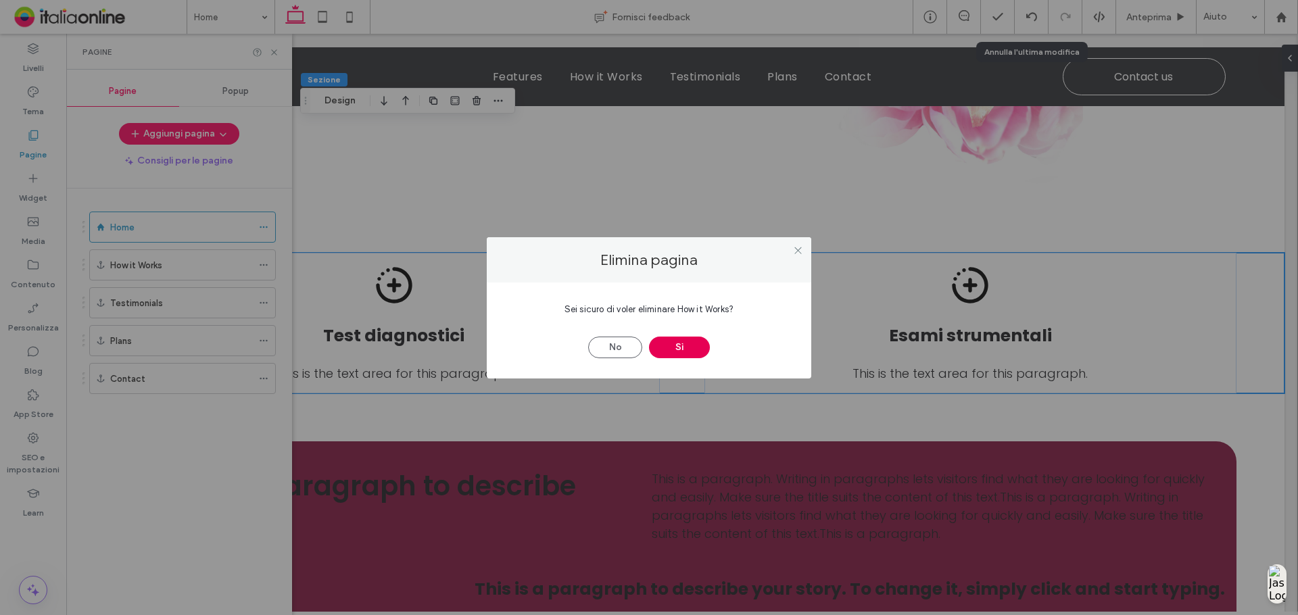
click at [694, 346] on button "Sì" at bounding box center [679, 348] width 61 height 22
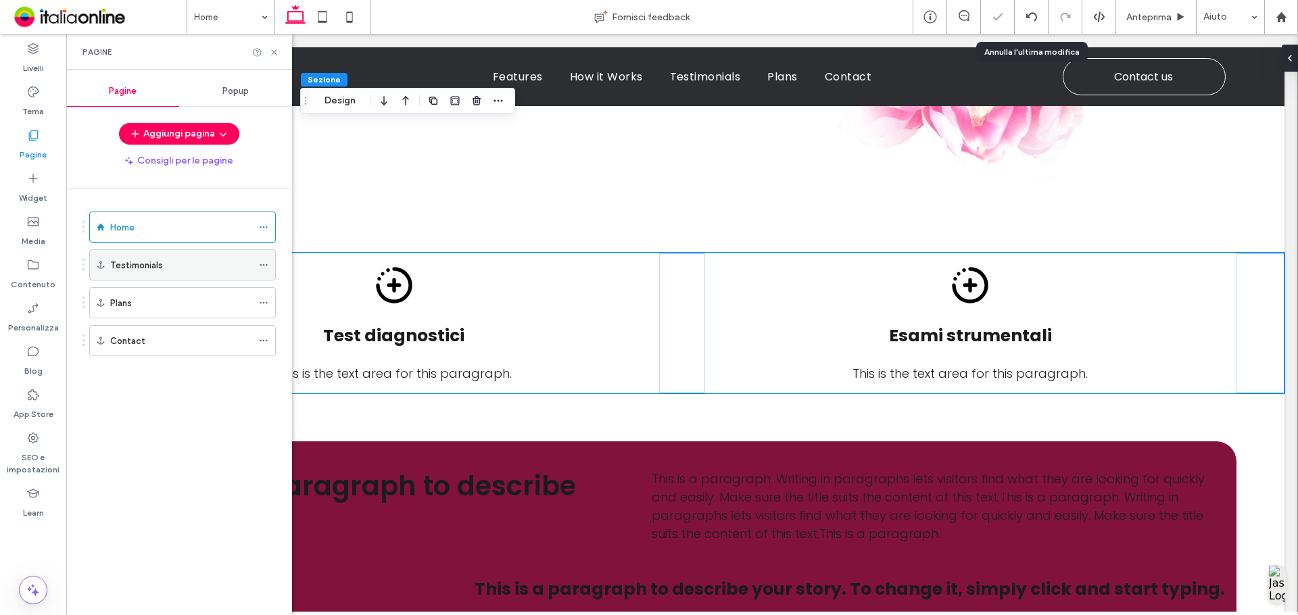
click at [260, 260] on icon at bounding box center [263, 264] width 9 height 9
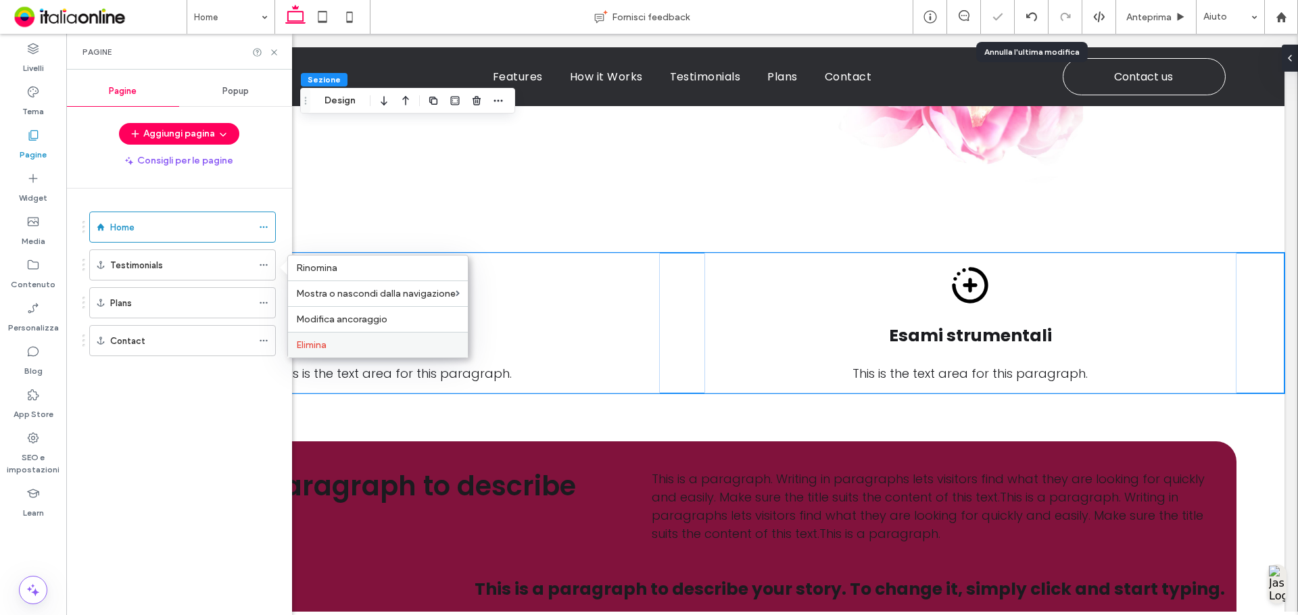
click at [344, 339] on label "Elimina" at bounding box center [378, 344] width 164 height 11
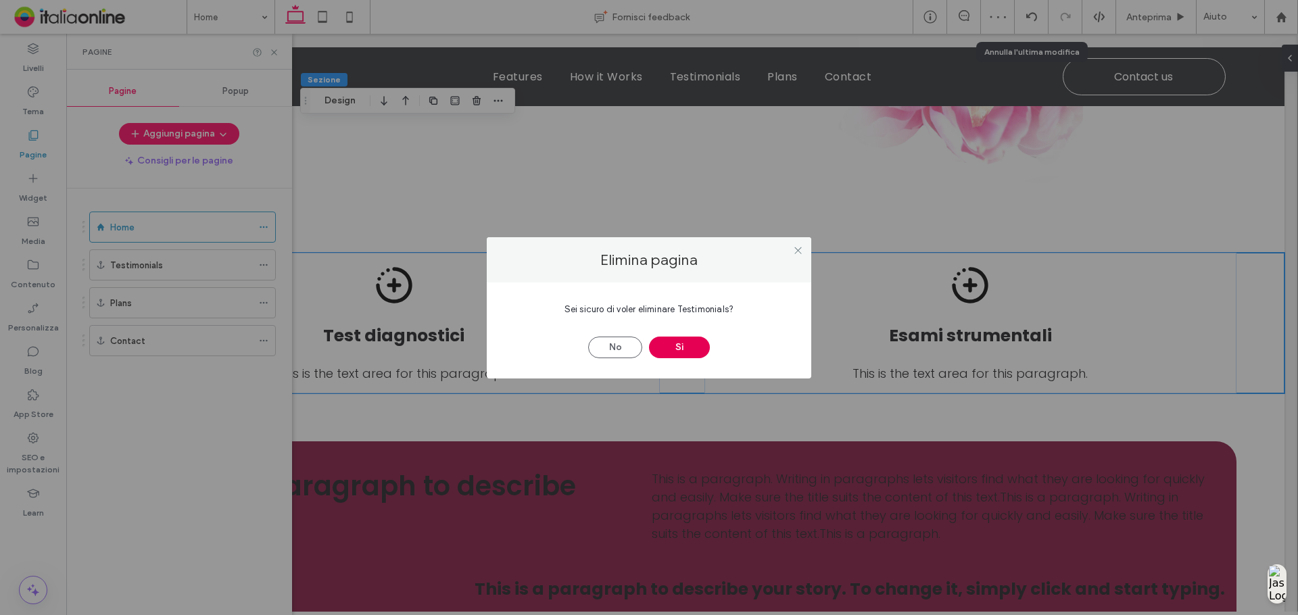
click at [707, 345] on div "No Sì" at bounding box center [649, 340] width 284 height 35
drag, startPoint x: 688, startPoint y: 352, endPoint x: 488, endPoint y: 337, distance: 200.7
click at [688, 352] on button "Sì" at bounding box center [679, 348] width 61 height 22
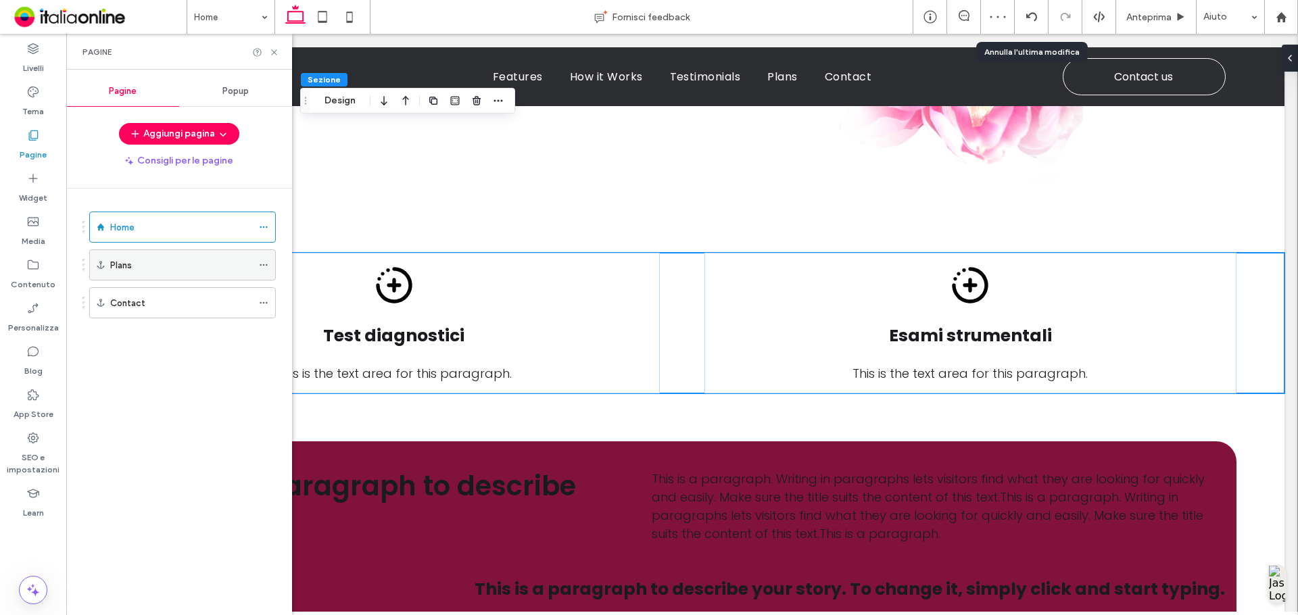
click at [265, 265] on icon at bounding box center [263, 264] width 9 height 9
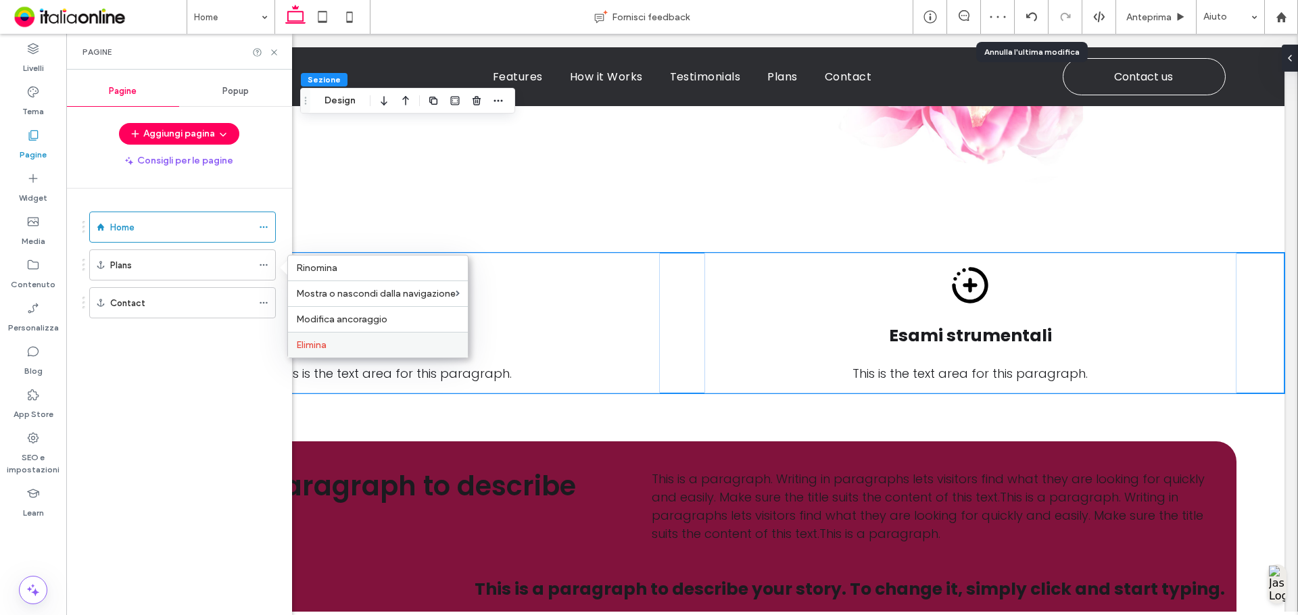
click at [410, 343] on label "Elimina" at bounding box center [378, 344] width 164 height 11
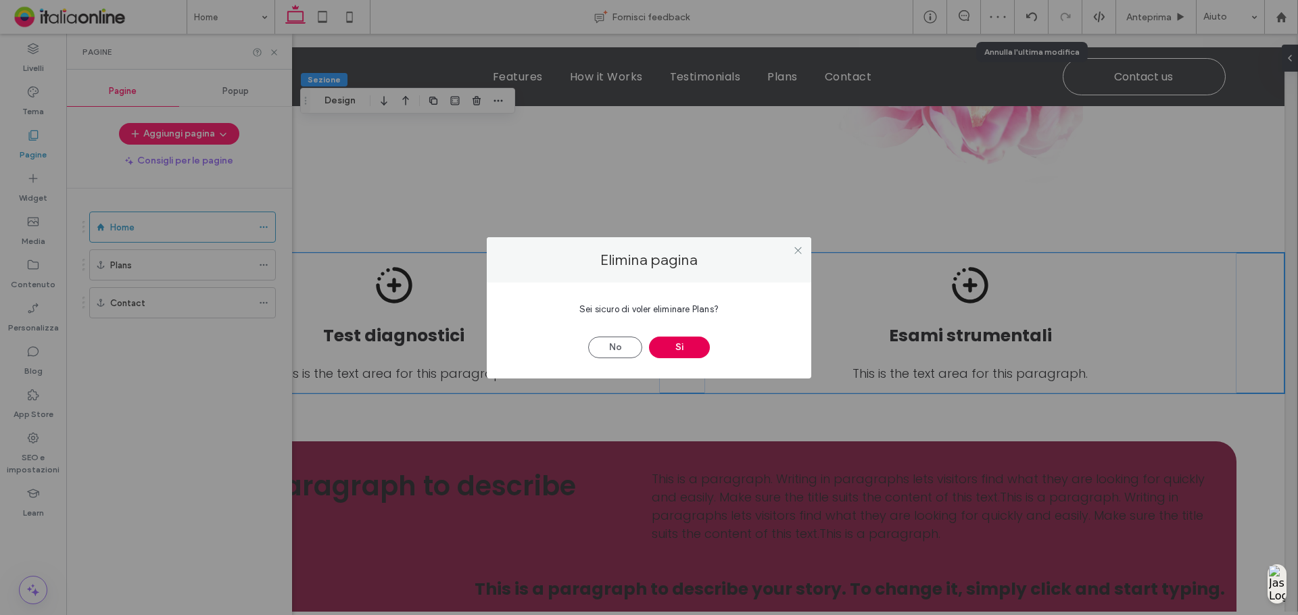
click at [676, 343] on button "Sì" at bounding box center [679, 348] width 61 height 22
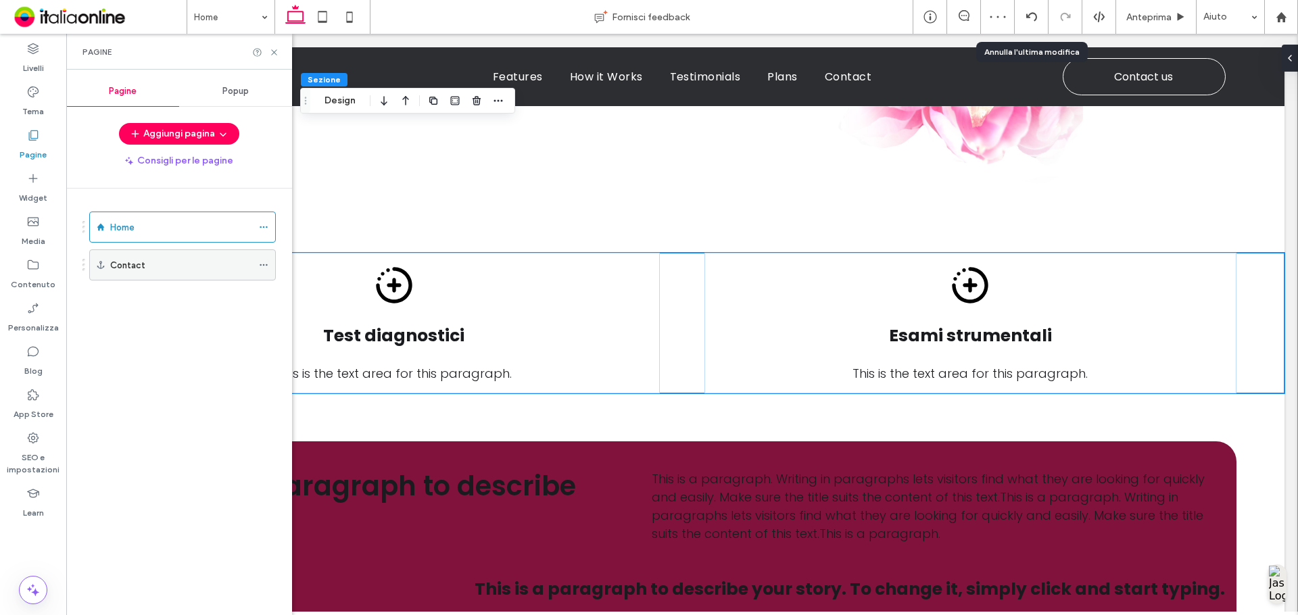
click at [266, 260] on span at bounding box center [263, 265] width 9 height 20
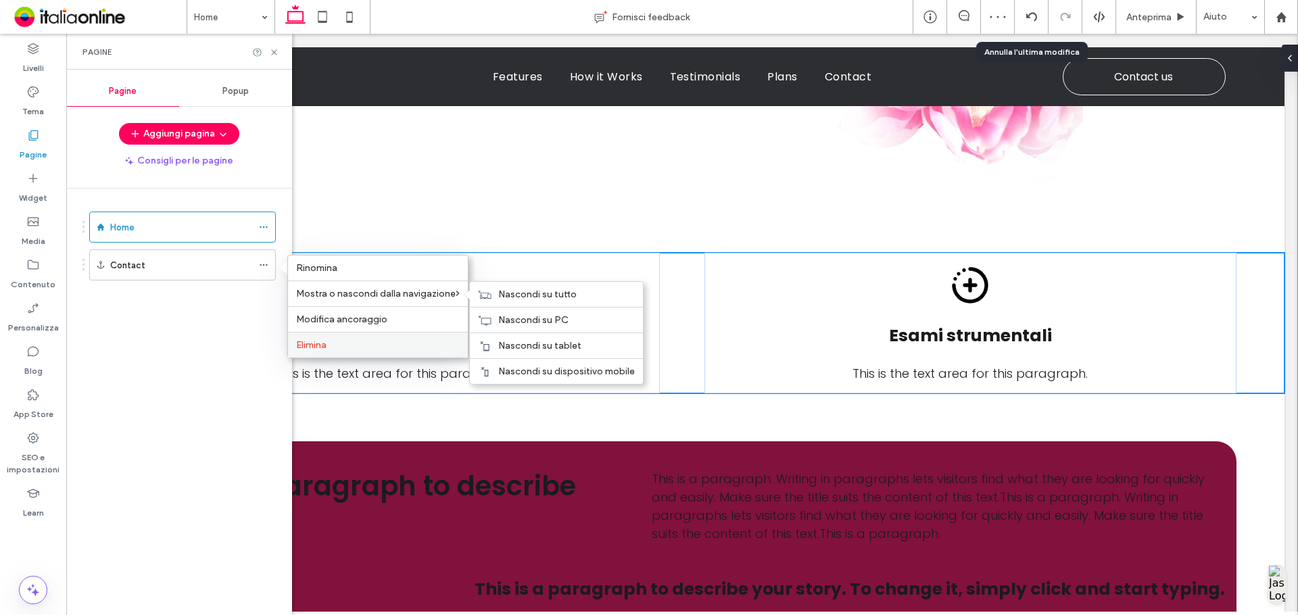
click at [379, 332] on div "Elimina" at bounding box center [378, 345] width 180 height 26
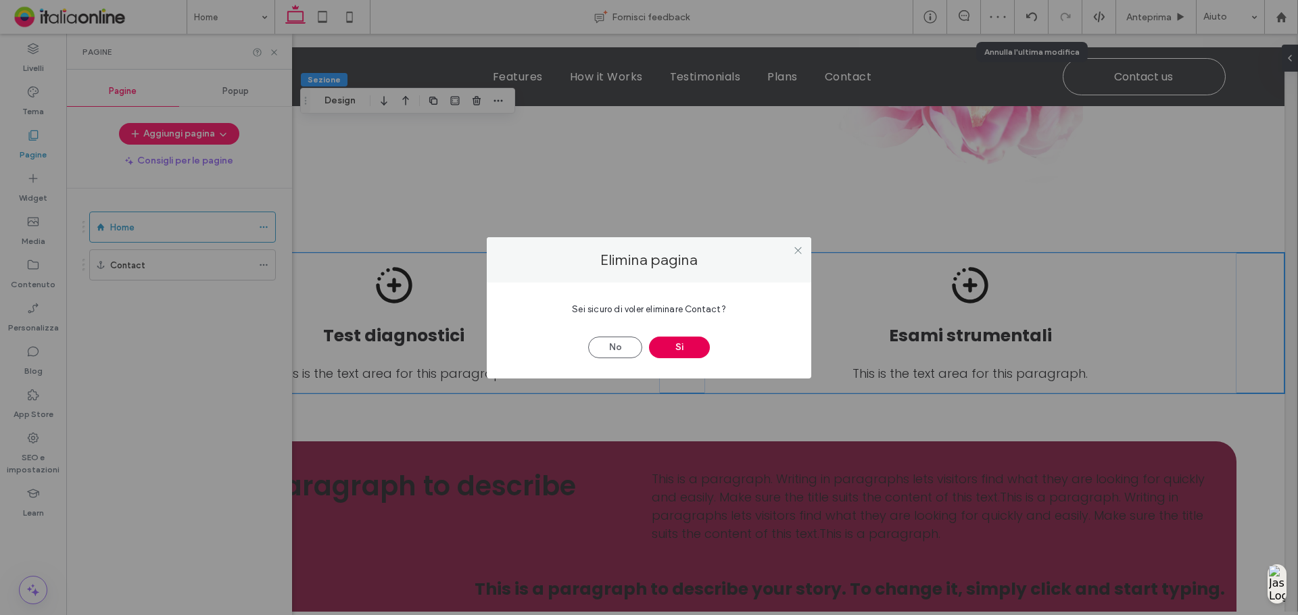
click at [671, 340] on button "Sì" at bounding box center [679, 348] width 61 height 22
